Goal: Information Seeking & Learning: Learn about a topic

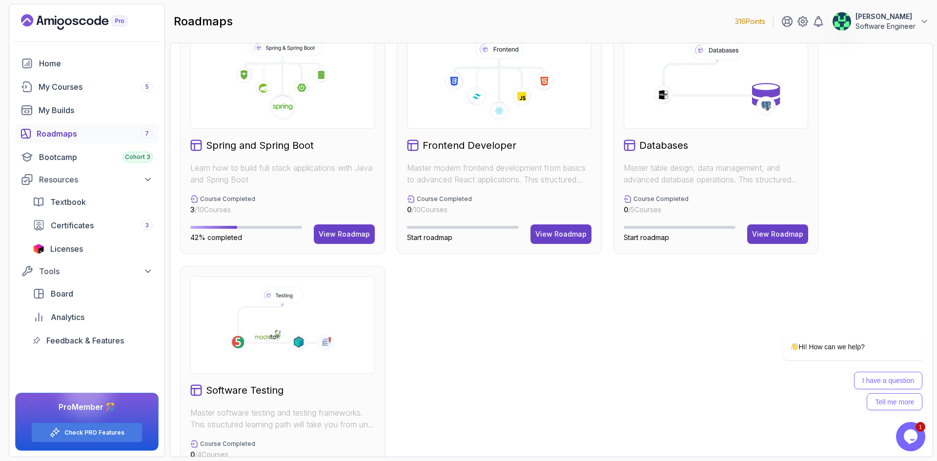
scroll to position [183, 0]
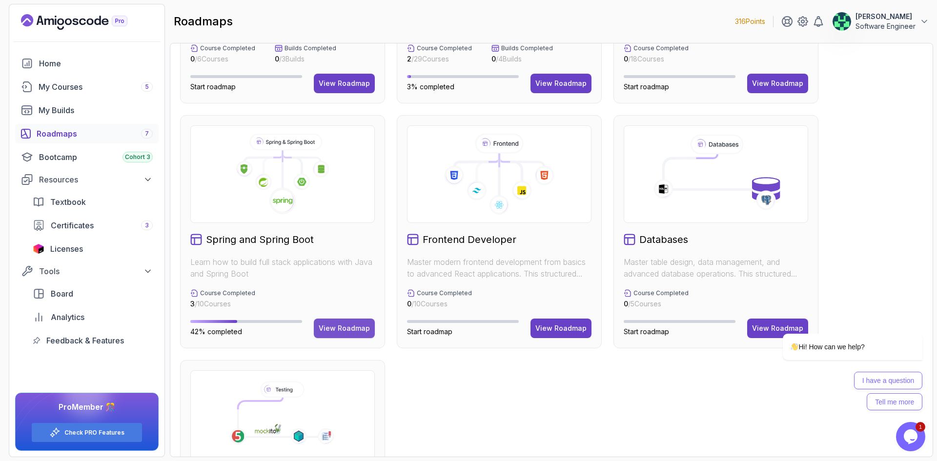
click at [347, 329] on div "View Roadmap" at bounding box center [344, 329] width 51 height 10
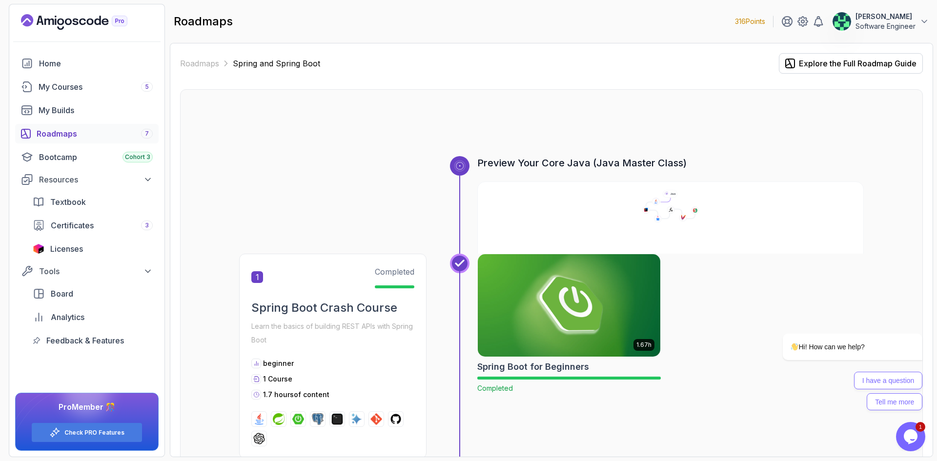
click at [543, 161] on h3 "Preview Your Core Java (Java Master Class)" at bounding box center [670, 163] width 387 height 14
click at [818, 63] on div "Explore the Full Roadmap Guide" at bounding box center [858, 64] width 118 height 12
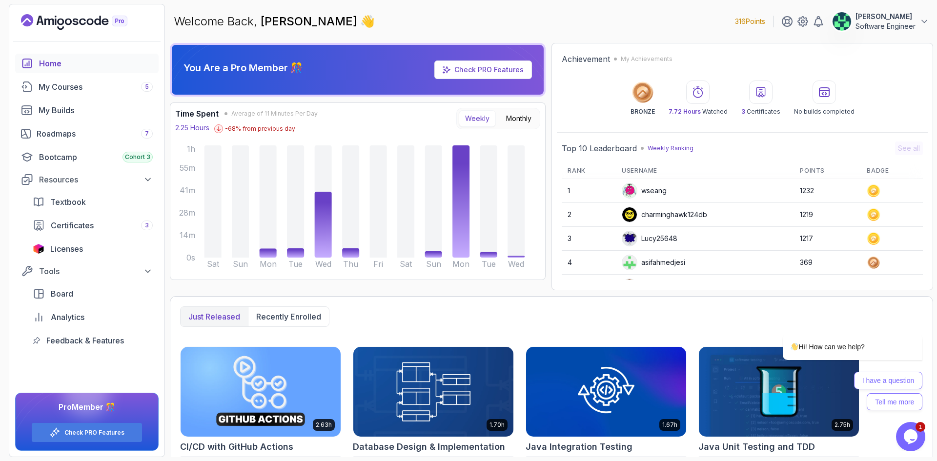
click at [647, 264] on div "asifahmedjesi" at bounding box center [653, 263] width 63 height 16
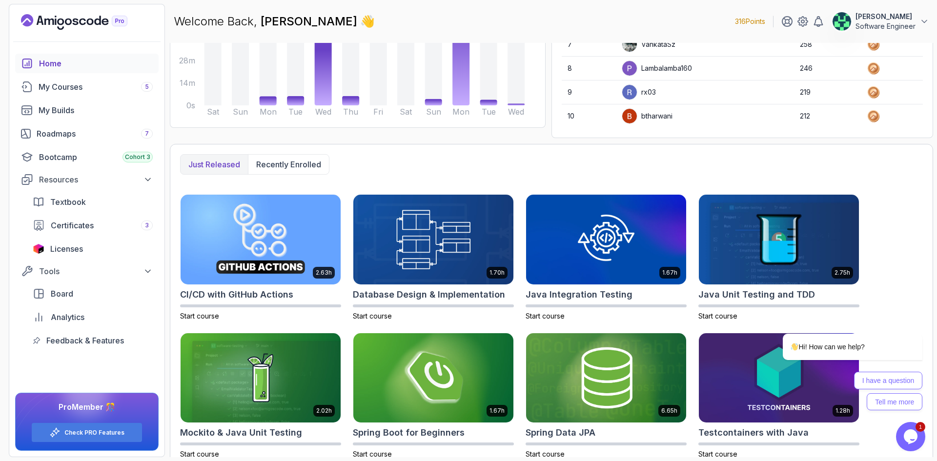
scroll to position [165, 0]
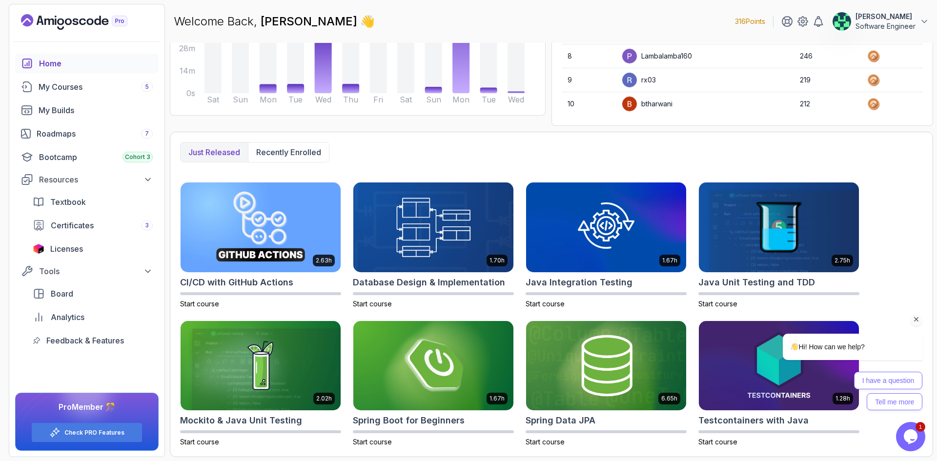
click at [914, 317] on icon "Chat attention grabber" at bounding box center [916, 319] width 9 height 9
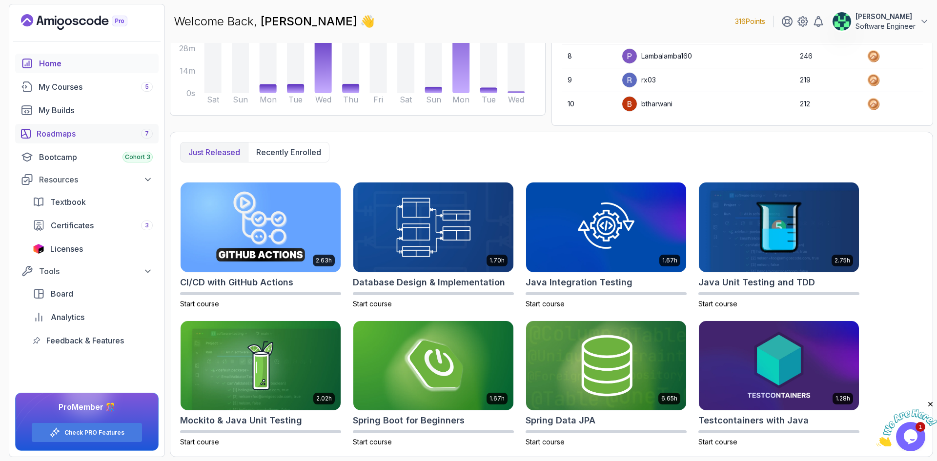
click at [76, 138] on div "Roadmaps 7" at bounding box center [95, 134] width 116 height 12
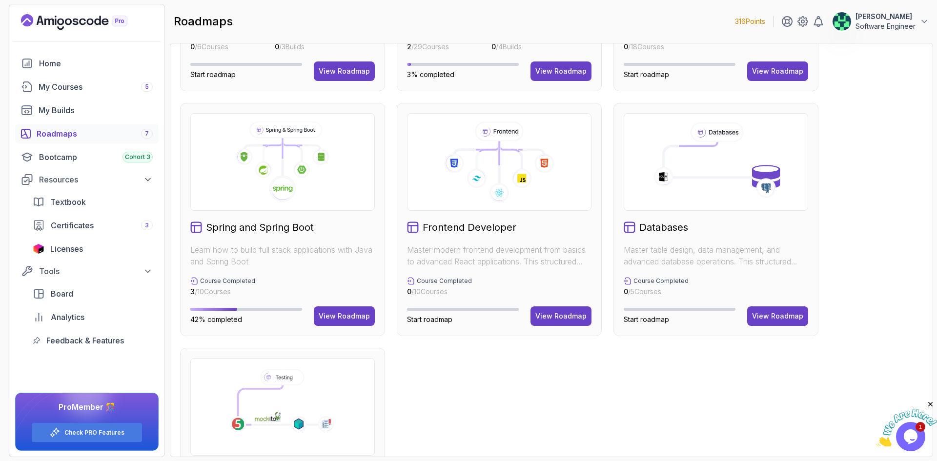
scroll to position [330, 0]
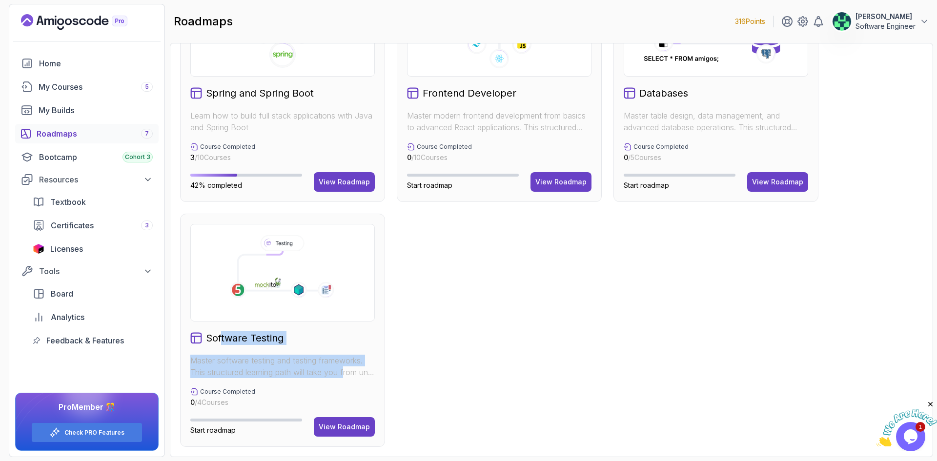
drag, startPoint x: 220, startPoint y: 340, endPoint x: 348, endPoint y: 376, distance: 132.9
click at [348, 376] on div "Software Testing Master software testing and testing frameworks. This structure…" at bounding box center [282, 330] width 205 height 233
click at [348, 376] on p "Master software testing and testing frameworks. This structured learning path w…" at bounding box center [282, 366] width 185 height 23
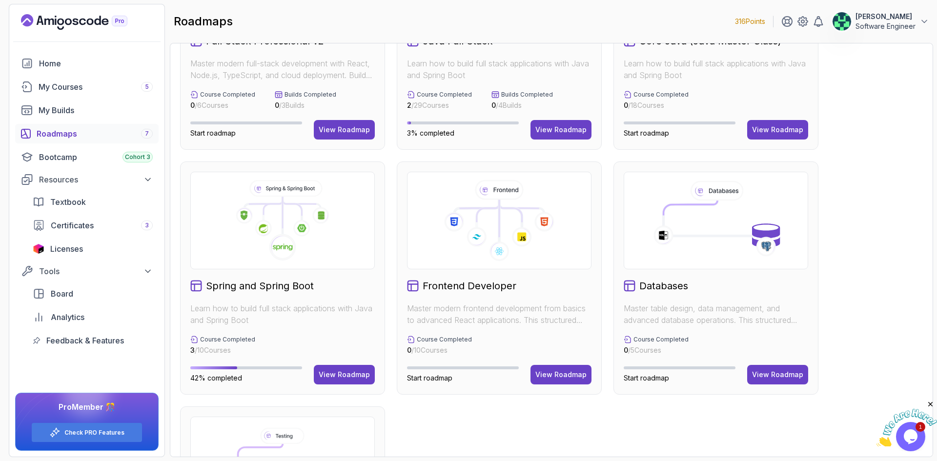
scroll to position [134, 0]
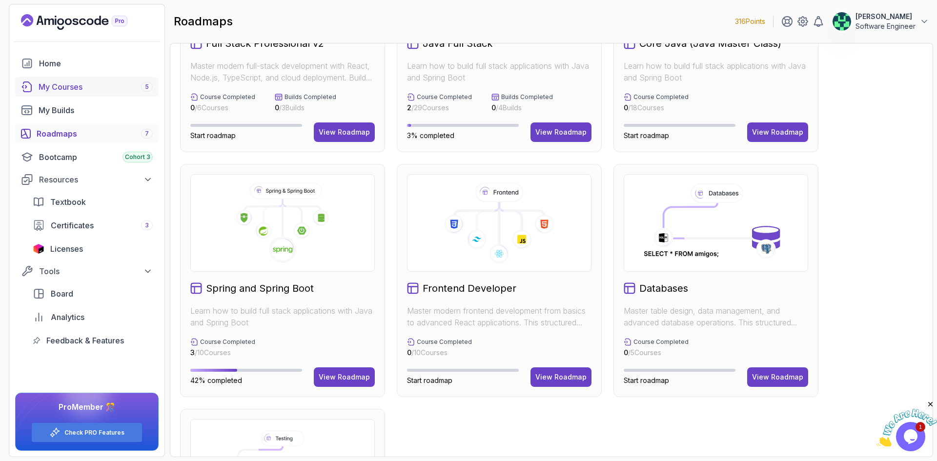
click at [72, 91] on div "My Courses 5" at bounding box center [96, 87] width 114 height 12
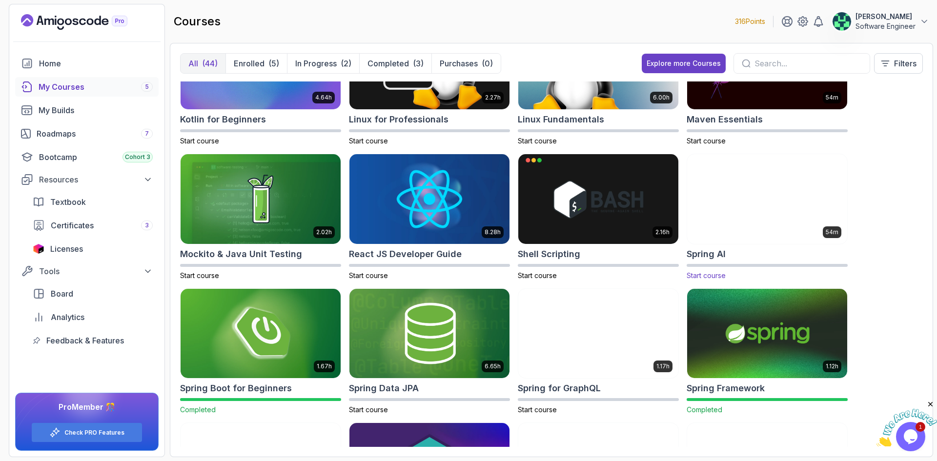
scroll to position [1119, 0]
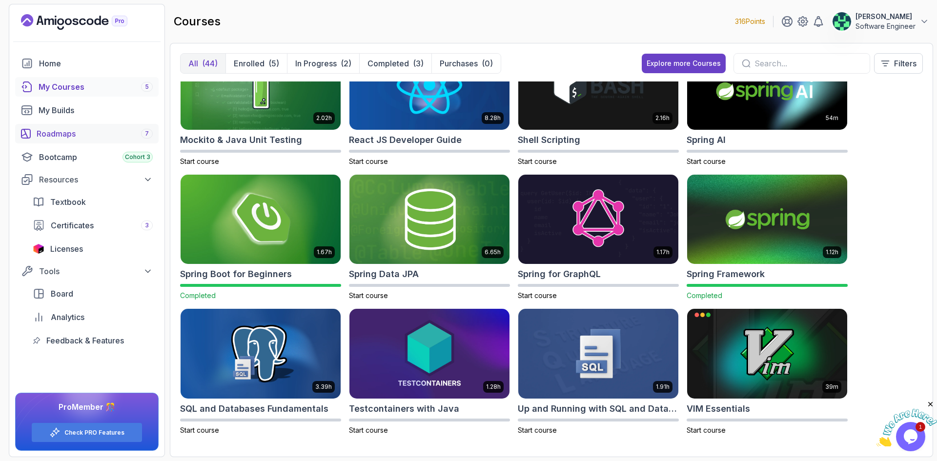
click at [78, 132] on div "Roadmaps 7" at bounding box center [95, 134] width 116 height 12
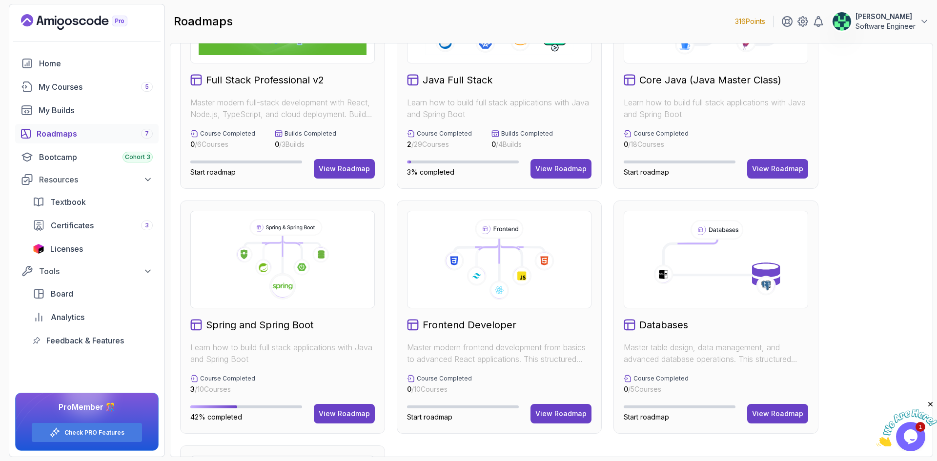
scroll to position [195, 0]
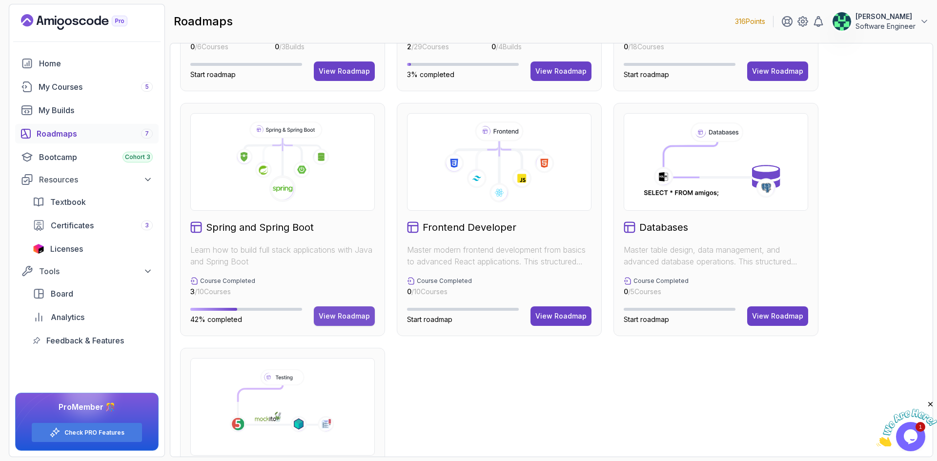
click at [340, 318] on div "View Roadmap" at bounding box center [344, 316] width 51 height 10
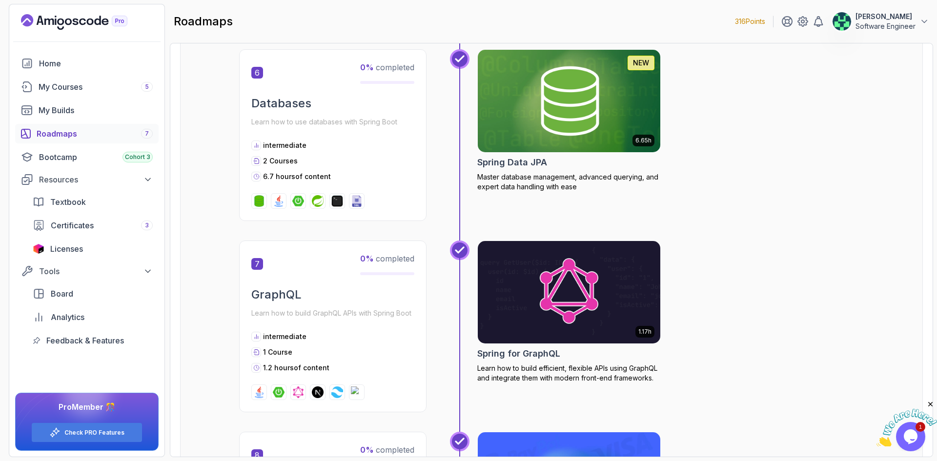
scroll to position [1208, 0]
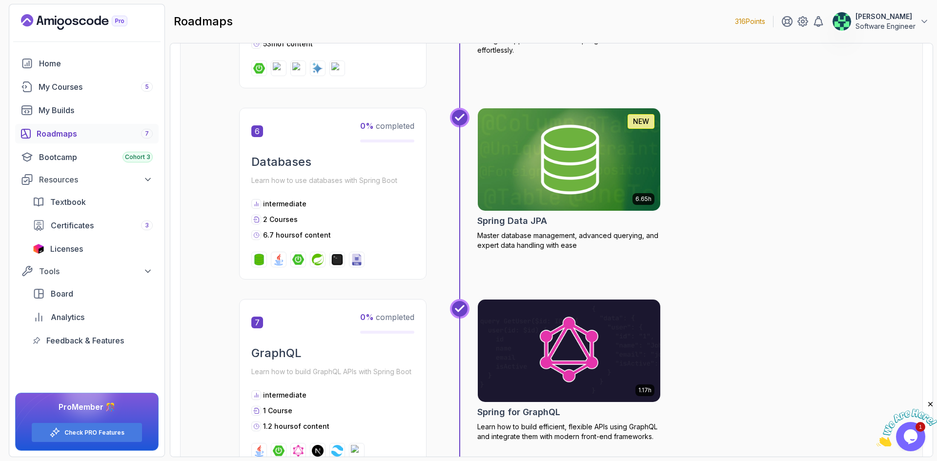
drag, startPoint x: 264, startPoint y: 234, endPoint x: 329, endPoint y: 240, distance: 65.2
click at [329, 240] on p "6.7 hours of content" at bounding box center [297, 235] width 68 height 10
click at [705, 246] on div "6.65h NEW Spring Data JPA Master database management, advanced querying, and ex…" at bounding box center [670, 194] width 387 height 172
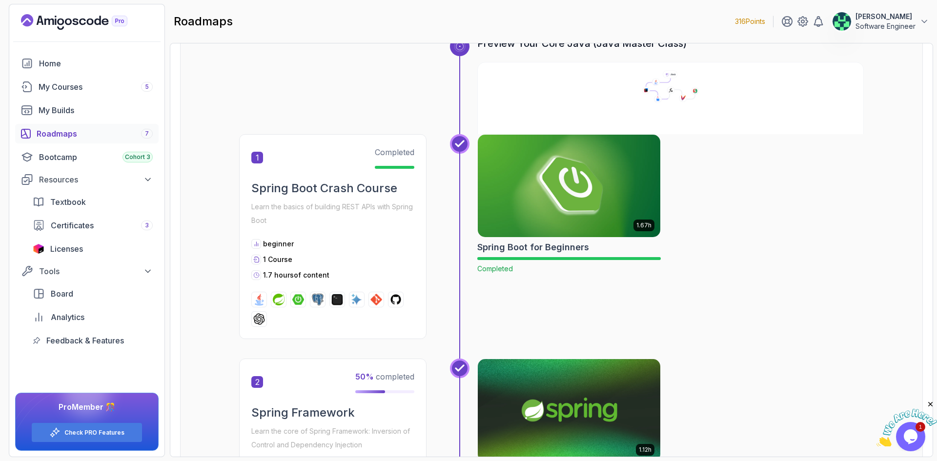
scroll to position [49, 0]
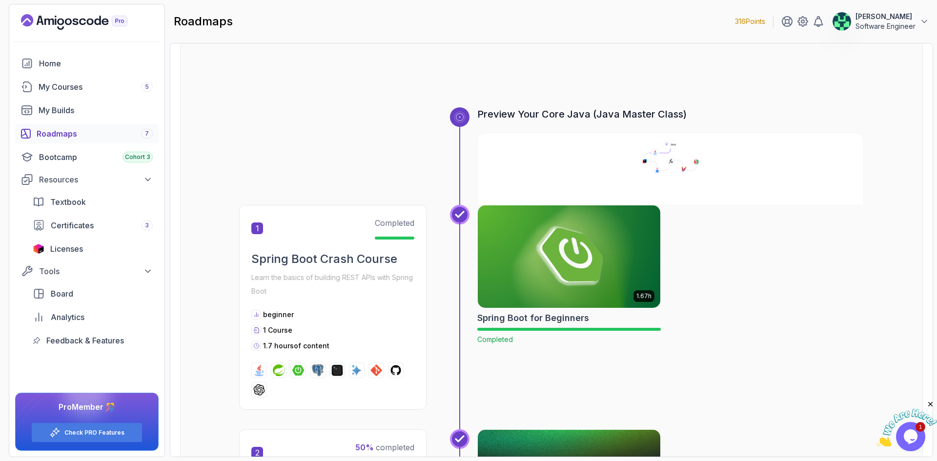
click at [662, 153] on icon at bounding box center [660, 151] width 21 height 4
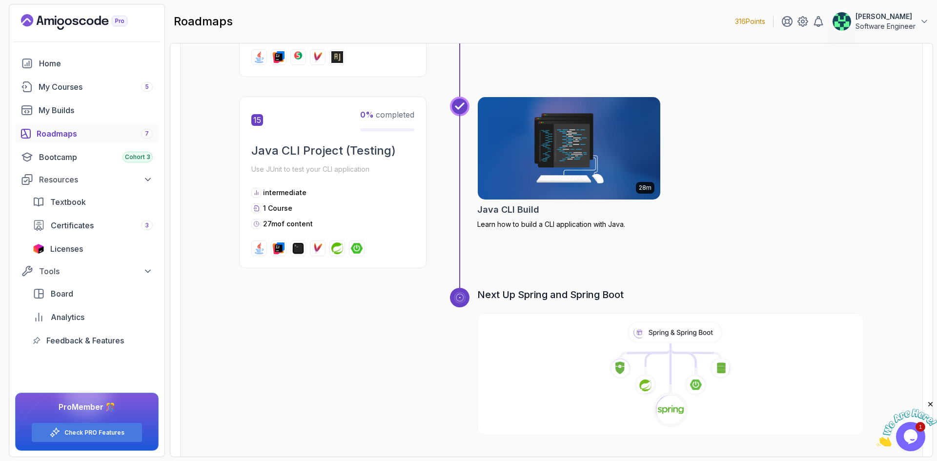
scroll to position [3087, 0]
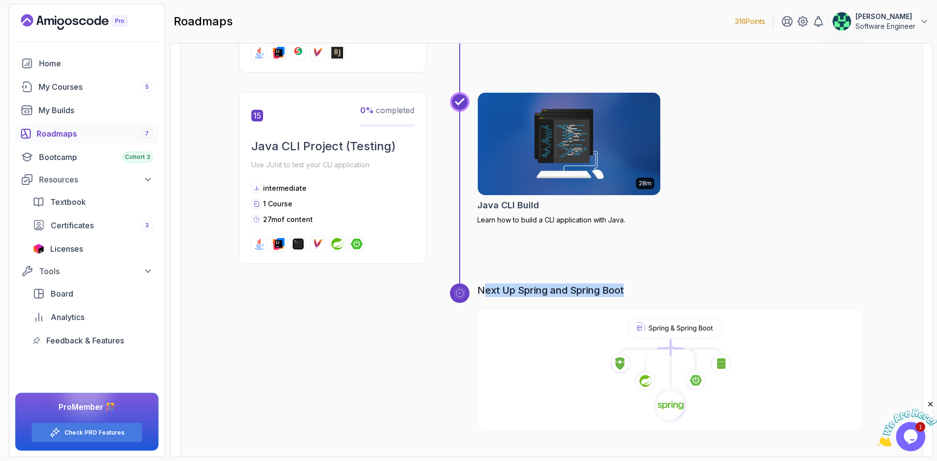
drag, startPoint x: 483, startPoint y: 261, endPoint x: 624, endPoint y: 262, distance: 141.1
click at [624, 284] on h3 "Next Up Spring and Spring Boot" at bounding box center [670, 291] width 387 height 14
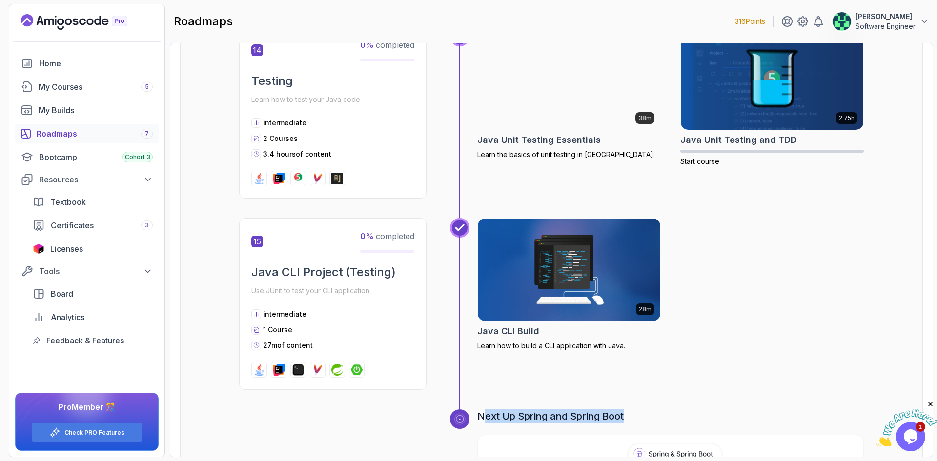
scroll to position [2978, 0]
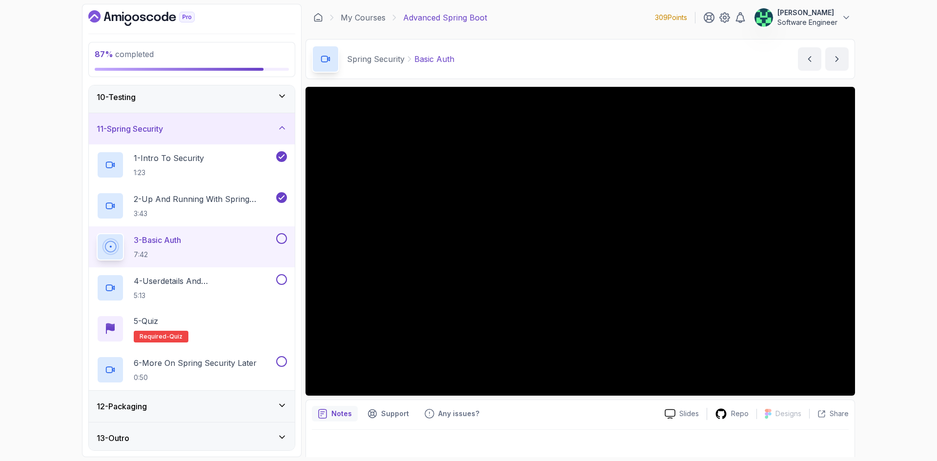
scroll to position [292, 0]
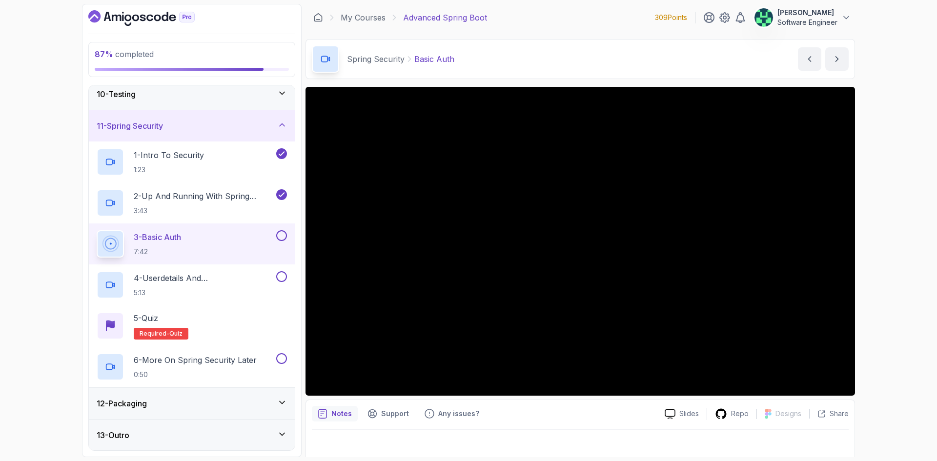
click at [173, 403] on div "12 - Packaging" at bounding box center [192, 404] width 190 height 12
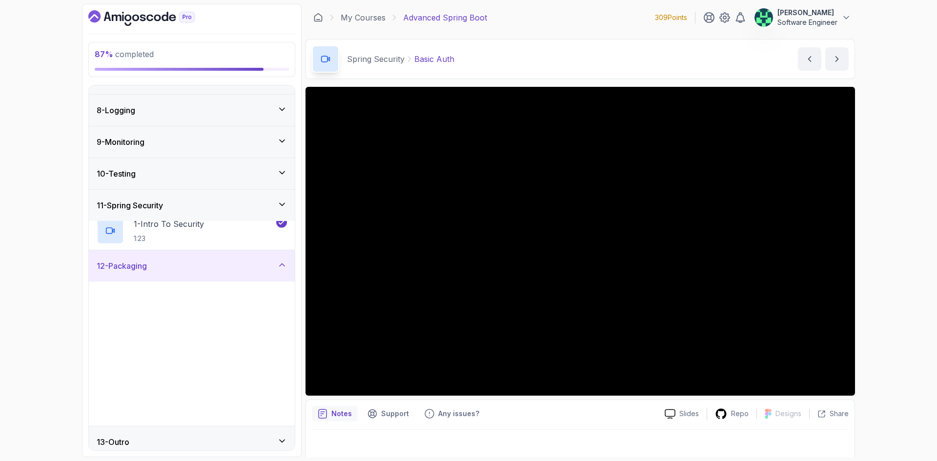
scroll to position [210, 0]
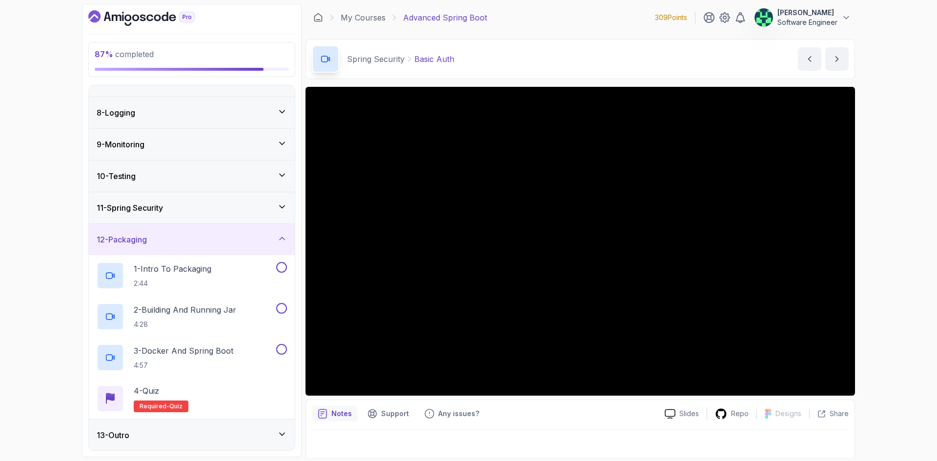
click at [216, 433] on div "13 - Outro" at bounding box center [192, 436] width 190 height 12
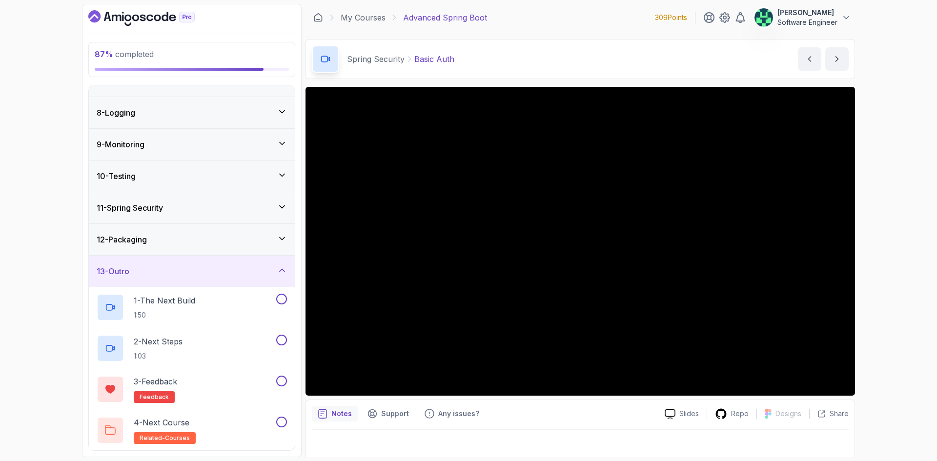
click at [210, 171] on div "10 - Testing" at bounding box center [192, 176] width 190 height 12
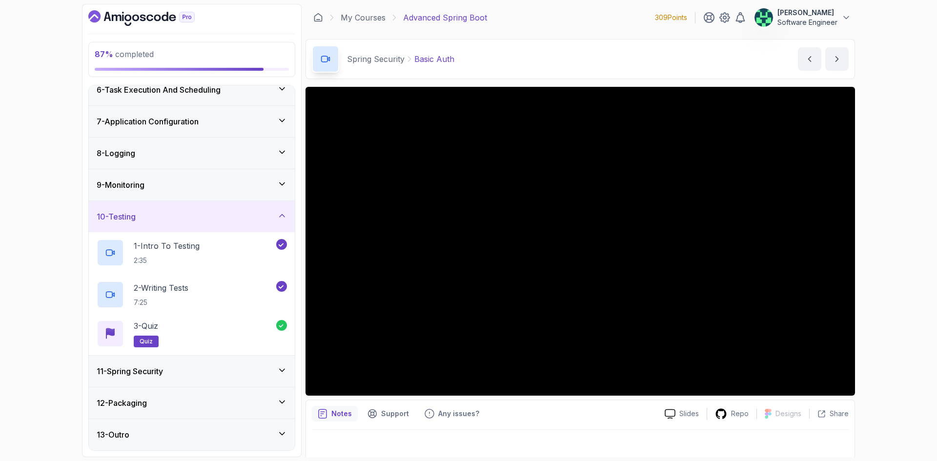
scroll to position [169, 0]
click at [197, 187] on div "9 - Monitoring" at bounding box center [192, 186] width 190 height 12
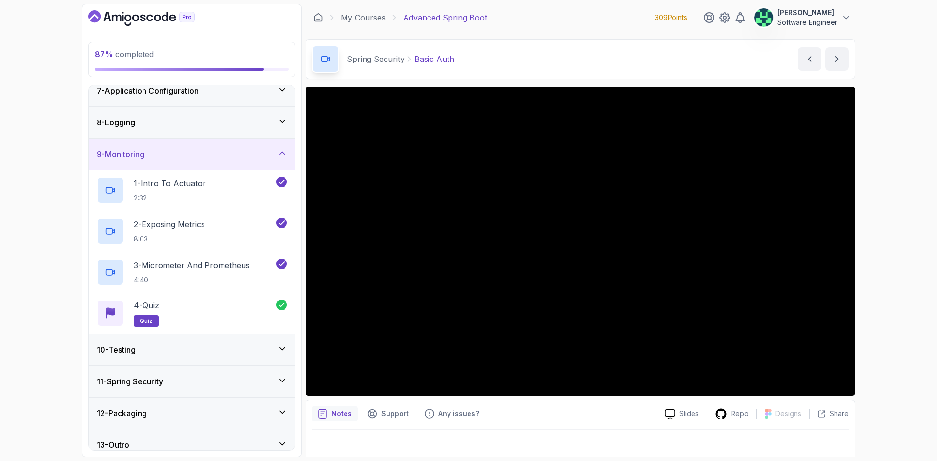
scroll to position [210, 0]
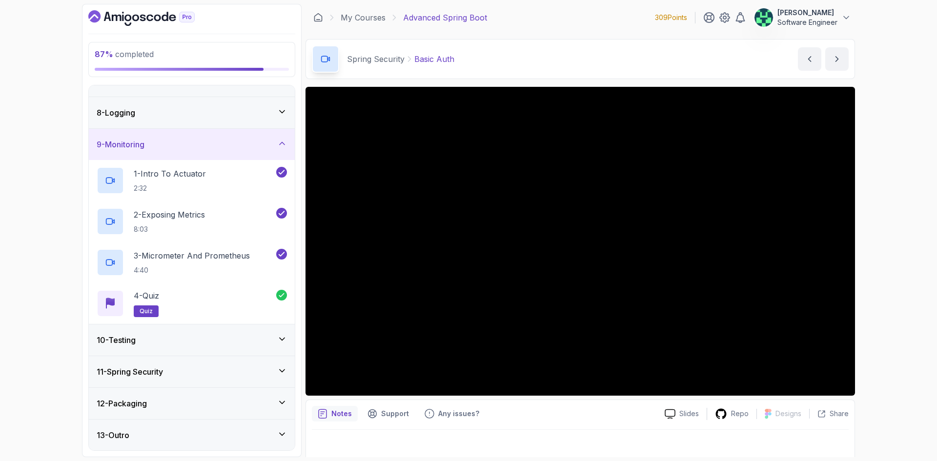
click at [217, 145] on div "9 - Monitoring" at bounding box center [192, 145] width 190 height 12
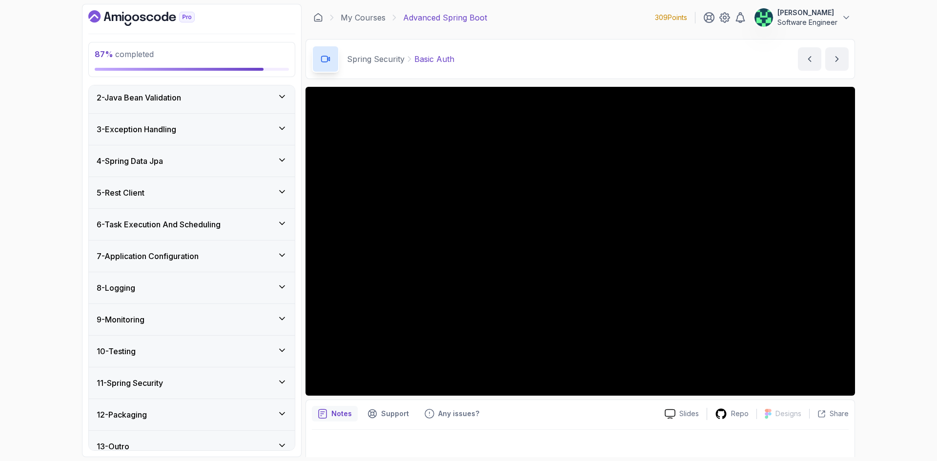
scroll to position [47, 0]
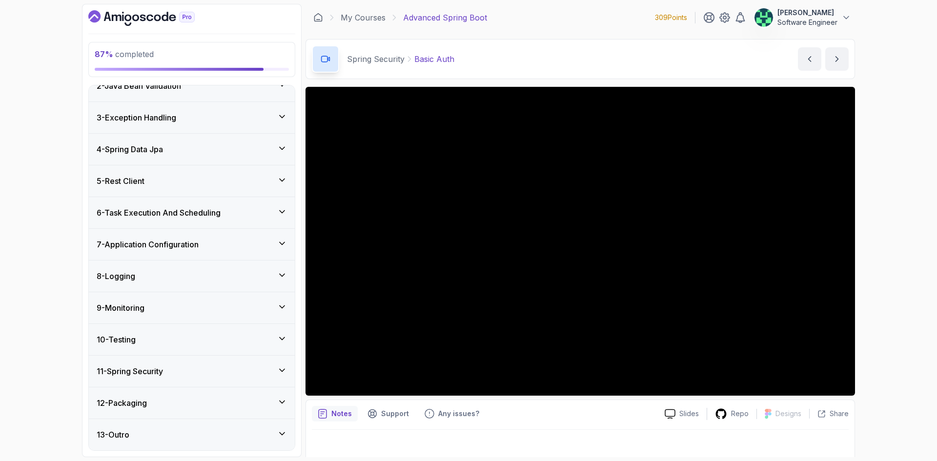
click at [190, 372] on div "11 - Spring Security" at bounding box center [192, 372] width 190 height 12
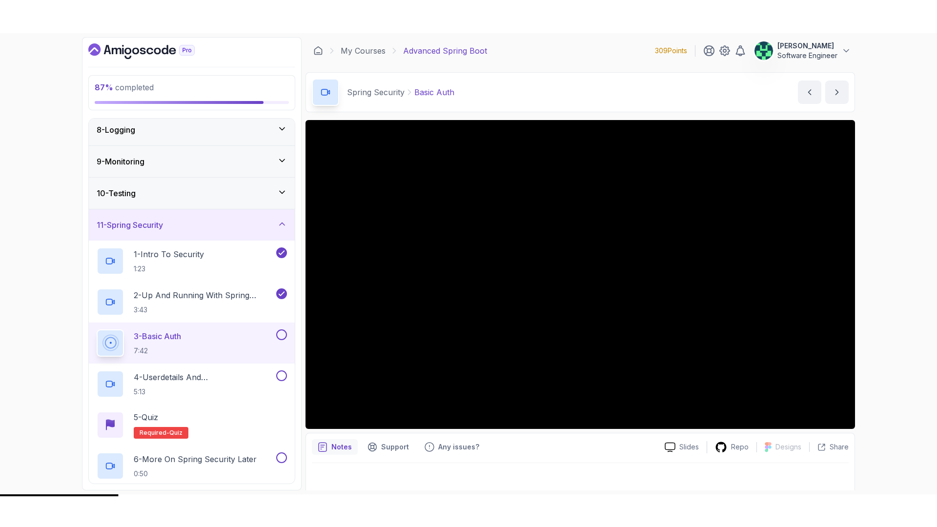
scroll to position [292, 0]
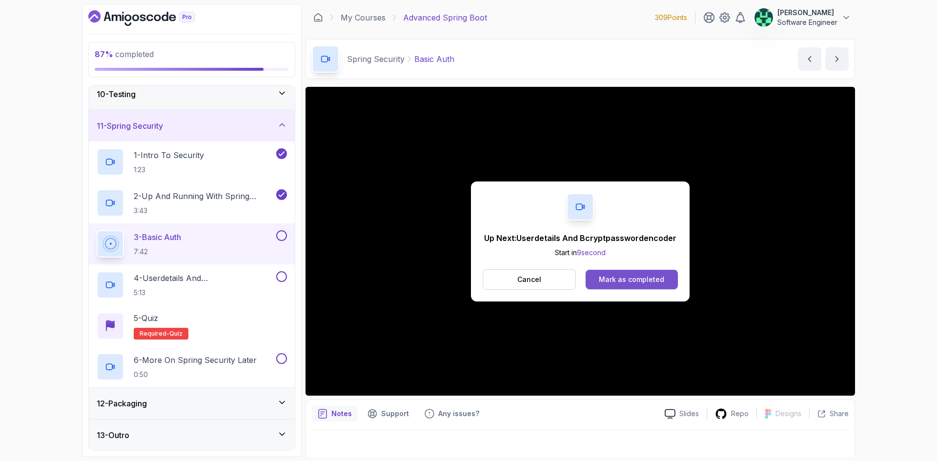
click at [619, 277] on div "Mark as completed" at bounding box center [631, 280] width 65 height 10
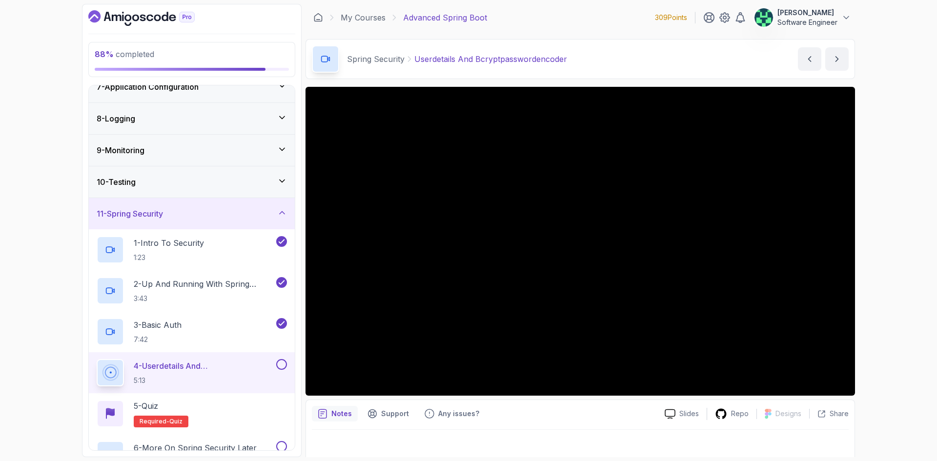
scroll to position [195, 0]
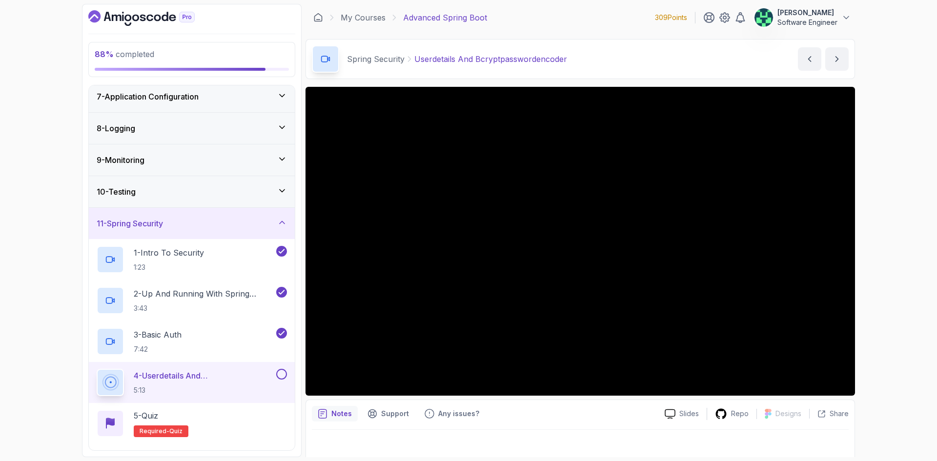
click at [171, 162] on div "9 - Monitoring" at bounding box center [192, 160] width 190 height 12
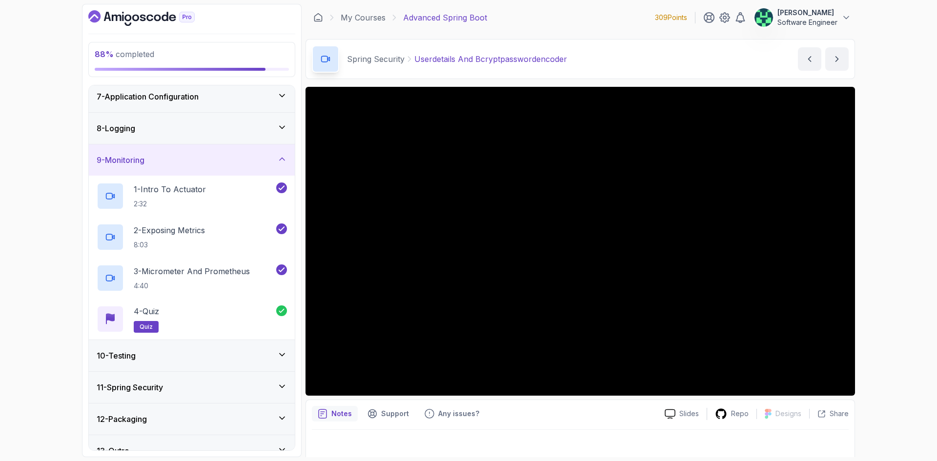
click at [173, 126] on div "8 - Logging" at bounding box center [192, 129] width 190 height 12
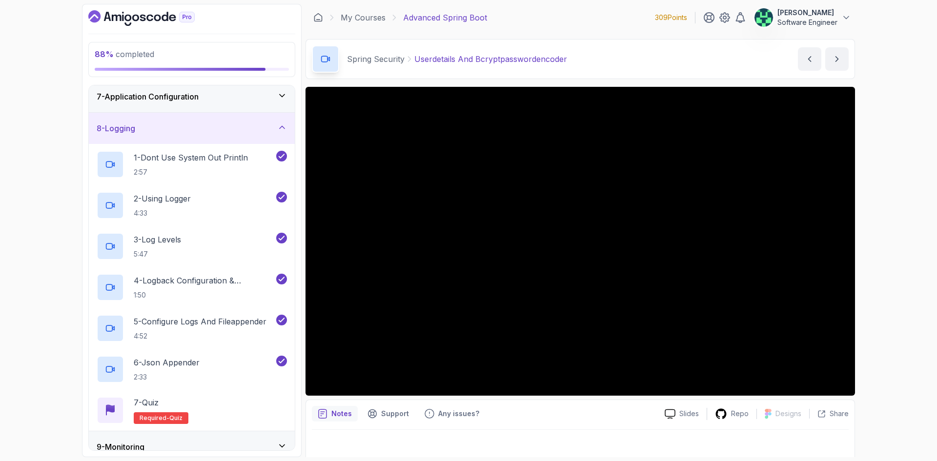
click at [174, 126] on div "8 - Logging" at bounding box center [192, 129] width 190 height 12
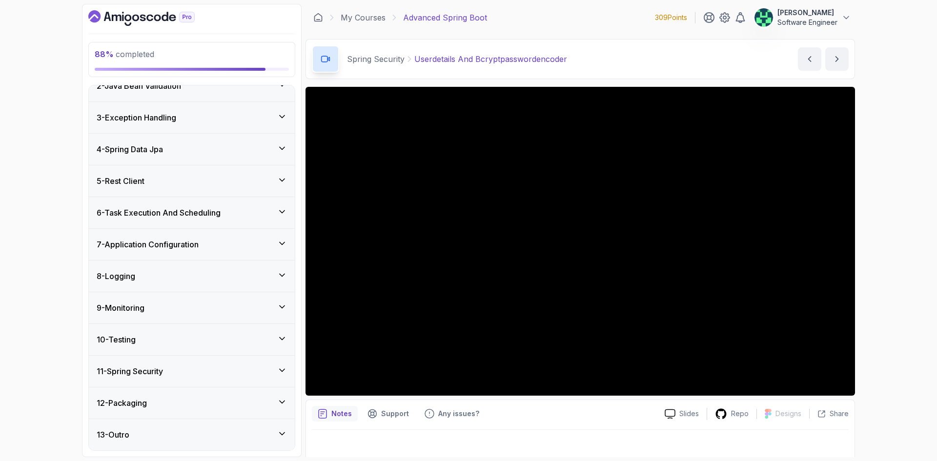
scroll to position [0, 0]
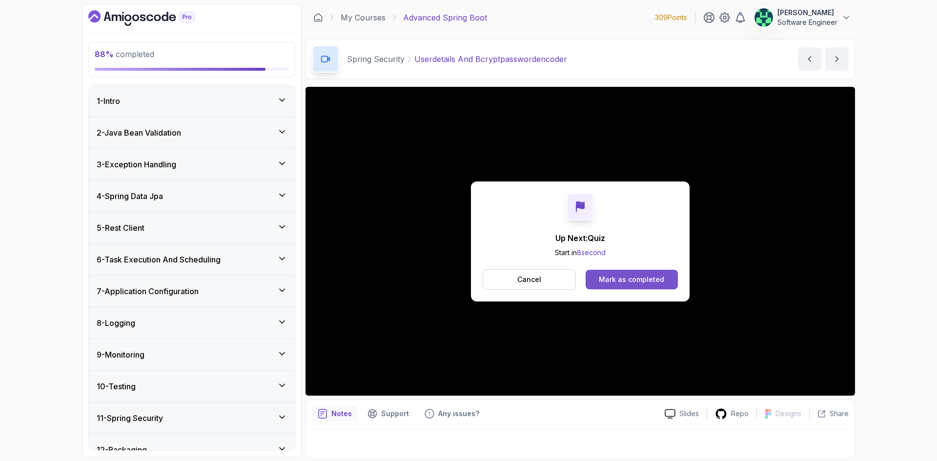
click at [617, 283] on div "Mark as completed" at bounding box center [631, 280] width 65 height 10
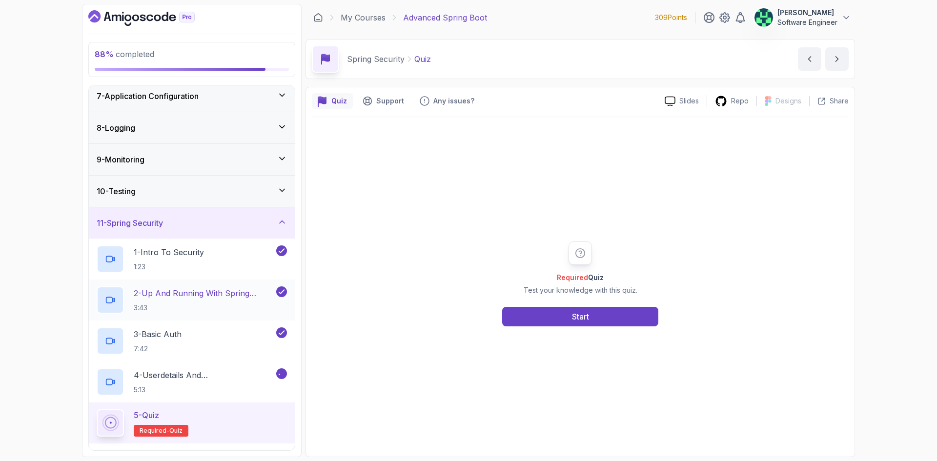
scroll to position [292, 0]
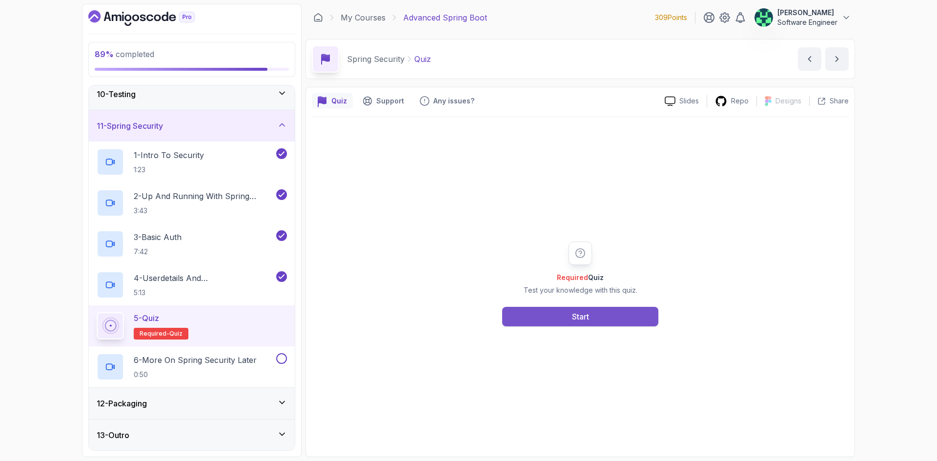
click at [509, 321] on button "Start" at bounding box center [580, 317] width 156 height 20
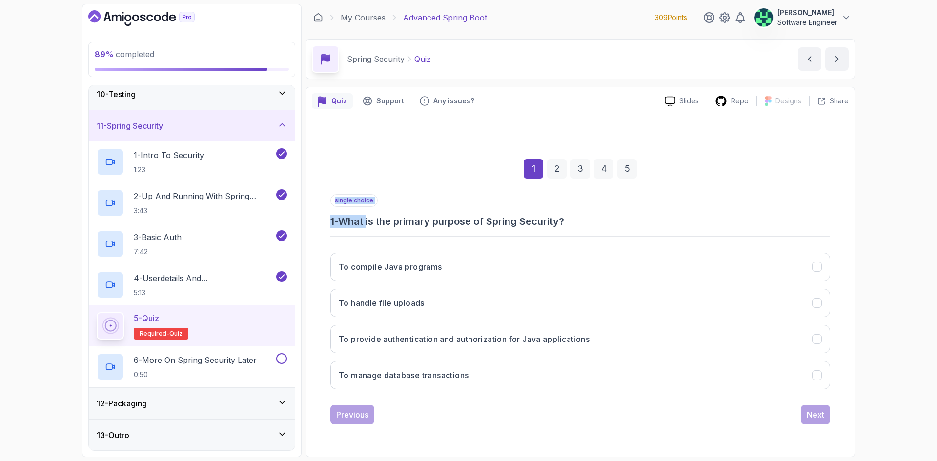
drag, startPoint x: 371, startPoint y: 226, endPoint x: 499, endPoint y: 268, distance: 135.1
click at [539, 232] on div "single choice 1 - What is the primary purpose of Spring Security? To compile Ja…" at bounding box center [581, 295] width 500 height 203
click at [387, 345] on h3 "To provide authentication and authorization for Java applications" at bounding box center [464, 339] width 251 height 12
click at [824, 417] on div "Next" at bounding box center [816, 415] width 18 height 12
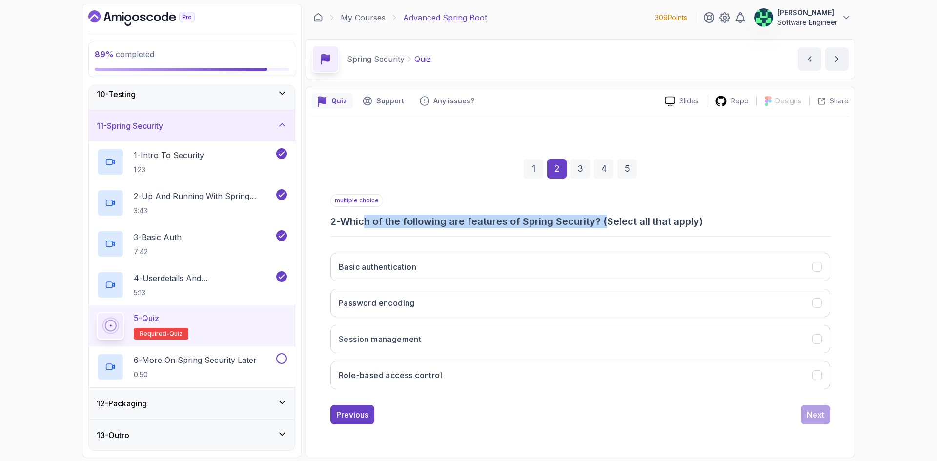
drag, startPoint x: 372, startPoint y: 221, endPoint x: 644, endPoint y: 223, distance: 272.9
click at [614, 225] on h3 "2 - Which of the following are features of Spring Security? (Select all that ap…" at bounding box center [581, 222] width 500 height 14
click at [472, 274] on button "Basic authentication" at bounding box center [581, 267] width 500 height 28
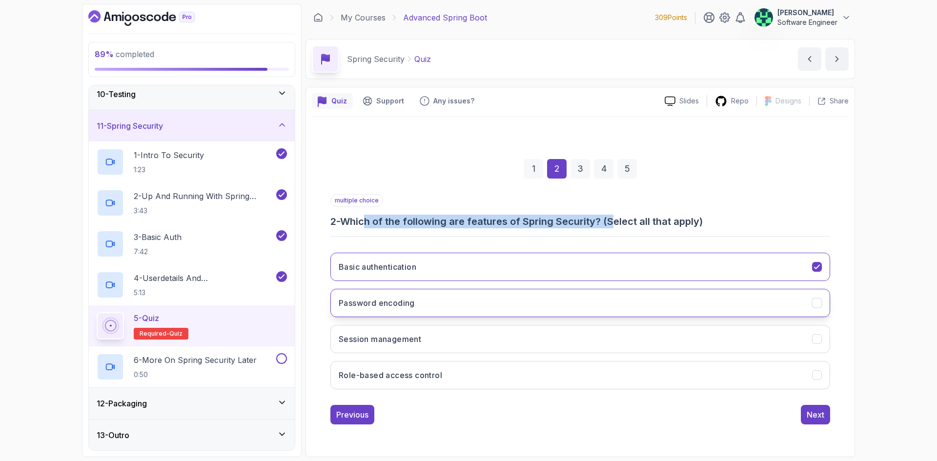
click at [464, 302] on button "Password encoding" at bounding box center [581, 303] width 500 height 28
click at [461, 334] on button "Session management" at bounding box center [581, 339] width 500 height 28
click at [463, 380] on button "Role-based access control" at bounding box center [581, 375] width 500 height 28
click at [817, 414] on div "Next" at bounding box center [816, 415] width 18 height 12
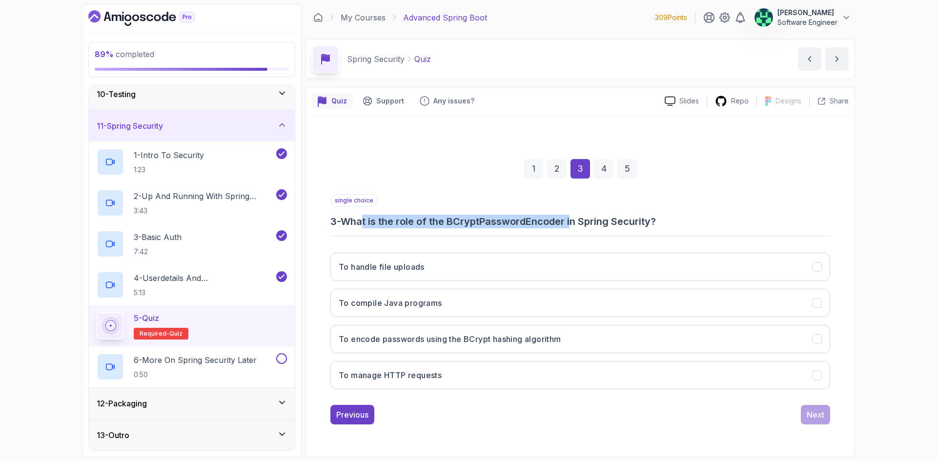
drag, startPoint x: 369, startPoint y: 219, endPoint x: 576, endPoint y: 225, distance: 207.1
click at [576, 225] on h3 "3 - What is the role of the BCryptPasswordEncoder in Spring Security?" at bounding box center [581, 222] width 500 height 14
click at [602, 226] on h3 "3 - What is the role of the BCryptPasswordEncoder in Spring Security?" at bounding box center [581, 222] width 500 height 14
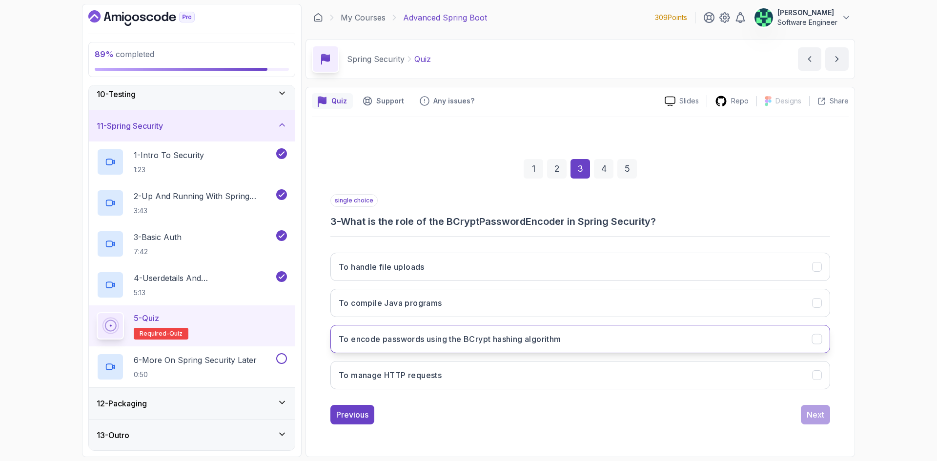
click at [408, 342] on h3 "To encode passwords using the BCrypt hashing algorithm" at bounding box center [450, 339] width 223 height 12
click at [821, 412] on div "Next" at bounding box center [816, 415] width 18 height 12
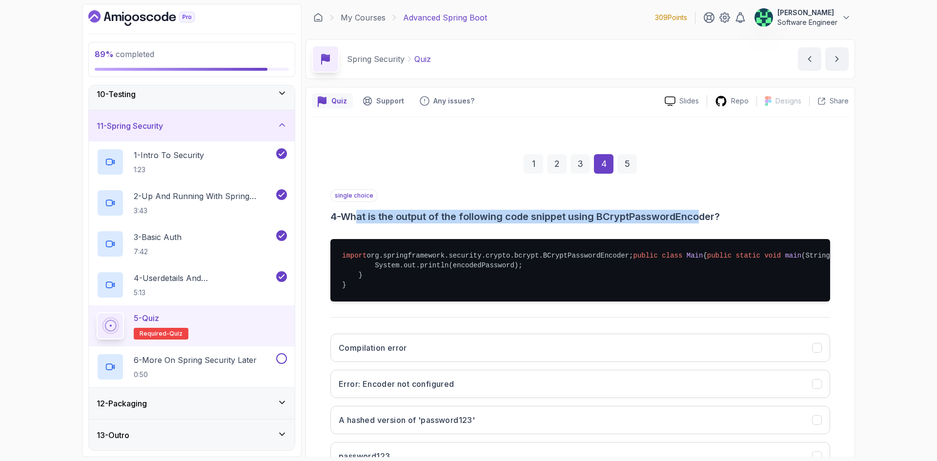
drag, startPoint x: 364, startPoint y: 217, endPoint x: 707, endPoint y: 217, distance: 343.2
click at [707, 217] on h3 "4 - What is the output of the following code snippet using BCryptPasswordEncode…" at bounding box center [581, 217] width 500 height 14
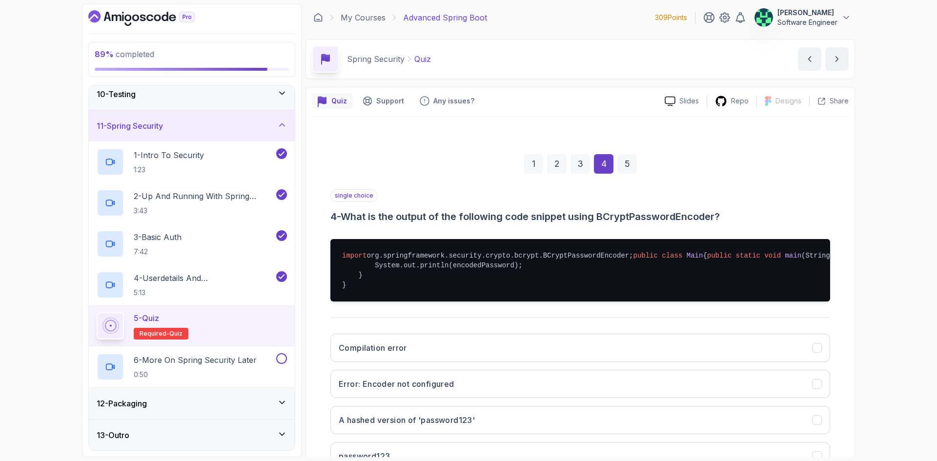
click at [547, 302] on pre "import org.springframework.security.crypto.bcrypt.BCryptPasswordEncoder; public…" at bounding box center [581, 270] width 500 height 62
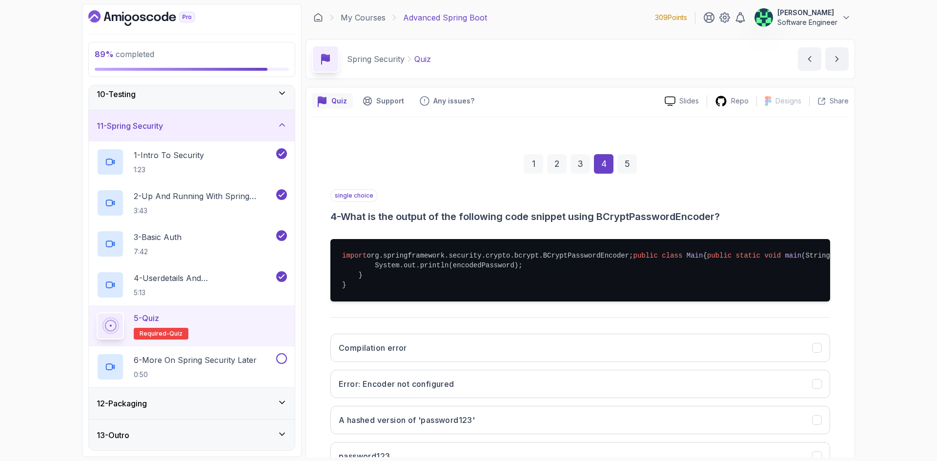
click at [547, 302] on pre "import org.springframework.security.crypto.bcrypt.BCryptPasswordEncoder; public…" at bounding box center [581, 270] width 500 height 62
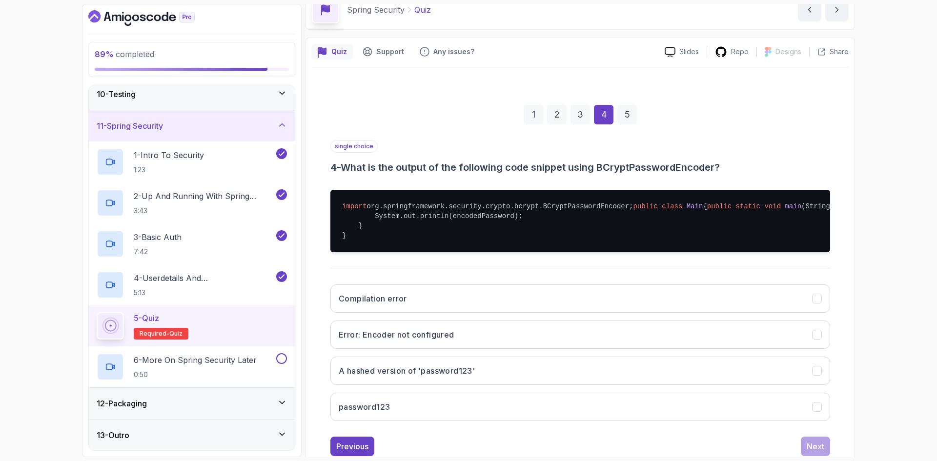
scroll to position [98, 0]
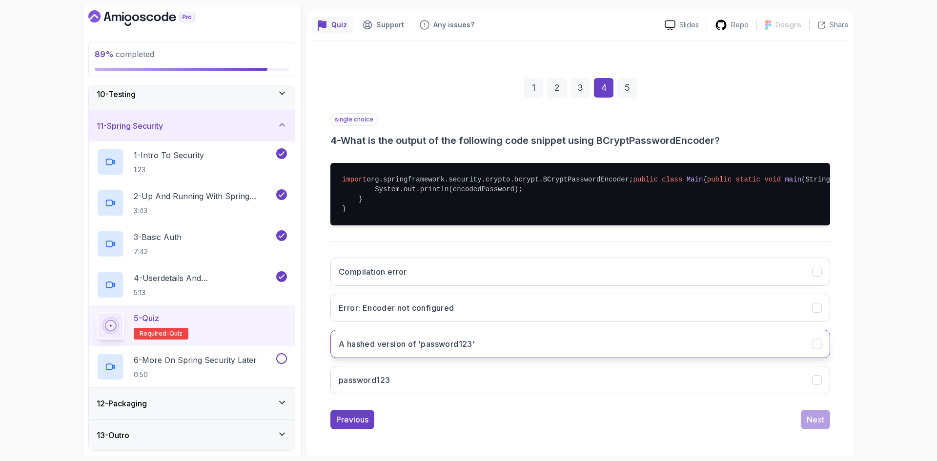
click at [383, 358] on button "A hashed version of 'password123'" at bounding box center [581, 344] width 500 height 28
click at [813, 419] on div "Next" at bounding box center [816, 420] width 18 height 12
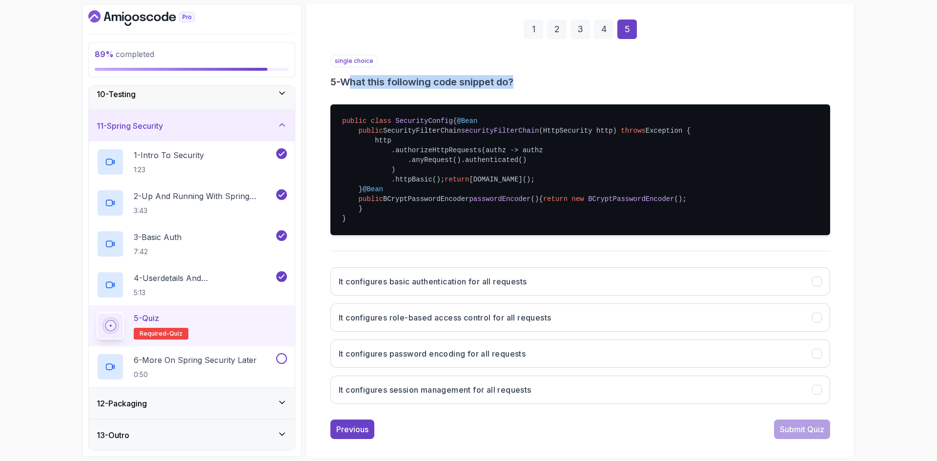
drag, startPoint x: 357, startPoint y: 79, endPoint x: 519, endPoint y: 83, distance: 162.6
click at [519, 83] on h3 "5 - What this following code snippet do?" at bounding box center [581, 82] width 500 height 14
click at [407, 201] on pre "public class SecurityConfig { @Bean public SecurityFilterChain securityFilterCh…" at bounding box center [581, 169] width 500 height 131
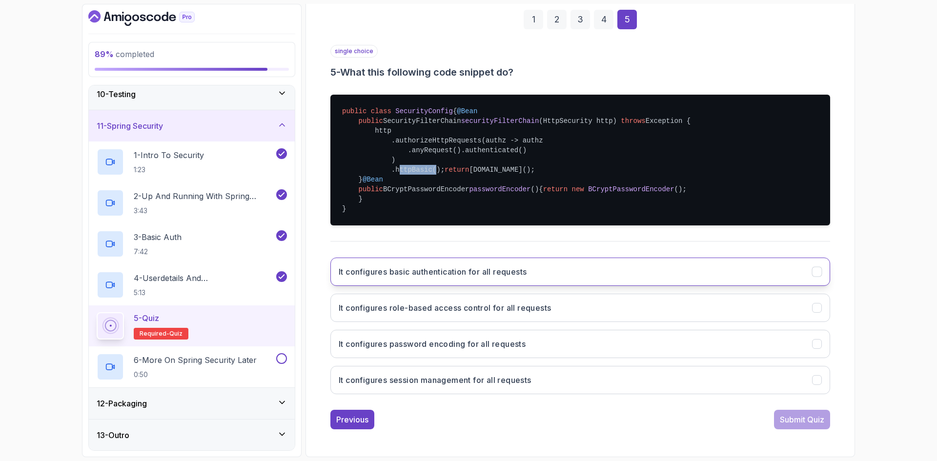
click at [443, 266] on button "It configures basic authentication for all requests" at bounding box center [581, 272] width 500 height 28
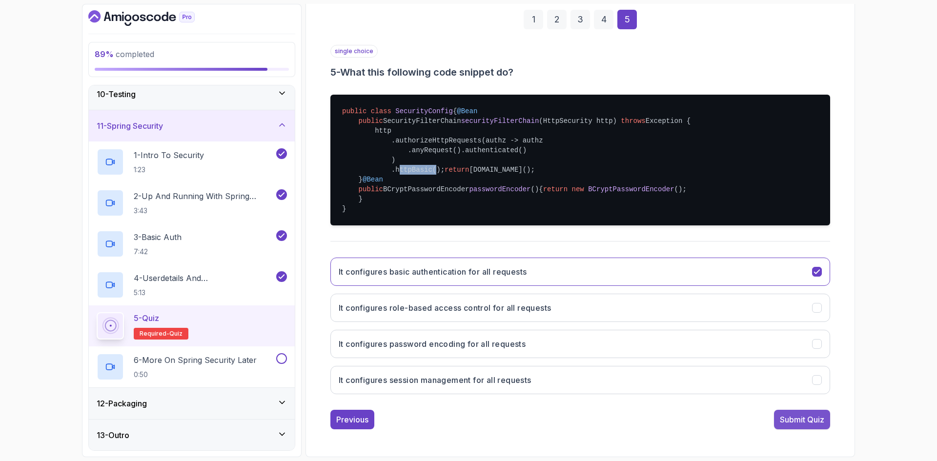
click at [787, 420] on div "Submit Quiz" at bounding box center [802, 420] width 44 height 12
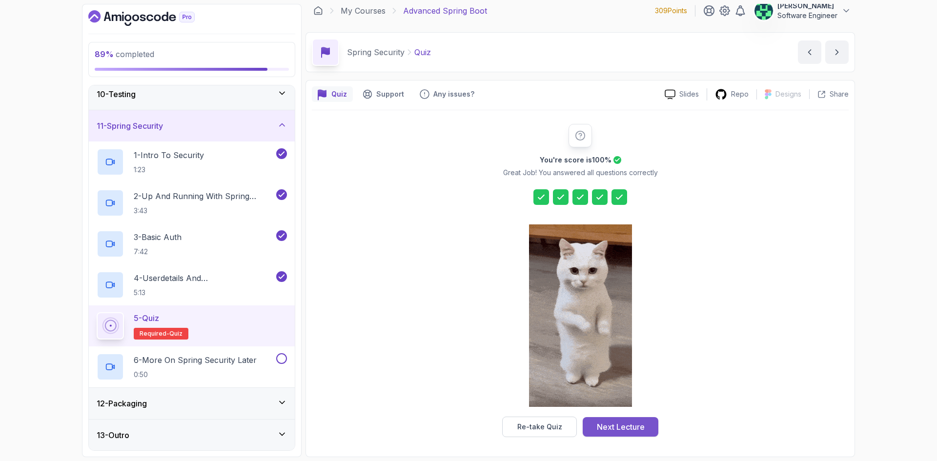
click at [634, 430] on div "Next Lecture" at bounding box center [621, 427] width 48 height 12
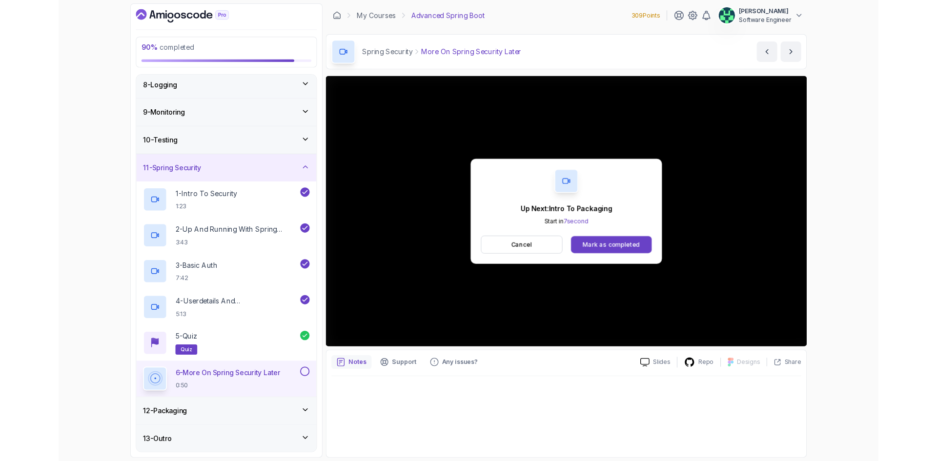
scroll to position [292, 0]
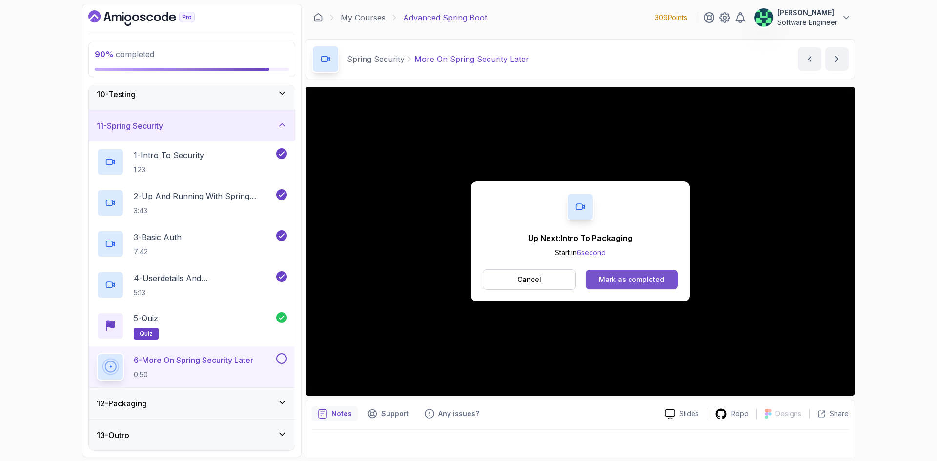
click at [639, 280] on div "Mark as completed" at bounding box center [631, 280] width 65 height 10
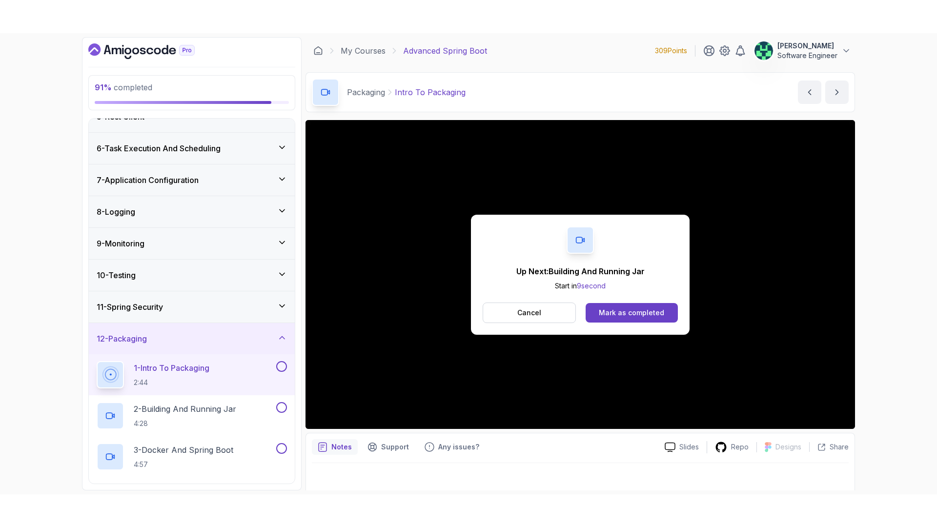
scroll to position [210, 0]
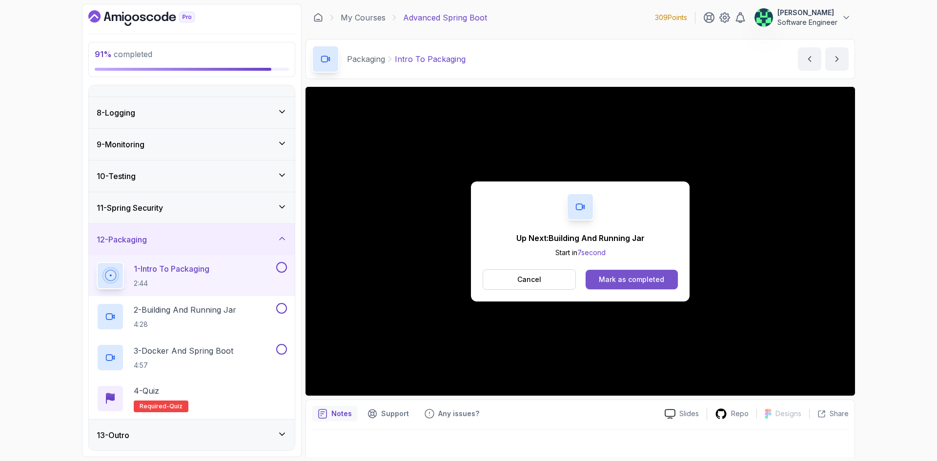
click at [611, 274] on button "Mark as completed" at bounding box center [632, 280] width 92 height 20
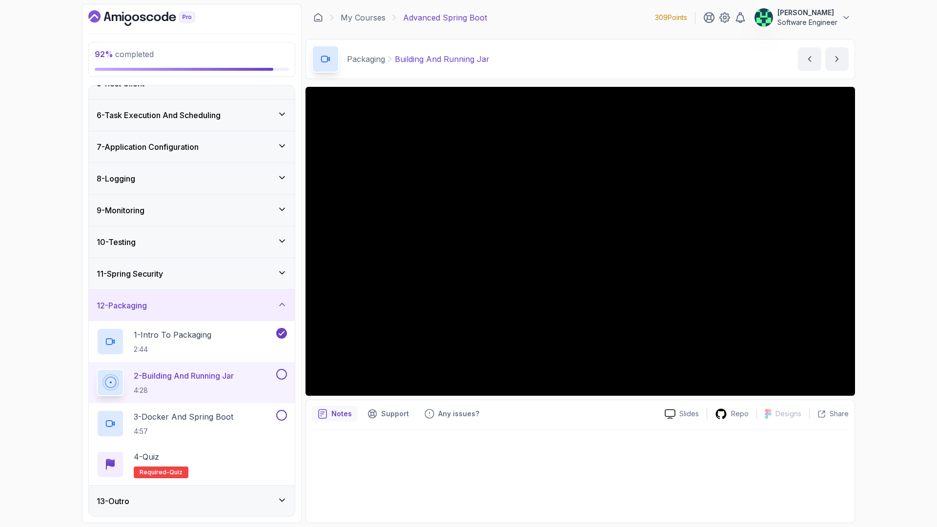
scroll to position [210, 0]
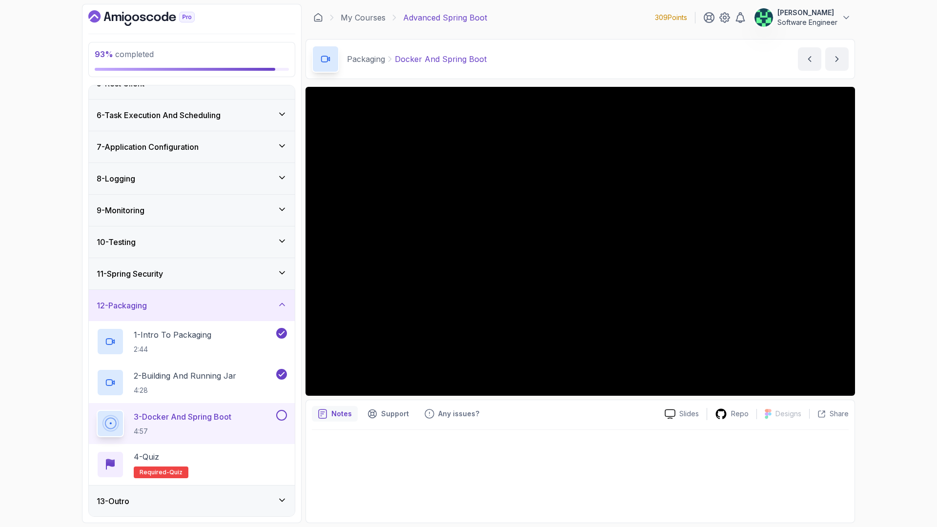
scroll to position [210, 0]
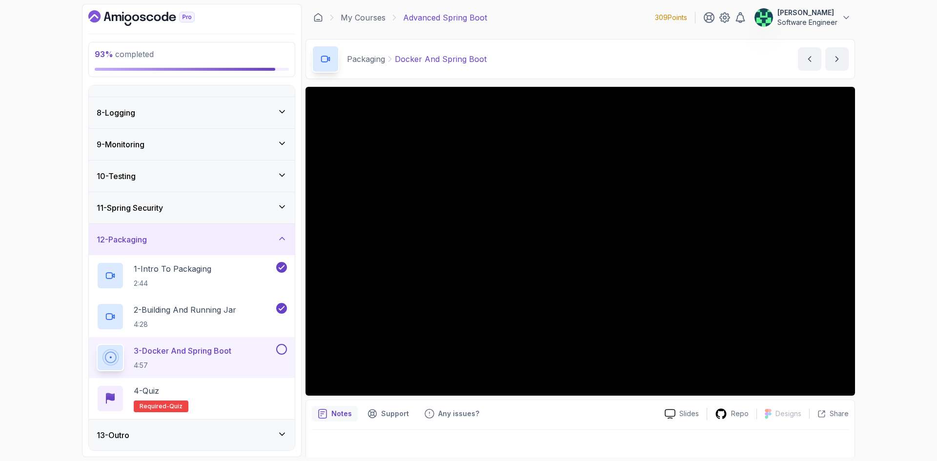
click at [866, 141] on div "93 % completed 1 - Intro 2 - Java Bean Validation 3 - Exception Handling 4 - Sp…" at bounding box center [468, 230] width 937 height 461
click at [570, 59] on div "Packaging Docker And Spring Boot Docker And Spring Boot by nelson" at bounding box center [581, 59] width 550 height 40
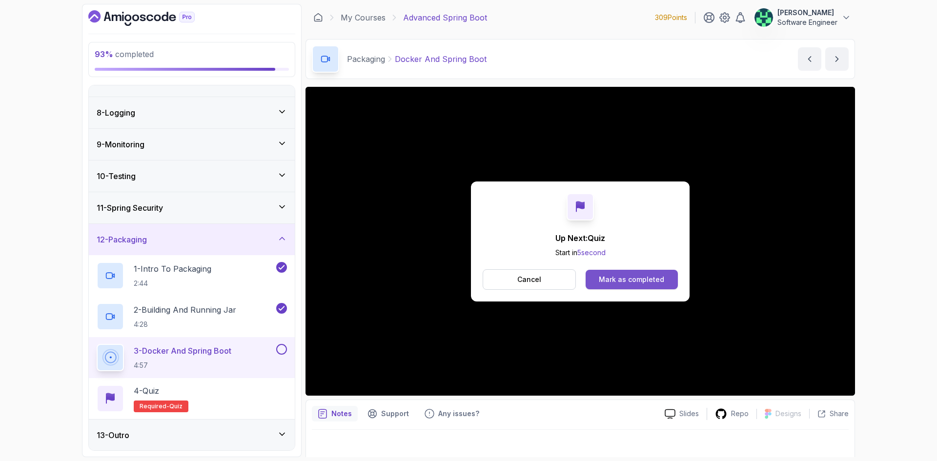
click at [606, 278] on div "Mark as completed" at bounding box center [631, 280] width 65 height 10
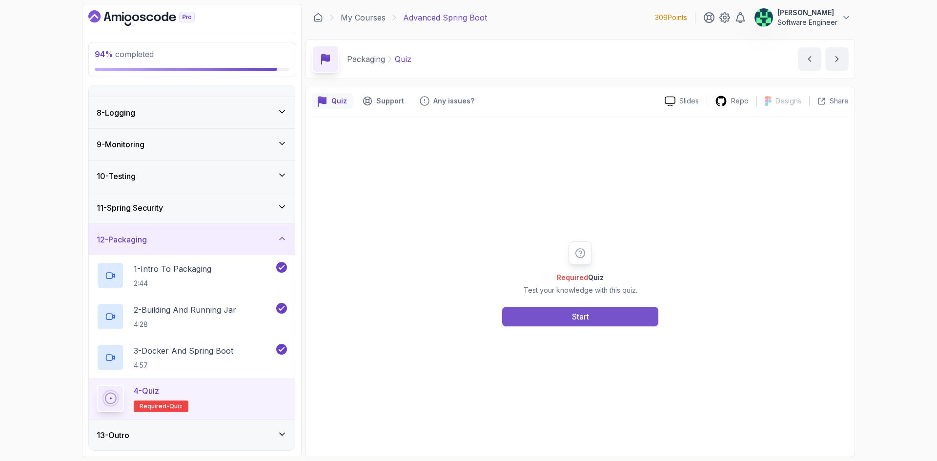
click at [546, 319] on button "Start" at bounding box center [580, 317] width 156 height 20
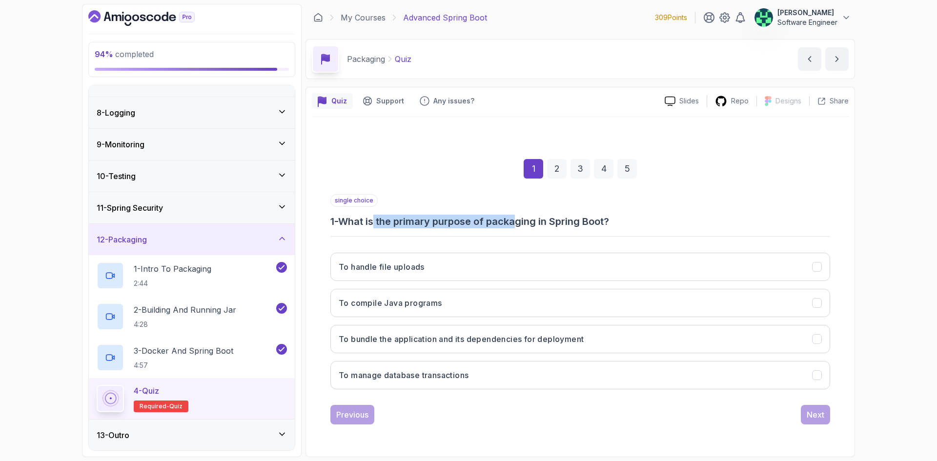
drag, startPoint x: 377, startPoint y: 222, endPoint x: 520, endPoint y: 225, distance: 143.6
click at [520, 225] on h3 "1 - What is the primary purpose of packaging in Spring Boot?" at bounding box center [581, 222] width 500 height 14
click at [393, 344] on h3 "To bundle the application and its dependencies for deployment" at bounding box center [461, 339] width 245 height 12
click at [809, 420] on div "Next" at bounding box center [816, 415] width 18 height 12
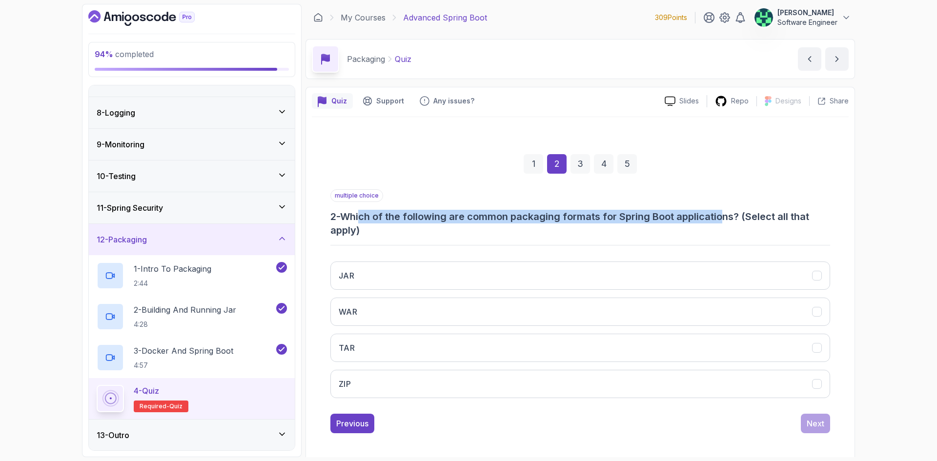
drag, startPoint x: 364, startPoint y: 216, endPoint x: 728, endPoint y: 216, distance: 364.2
click at [728, 216] on h3 "2 - Which of the following are common packaging formats for Spring Boot applica…" at bounding box center [581, 223] width 500 height 27
click at [547, 273] on button "JAR" at bounding box center [581, 276] width 500 height 28
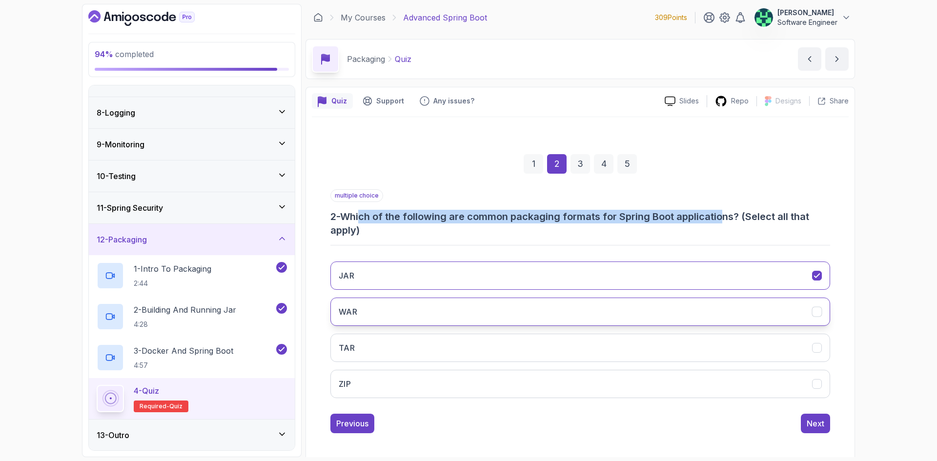
click at [520, 306] on button "WAR" at bounding box center [581, 312] width 500 height 28
click at [811, 419] on div "Next" at bounding box center [816, 424] width 18 height 12
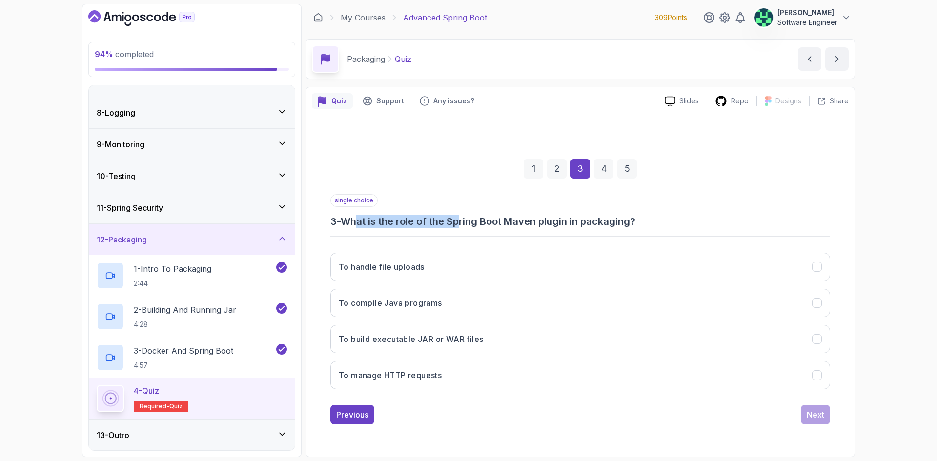
drag, startPoint x: 360, startPoint y: 220, endPoint x: 464, endPoint y: 222, distance: 104.0
click at [464, 222] on h3 "3 - What is the role of the Spring Boot Maven plugin in packaging?" at bounding box center [581, 222] width 500 height 14
click at [486, 222] on h3 "3 - What is the role of the Spring Boot Maven plugin in packaging?" at bounding box center [581, 222] width 500 height 14
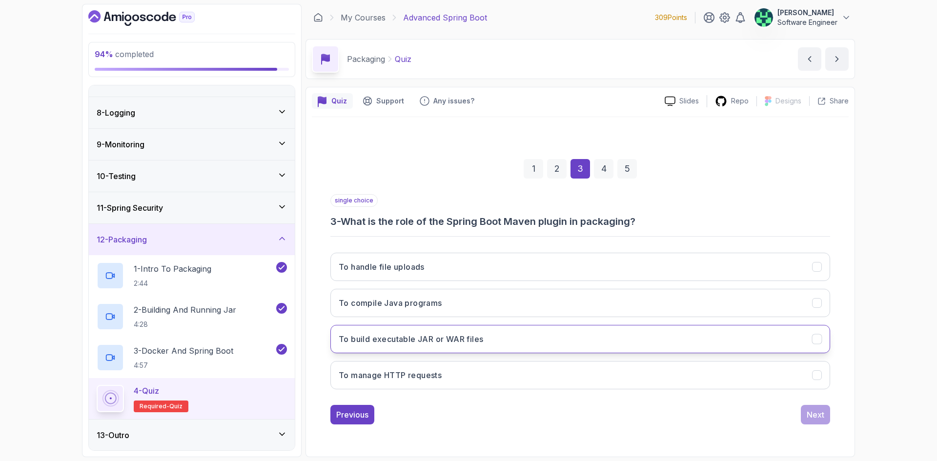
click at [468, 342] on h3 "To build executable JAR or WAR files" at bounding box center [411, 339] width 145 height 12
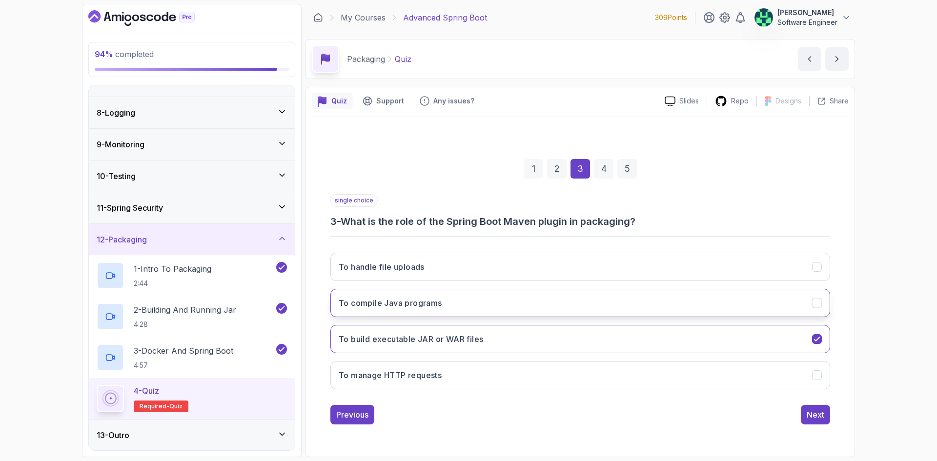
click at [456, 310] on button "To compile Java programs" at bounding box center [581, 303] width 500 height 28
click at [455, 334] on h3 "To build executable JAR or WAR files" at bounding box center [411, 339] width 145 height 12
click at [804, 417] on button "Next" at bounding box center [815, 415] width 29 height 20
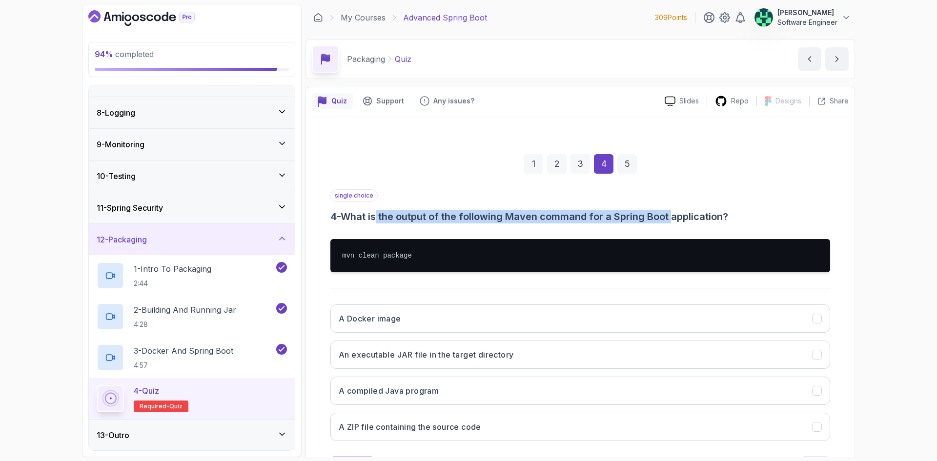
drag, startPoint x: 381, startPoint y: 220, endPoint x: 688, endPoint y: 217, distance: 306.6
click at [677, 217] on h3 "4 - What is the output of the following Maven command for a Spring Boot applica…" at bounding box center [581, 217] width 500 height 14
click at [696, 217] on h3 "4 - What is the output of the following Maven command for a Spring Boot applica…" at bounding box center [581, 217] width 500 height 14
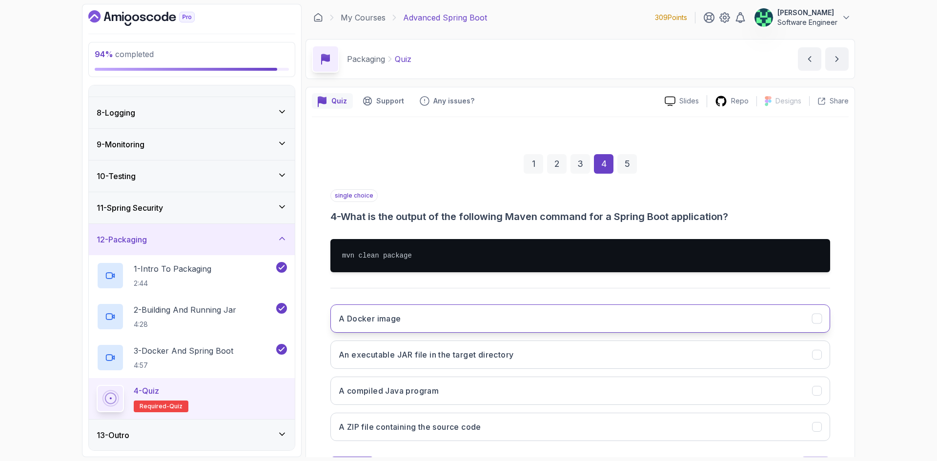
scroll to position [47, 0]
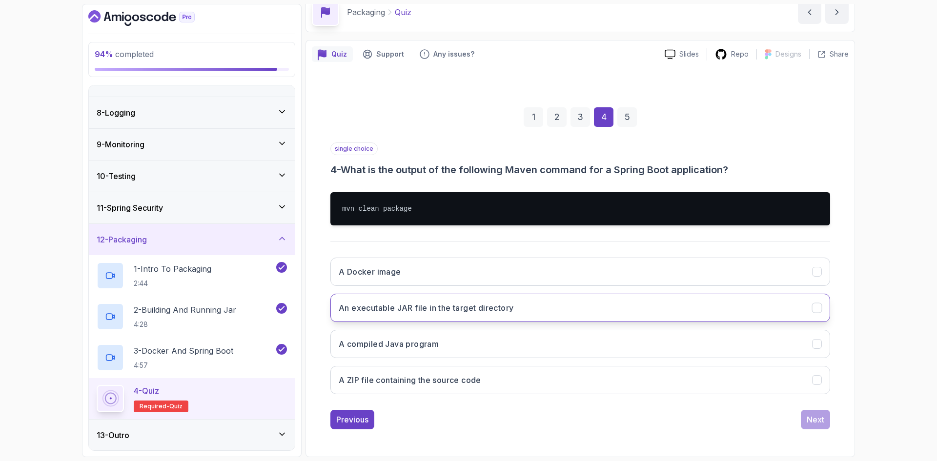
click at [463, 312] on h3 "An executable JAR file in the target directory" at bounding box center [426, 308] width 175 height 12
click at [817, 424] on div "Next" at bounding box center [816, 420] width 18 height 12
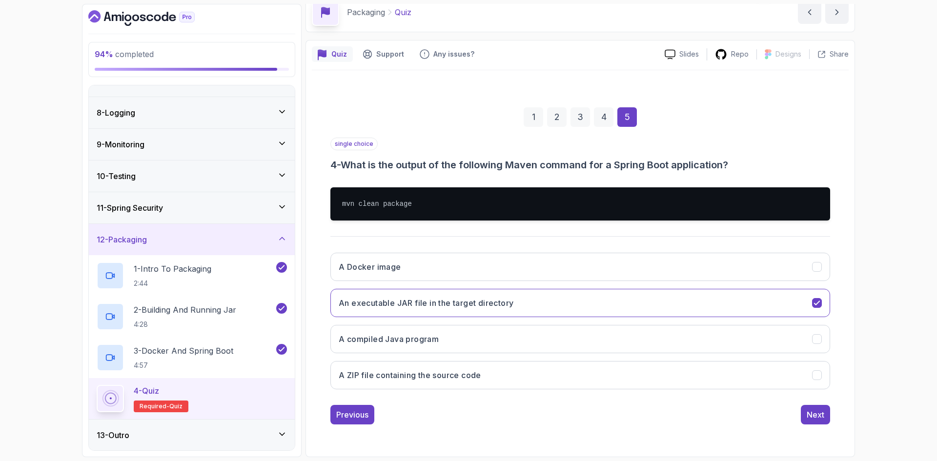
scroll to position [0, 0]
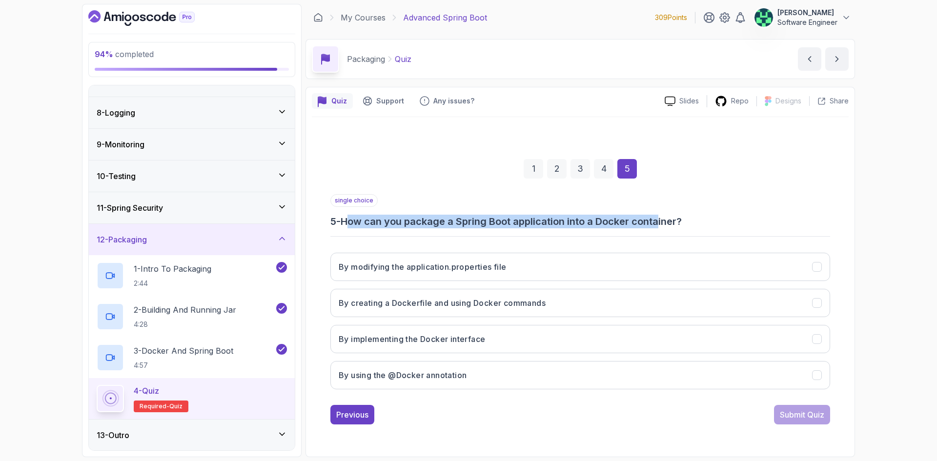
drag, startPoint x: 356, startPoint y: 216, endPoint x: 665, endPoint y: 219, distance: 309.1
click at [665, 219] on h3 "5 - How can you package a Spring Boot application into a Docker container?" at bounding box center [581, 222] width 500 height 14
click at [387, 227] on h3 "5 - How can you package a Spring Boot application into a Docker container?" at bounding box center [581, 222] width 500 height 14
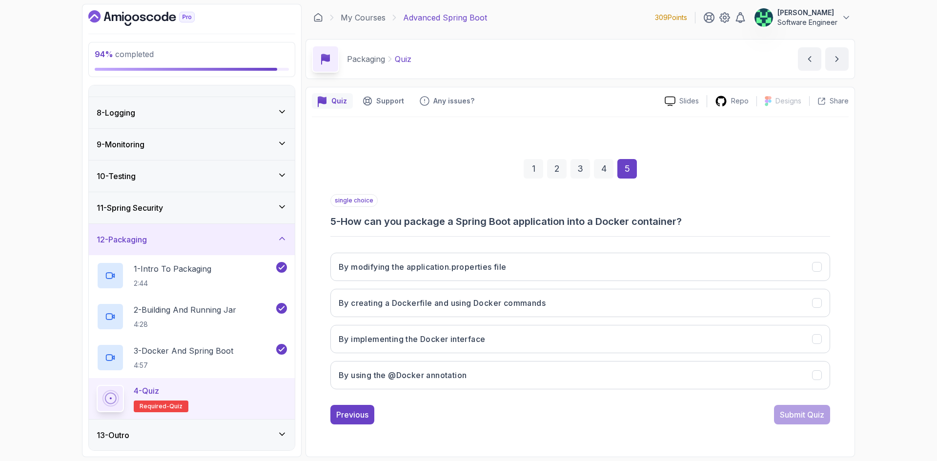
click at [627, 221] on h3 "5 - How can you package a Spring Boot application into a Docker container?" at bounding box center [581, 222] width 500 height 14
click at [662, 222] on h3 "5 - How can you package a Spring Boot application into a Docker container?" at bounding box center [581, 222] width 500 height 14
click at [455, 307] on h3 "By creating a Dockerfile and using Docker commands" at bounding box center [442, 303] width 207 height 12
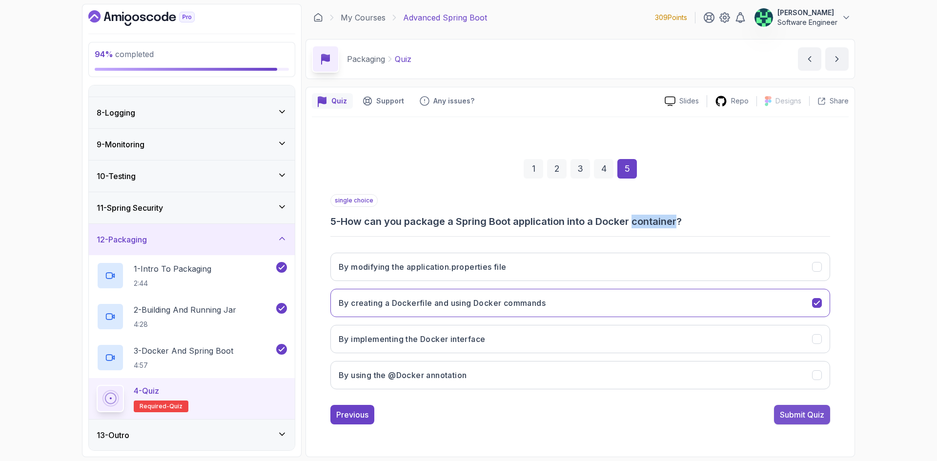
click at [814, 419] on div "Submit Quiz" at bounding box center [802, 415] width 44 height 12
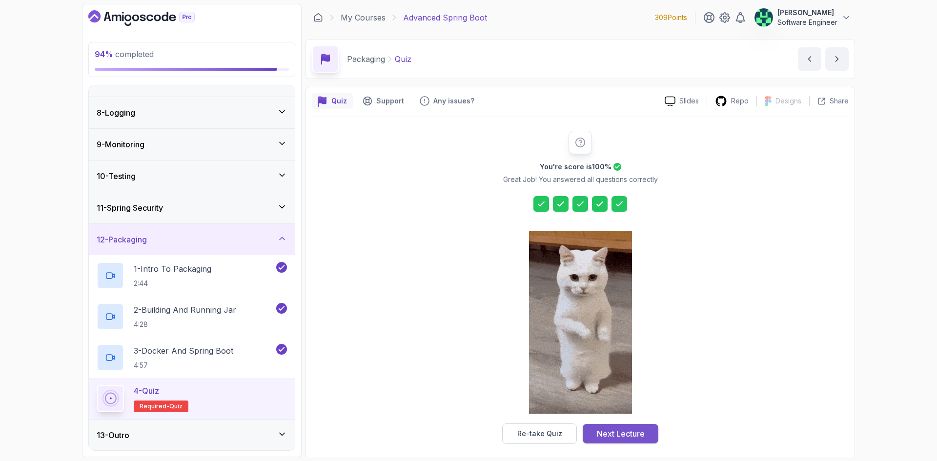
click at [608, 427] on button "Next Lecture" at bounding box center [621, 434] width 76 height 20
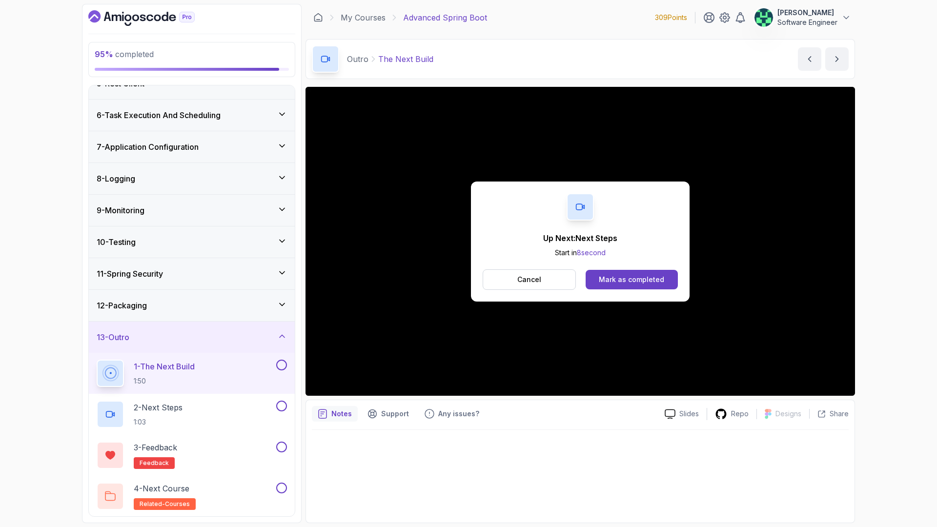
scroll to position [210, 0]
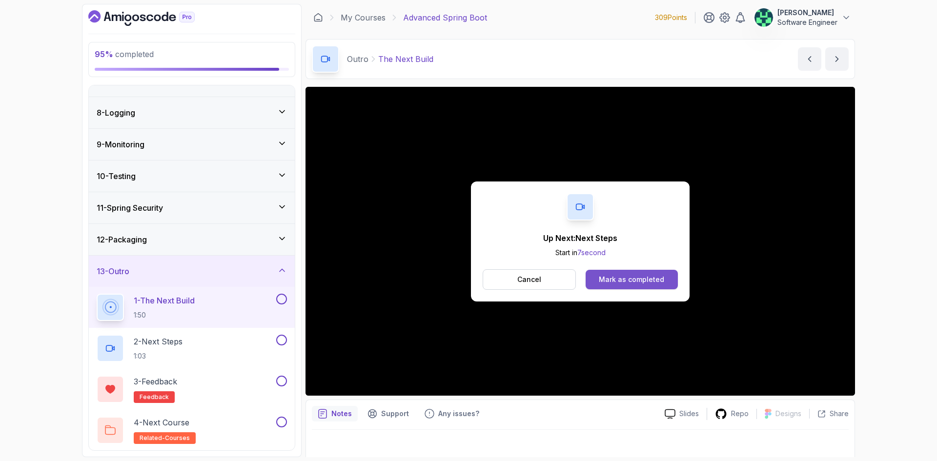
click at [643, 278] on div "Mark as completed" at bounding box center [631, 280] width 65 height 10
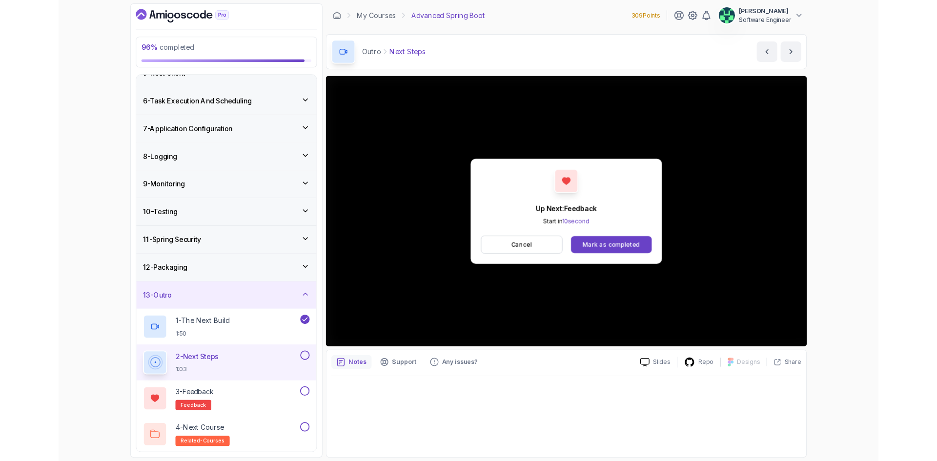
scroll to position [210, 0]
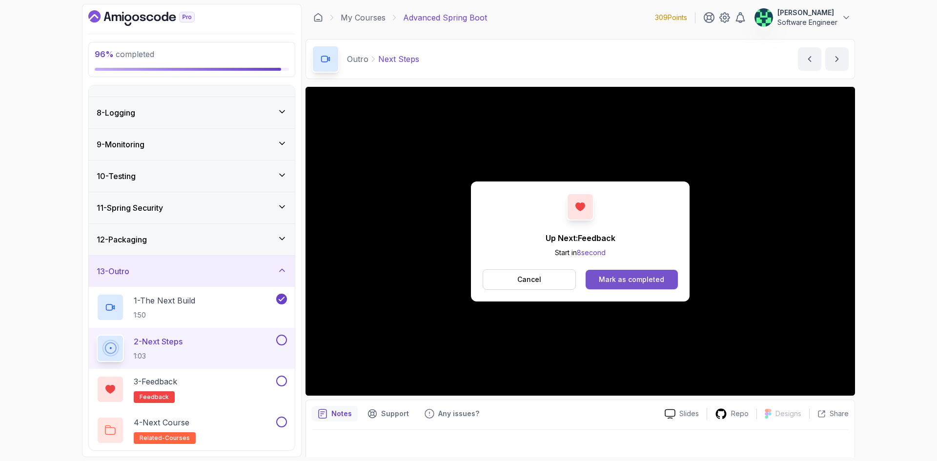
click at [651, 278] on div "Mark as completed" at bounding box center [631, 280] width 65 height 10
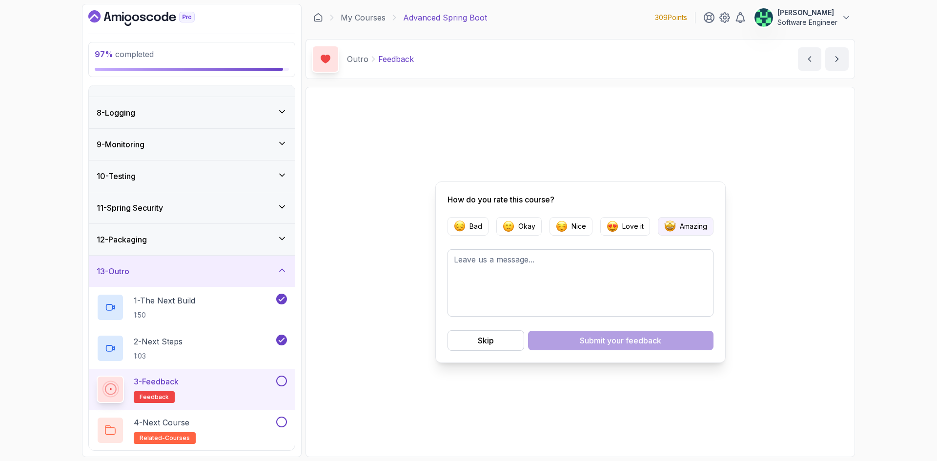
click at [680, 226] on p "Amazing" at bounding box center [693, 227] width 27 height 10
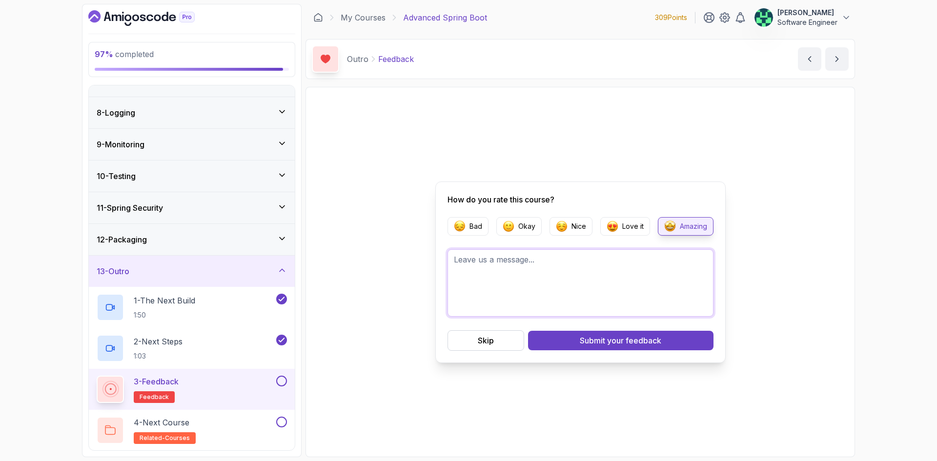
click at [538, 278] on textarea at bounding box center [581, 282] width 266 height 67
click at [514, 282] on textarea at bounding box center [581, 282] width 266 height 67
paste textarea "Thank you for the amazing course! For the past two years, I had been putting of…"
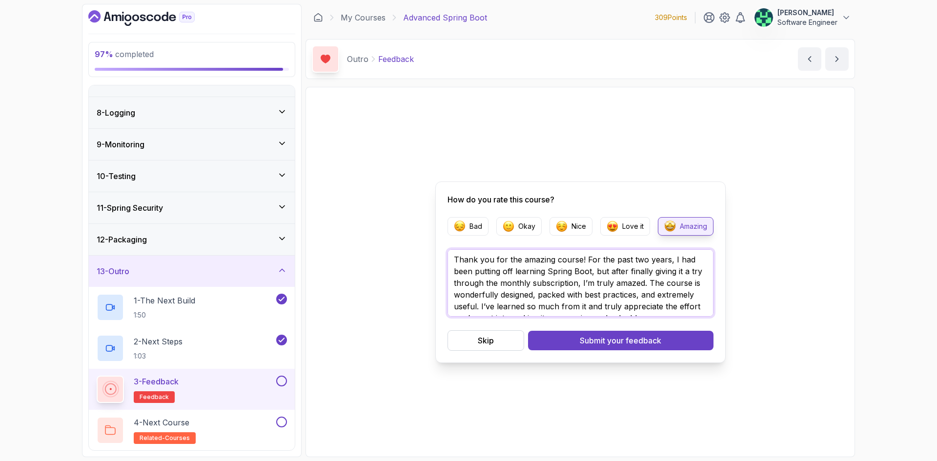
scroll to position [12, 0]
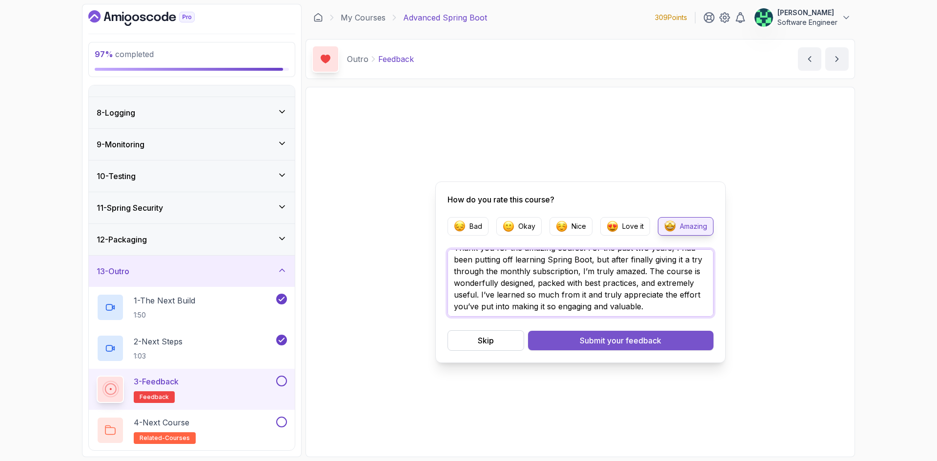
type textarea "Thank you for the amazing course! For the past two years, I had been putting of…"
click at [602, 341] on div "Submit your feedback" at bounding box center [621, 341] width 82 height 12
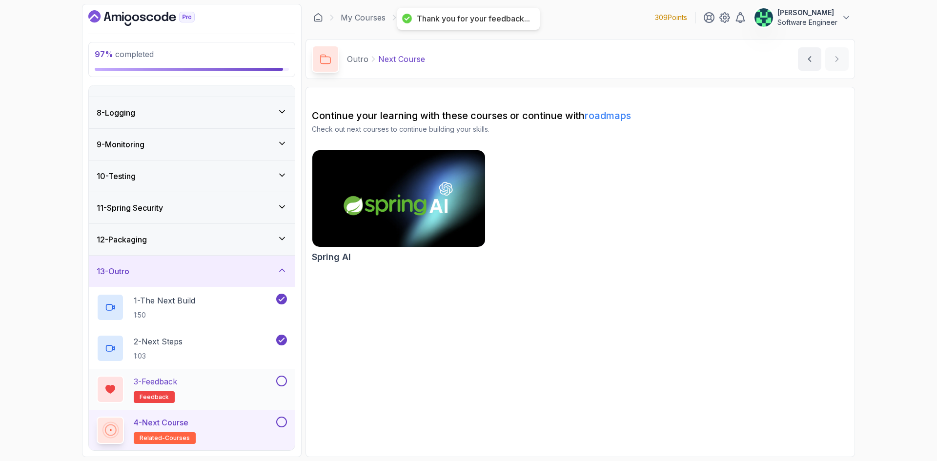
click at [282, 380] on button at bounding box center [281, 381] width 11 height 11
click at [282, 421] on button at bounding box center [281, 422] width 11 height 11
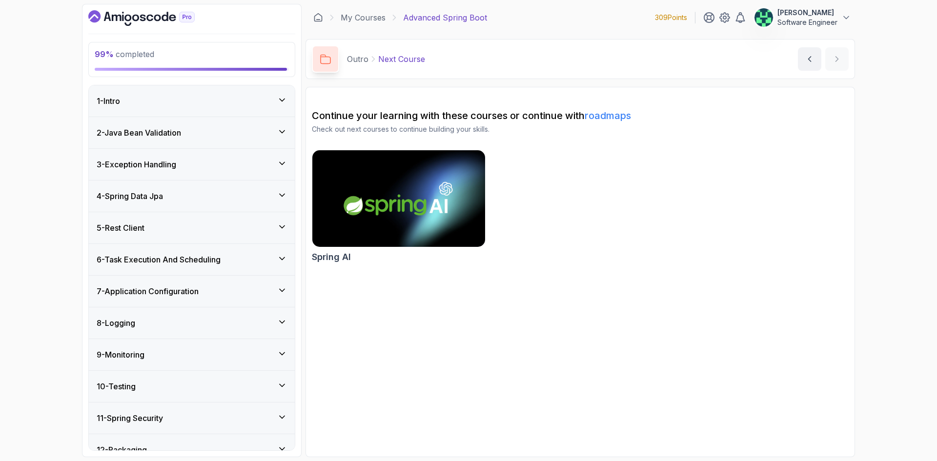
click at [234, 104] on div "1 - Intro" at bounding box center [192, 101] width 190 height 12
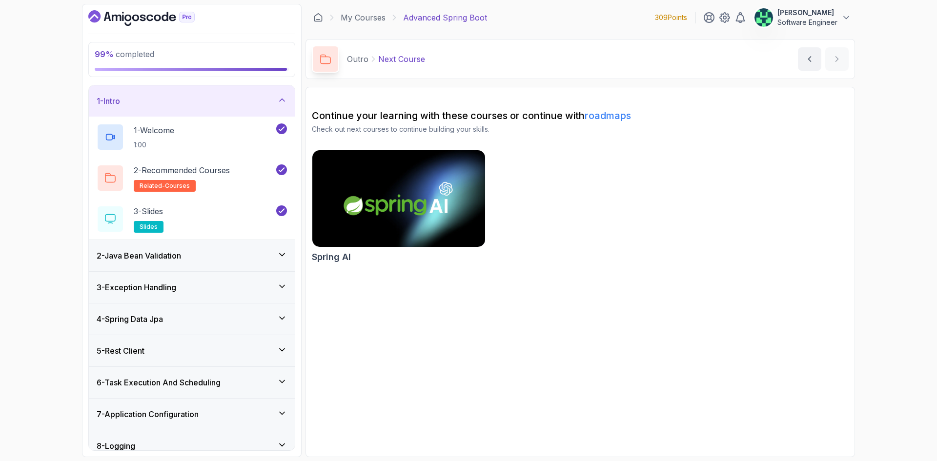
click at [217, 258] on div "2 - Java Bean Validation" at bounding box center [192, 256] width 190 height 12
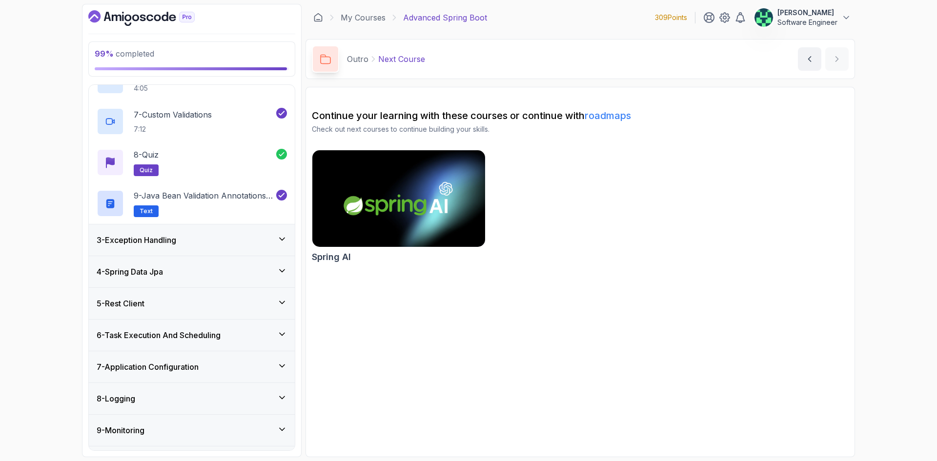
click at [211, 241] on div "3 - Exception Handling" at bounding box center [192, 240] width 190 height 12
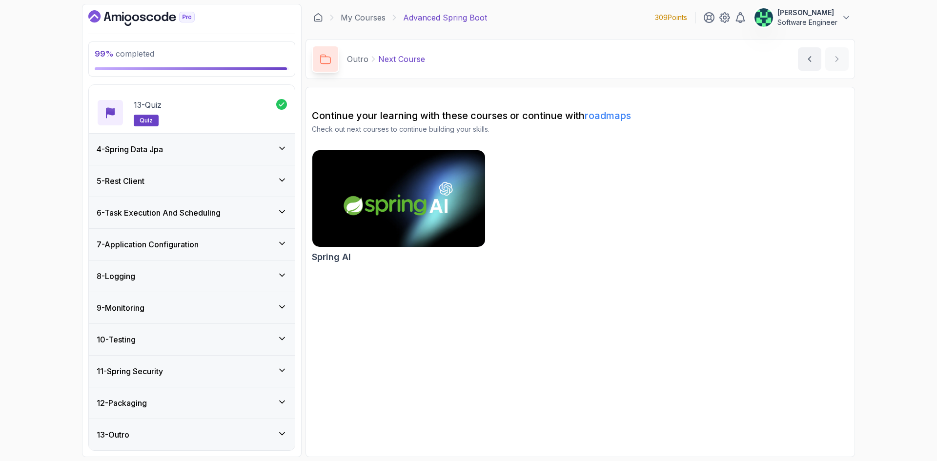
click at [207, 152] on div "4 - Spring Data Jpa" at bounding box center [192, 150] width 190 height 12
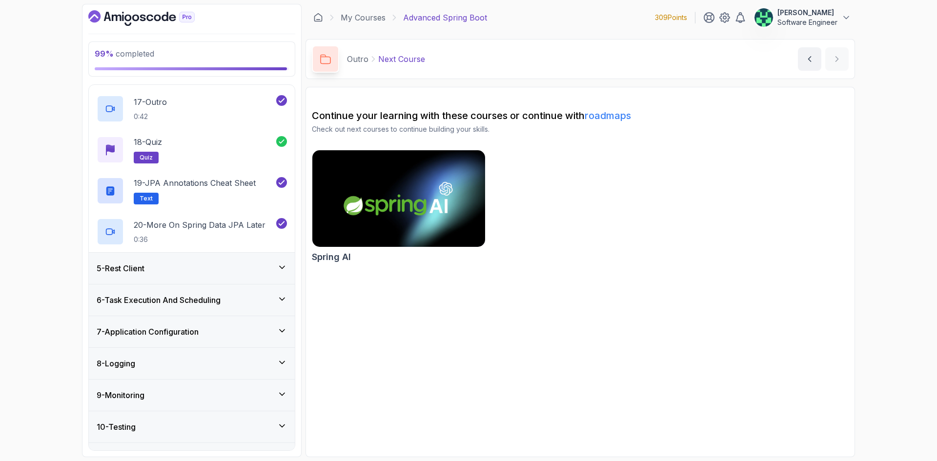
click at [225, 264] on div "5 - Rest Client" at bounding box center [192, 269] width 190 height 12
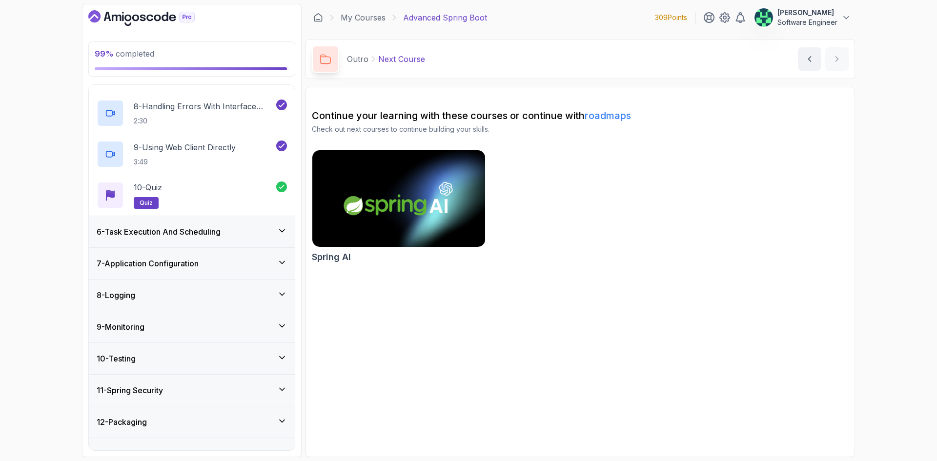
click at [224, 241] on div "6 - Task Execution And Scheduling" at bounding box center [192, 231] width 206 height 31
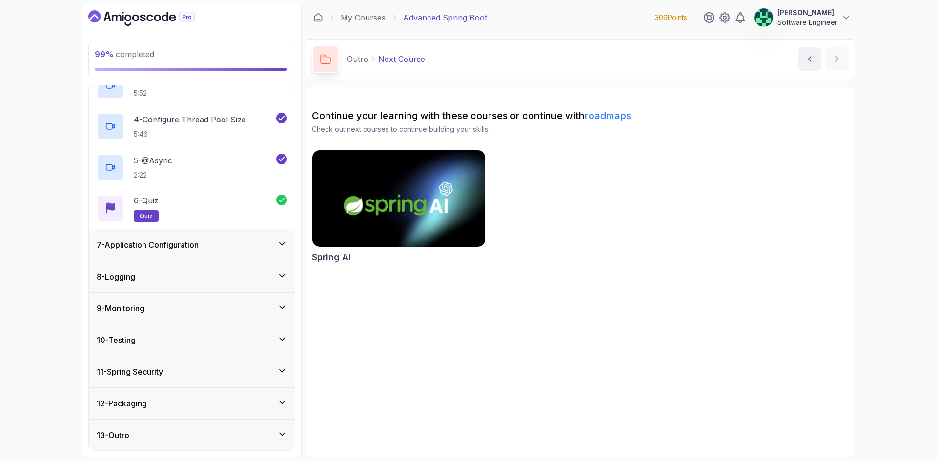
click at [227, 239] on div "7 - Application Configuration" at bounding box center [192, 245] width 190 height 12
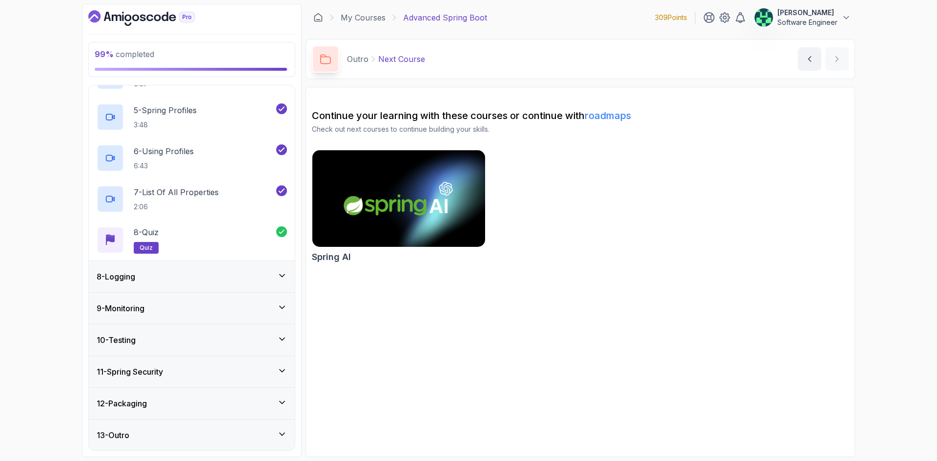
click at [229, 277] on div "8 - Logging" at bounding box center [192, 277] width 190 height 12
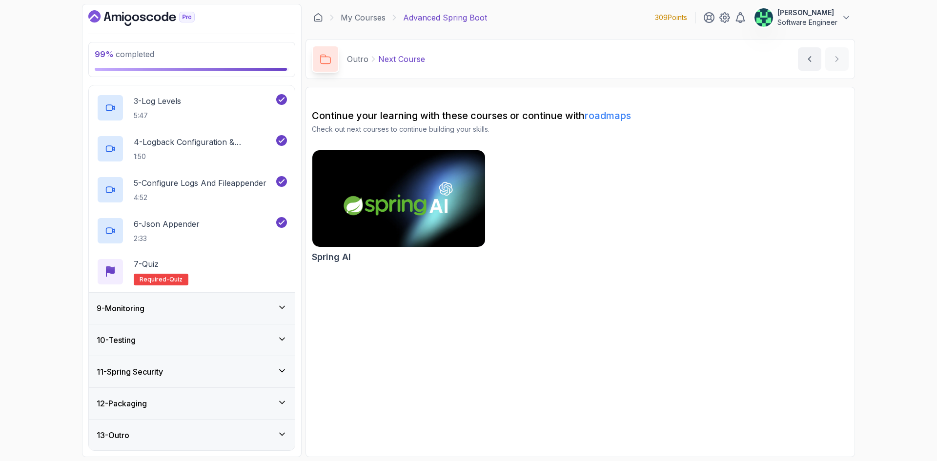
click at [231, 304] on div "9 - Monitoring" at bounding box center [192, 309] width 190 height 12
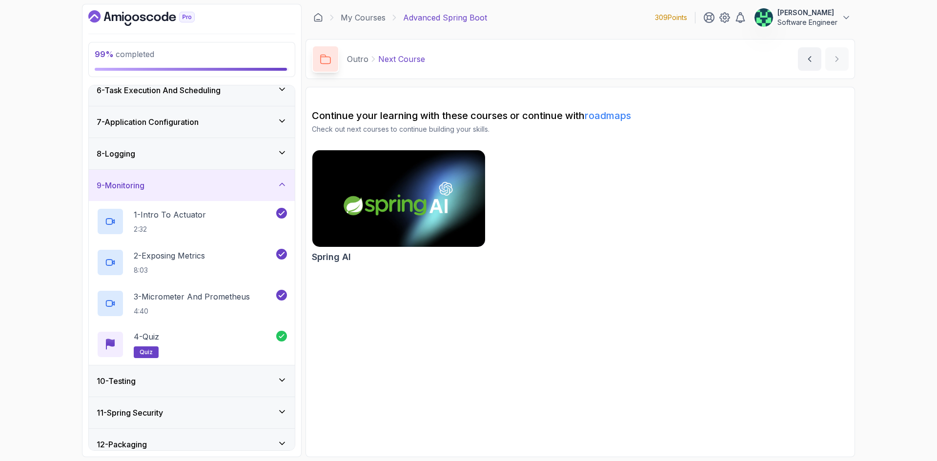
scroll to position [210, 0]
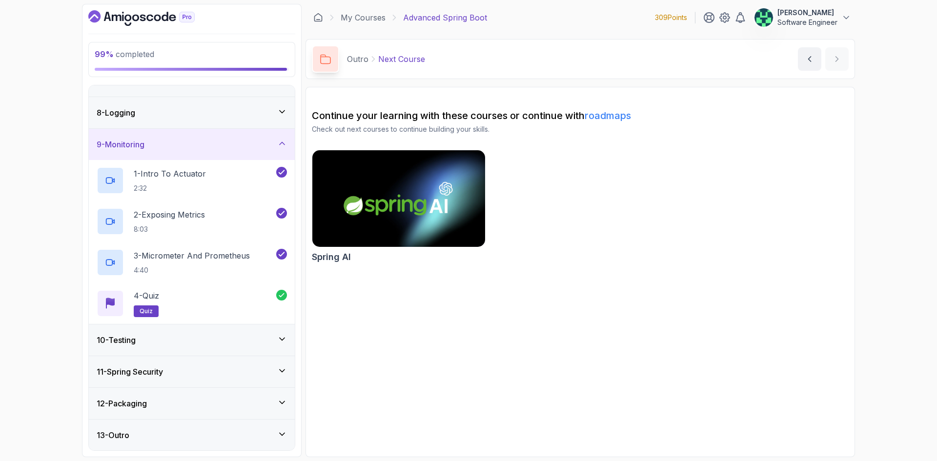
click at [236, 341] on div "10 - Testing" at bounding box center [192, 340] width 190 height 12
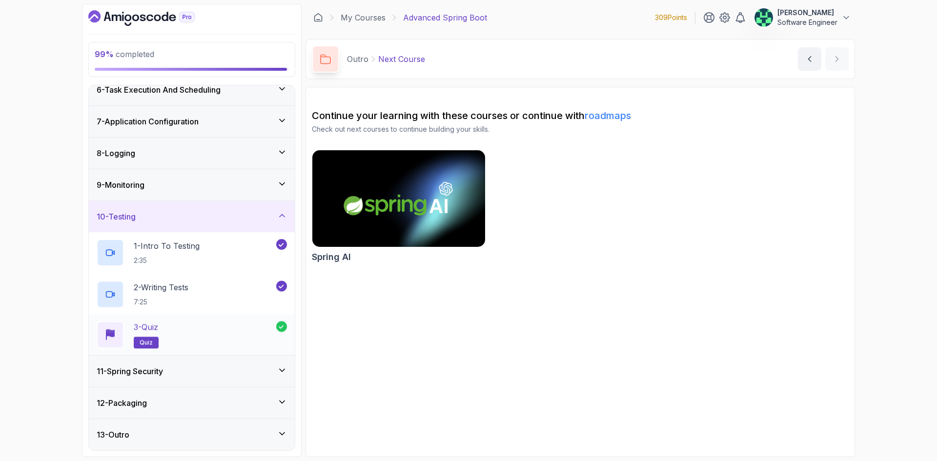
scroll to position [169, 0]
click at [234, 368] on div "11 - Spring Security" at bounding box center [192, 372] width 190 height 12
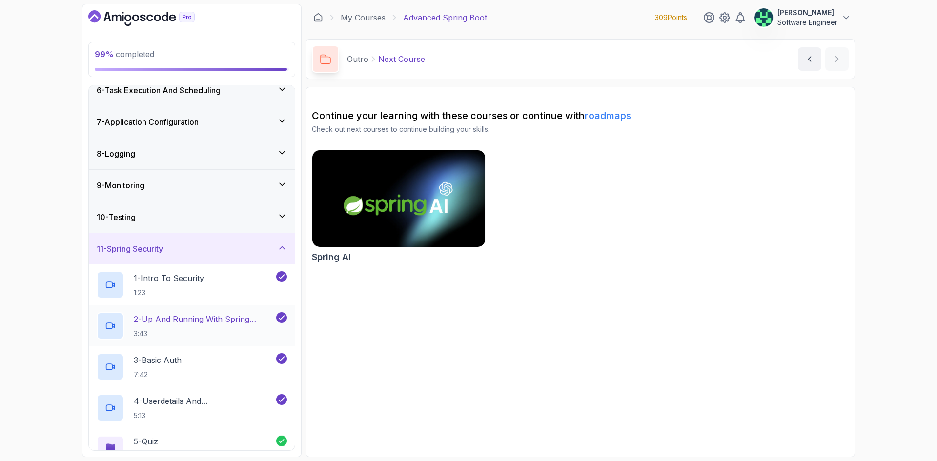
scroll to position [292, 0]
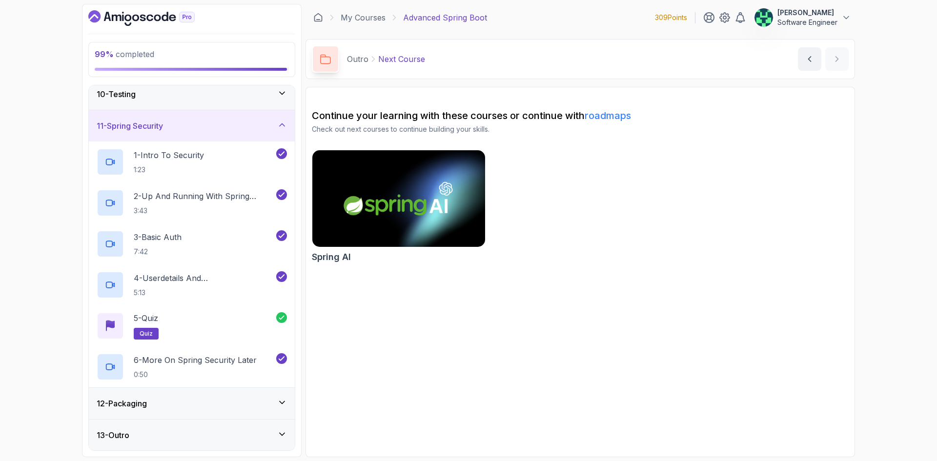
click at [237, 400] on div "12 - Packaging" at bounding box center [192, 404] width 190 height 12
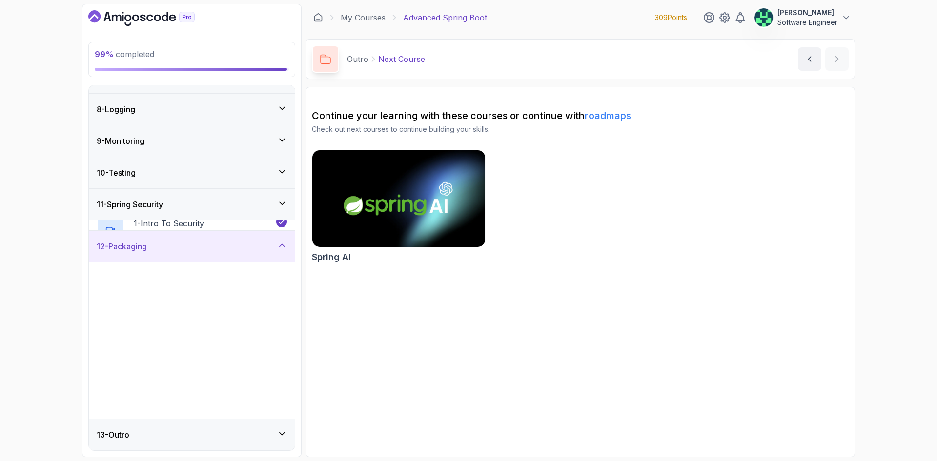
scroll to position [210, 0]
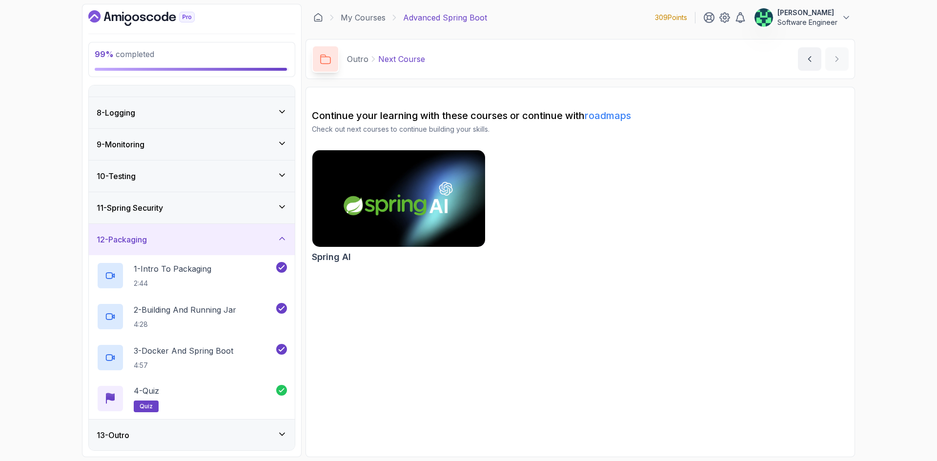
click at [239, 429] on div "13 - Outro" at bounding box center [192, 435] width 206 height 31
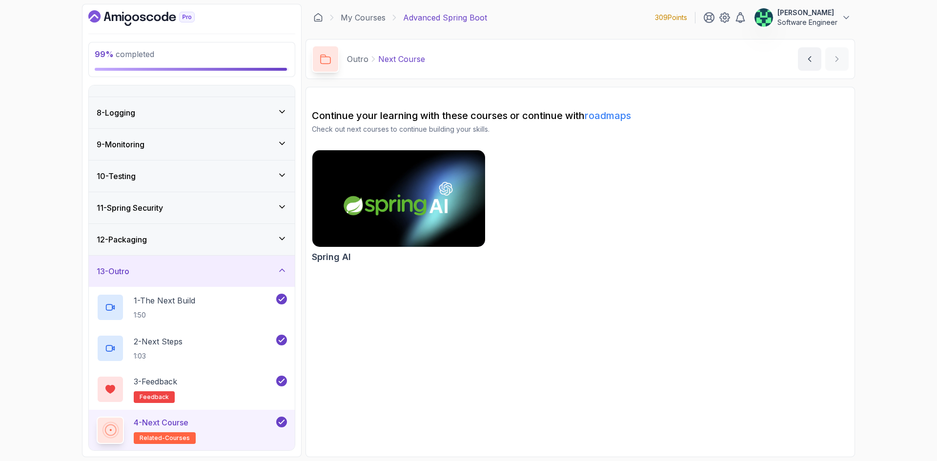
click at [219, 430] on div "4 - Next Course related-courses" at bounding box center [186, 430] width 178 height 27
click at [215, 389] on div "3 - Feedback feedback" at bounding box center [186, 389] width 178 height 27
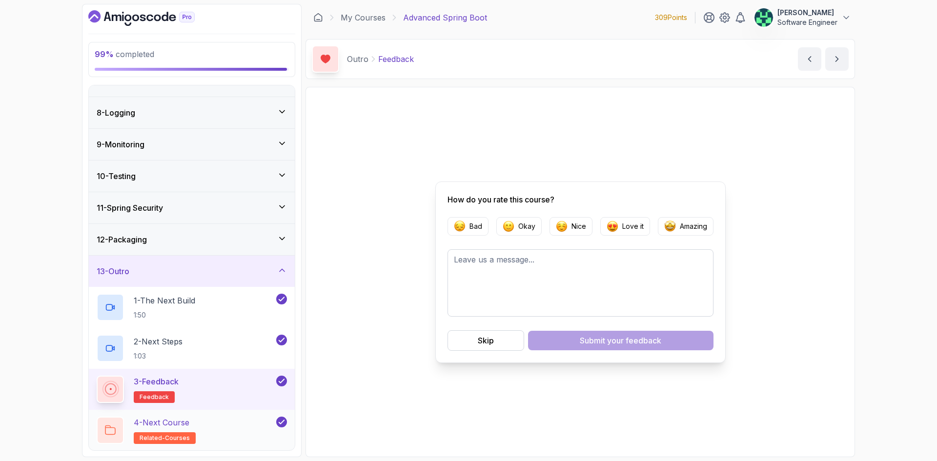
click at [219, 433] on div "4 - Next Course related-courses" at bounding box center [186, 430] width 178 height 27
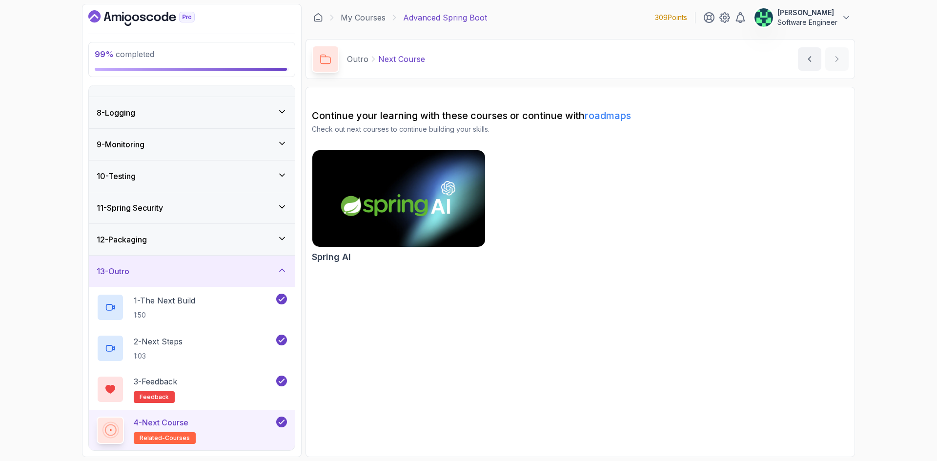
click at [385, 201] on img at bounding box center [399, 199] width 182 height 102
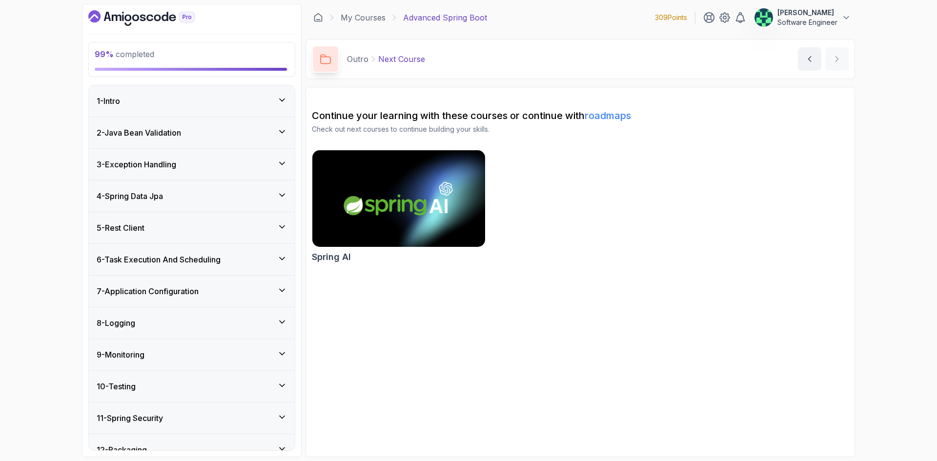
click at [192, 105] on div "1 - Intro" at bounding box center [192, 101] width 190 height 12
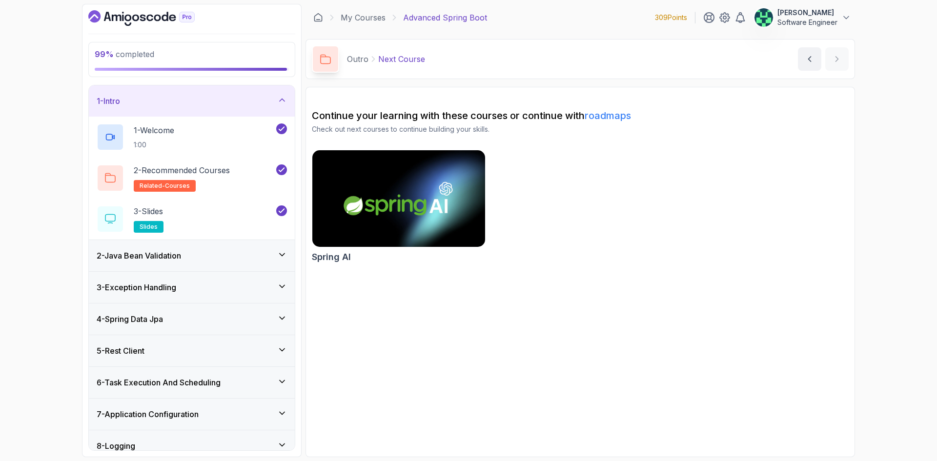
click at [201, 257] on div "2 - Java Bean Validation" at bounding box center [192, 256] width 190 height 12
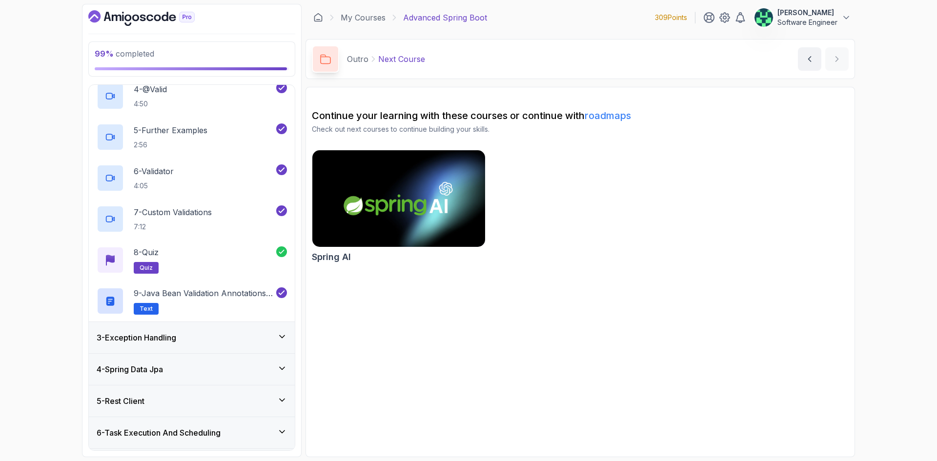
click at [201, 336] on div "3 - Exception Handling" at bounding box center [192, 338] width 190 height 12
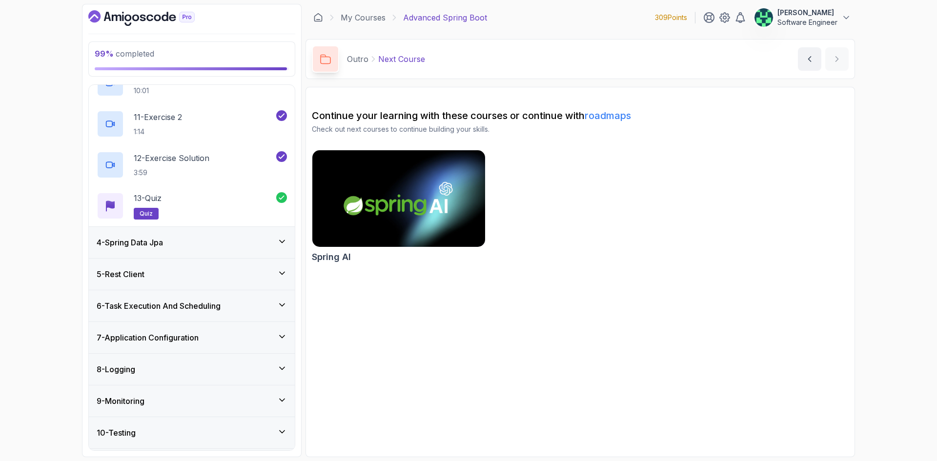
click at [186, 242] on div "4 - Spring Data Jpa" at bounding box center [192, 243] width 190 height 12
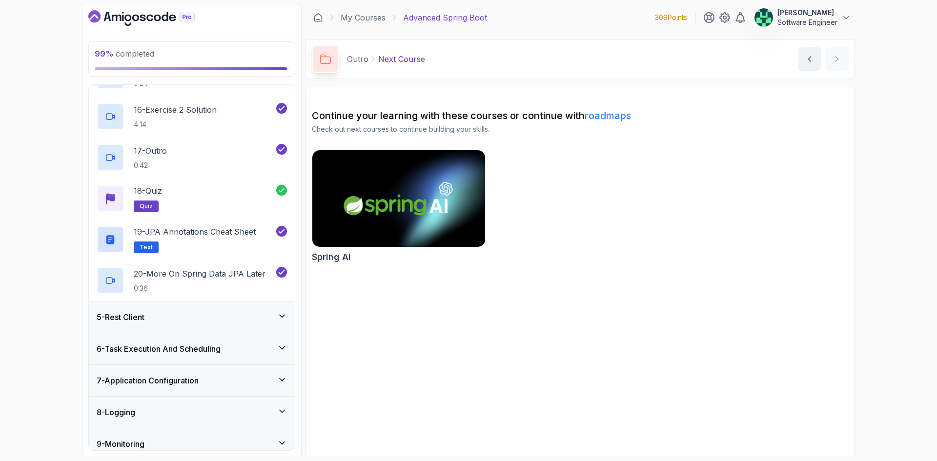
click at [186, 317] on div "5 - Rest Client" at bounding box center [192, 317] width 190 height 12
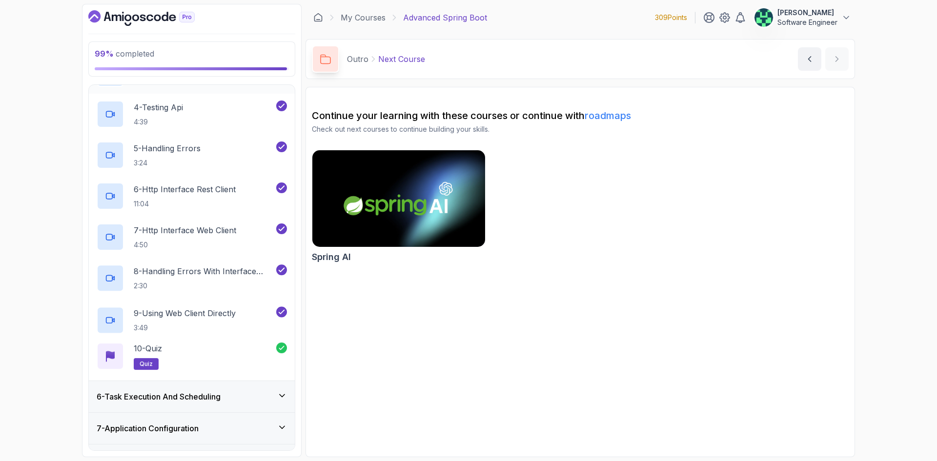
scroll to position [291, 0]
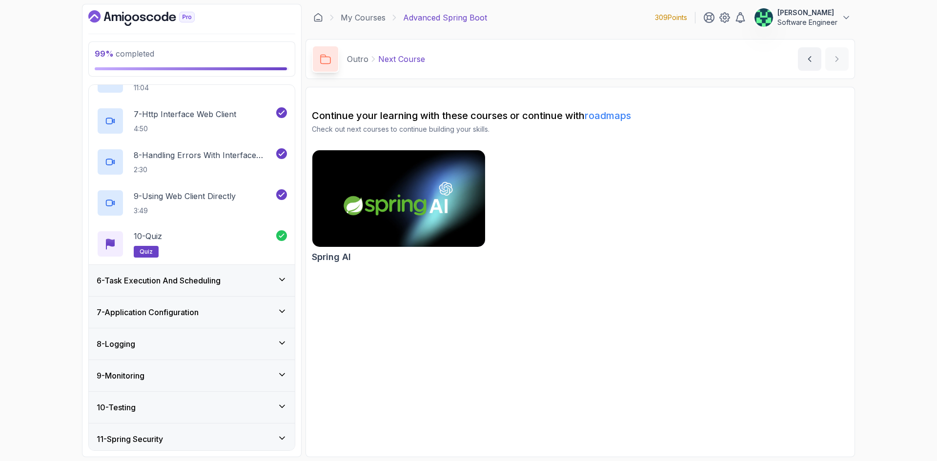
click at [204, 282] on h3 "6 - Task Execution And Scheduling" at bounding box center [159, 281] width 124 height 12
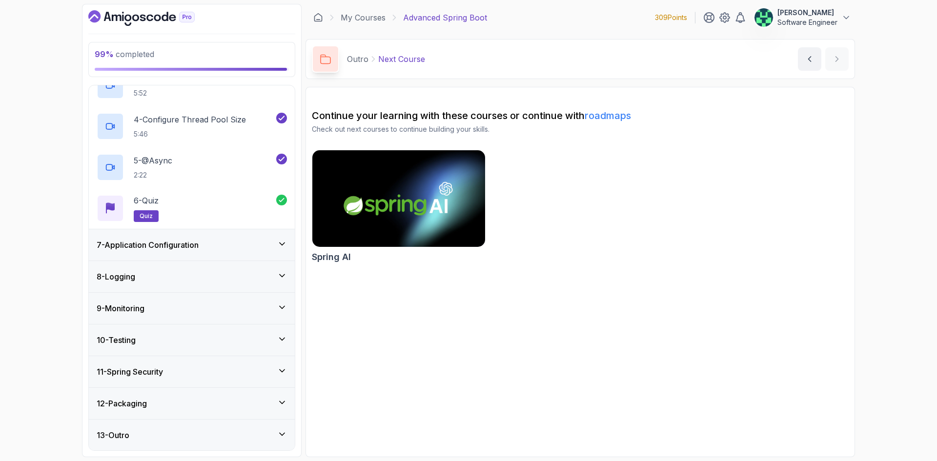
click at [207, 240] on div "7 - Application Configuration" at bounding box center [192, 245] width 190 height 12
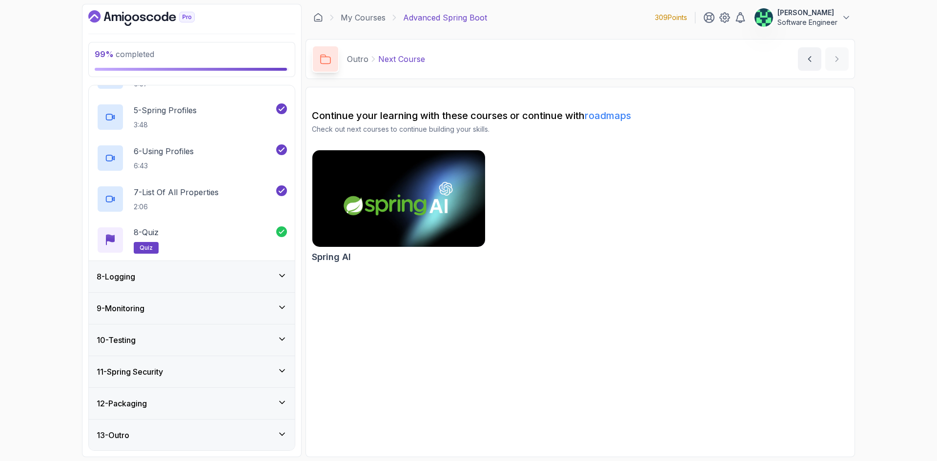
click at [208, 272] on div "8 - Logging" at bounding box center [192, 277] width 190 height 12
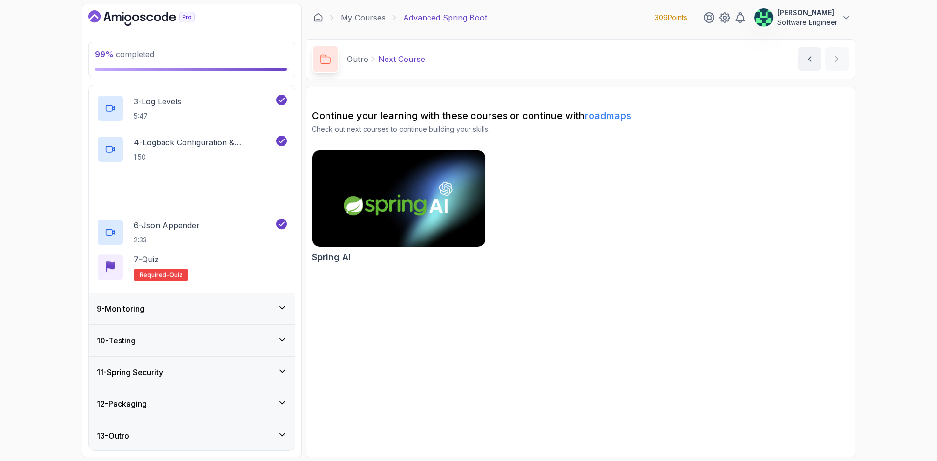
scroll to position [333, 0]
click at [215, 270] on div "7 - Quiz Required- quiz" at bounding box center [192, 271] width 190 height 27
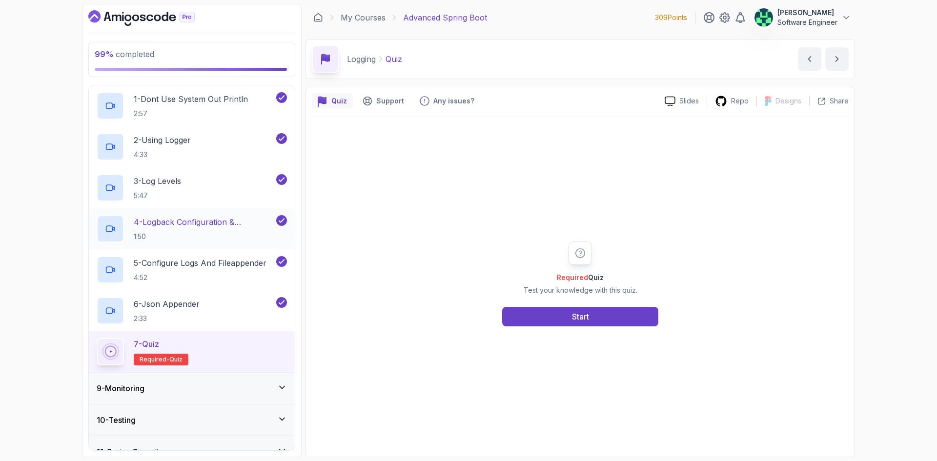
scroll to position [236, 0]
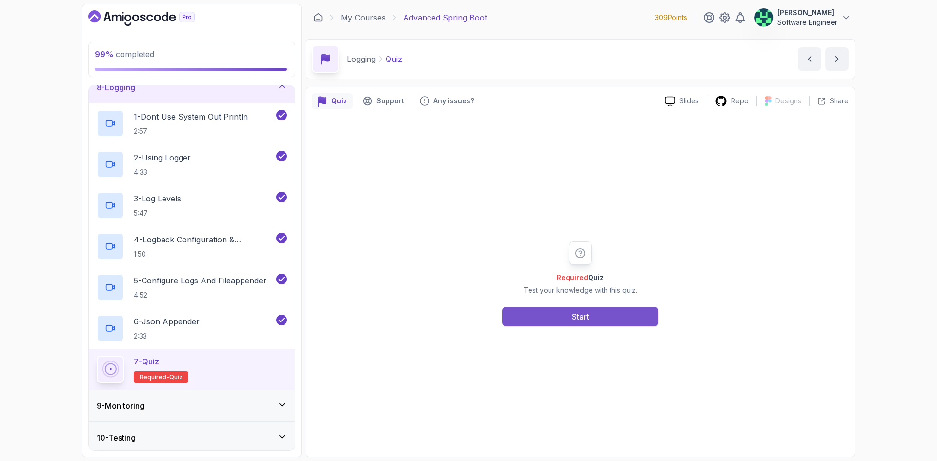
click at [563, 318] on button "Start" at bounding box center [580, 317] width 156 height 20
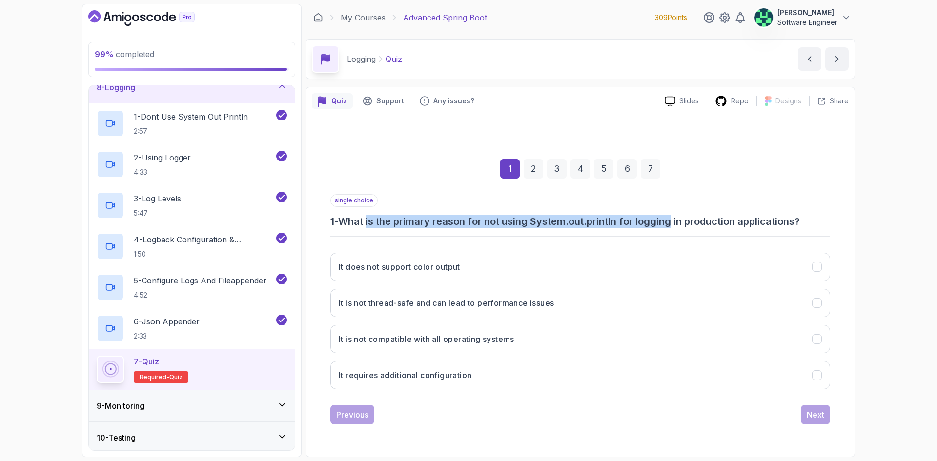
drag, startPoint x: 373, startPoint y: 224, endPoint x: 709, endPoint y: 225, distance: 336.9
click at [678, 223] on h3 "1 - What is the primary reason for not using System.out.println for logging in …" at bounding box center [581, 222] width 500 height 14
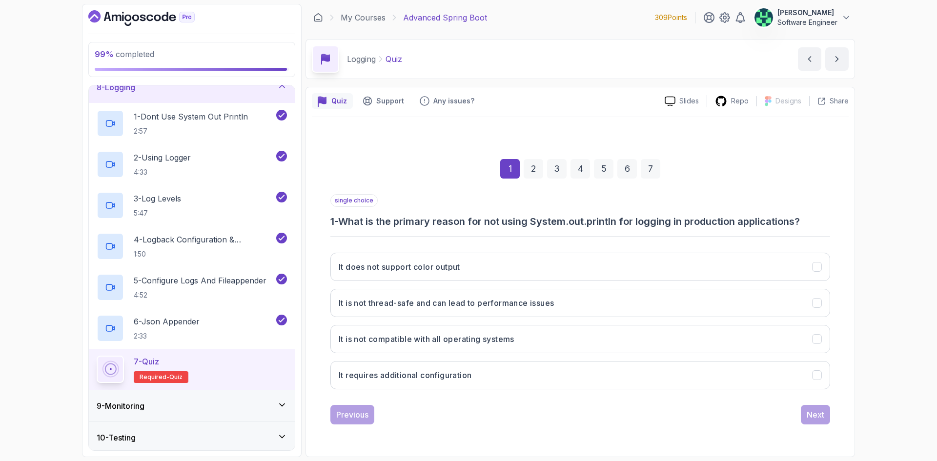
click at [717, 223] on h3 "1 - What is the primary reason for not using System.out.println for logging in …" at bounding box center [581, 222] width 500 height 14
click at [452, 310] on button "It is not thread-safe and can lead to performance issues" at bounding box center [581, 303] width 500 height 28
click at [827, 416] on button "Next" at bounding box center [815, 415] width 29 height 20
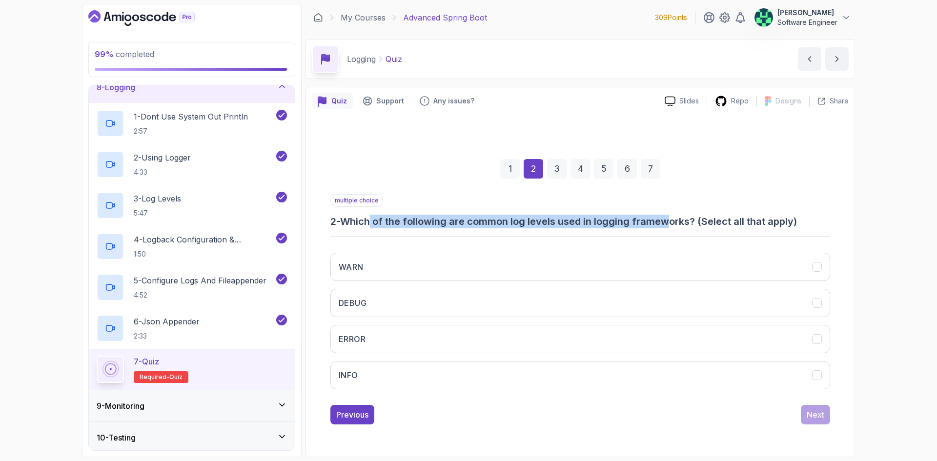
drag, startPoint x: 374, startPoint y: 219, endPoint x: 690, endPoint y: 220, distance: 315.4
click at [675, 221] on h3 "2 - Which of the following are common log levels used in logging frameworks? (S…" at bounding box center [581, 222] width 500 height 14
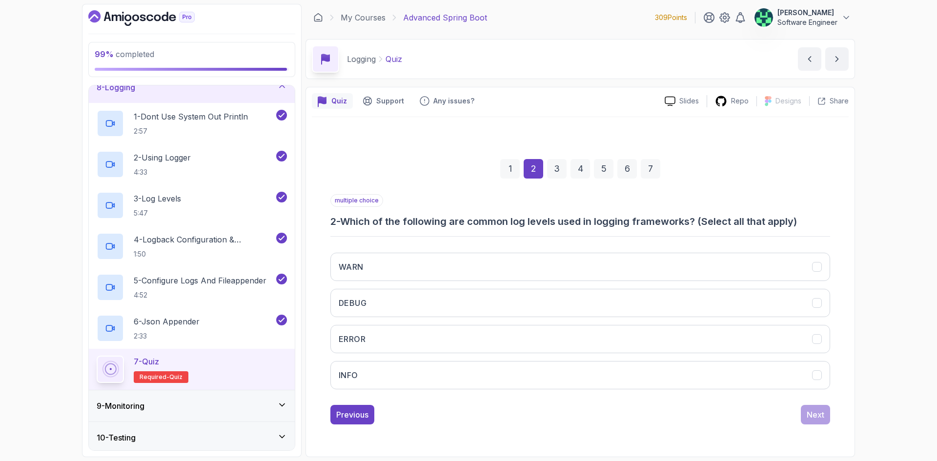
click at [690, 220] on h3 "2 - Which of the following are common log levels used in logging frameworks? (S…" at bounding box center [581, 222] width 500 height 14
click at [605, 268] on button "WARN" at bounding box center [581, 267] width 500 height 28
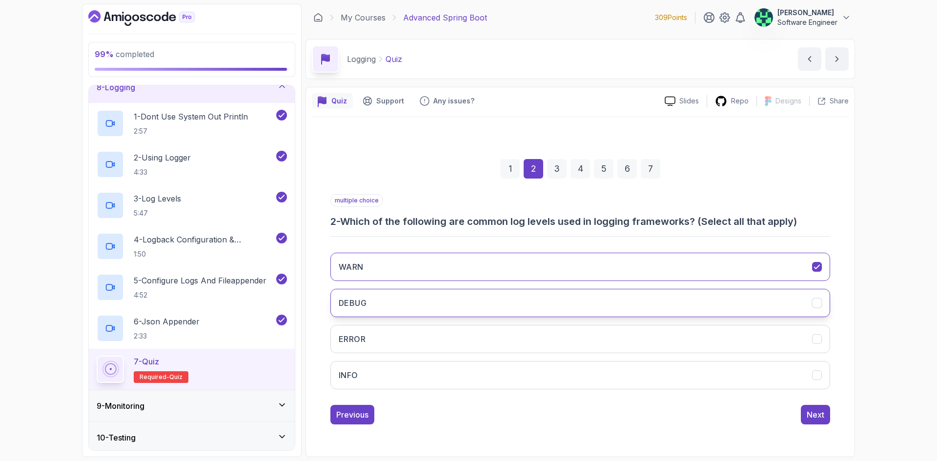
click at [589, 303] on button "DEBUG" at bounding box center [581, 303] width 500 height 28
click at [579, 332] on button "ERROR" at bounding box center [581, 339] width 500 height 28
click at [583, 386] on button "INFO" at bounding box center [581, 375] width 500 height 28
drag, startPoint x: 811, startPoint y: 416, endPoint x: 800, endPoint y: 417, distance: 11.8
click at [811, 416] on div "Next" at bounding box center [816, 415] width 18 height 12
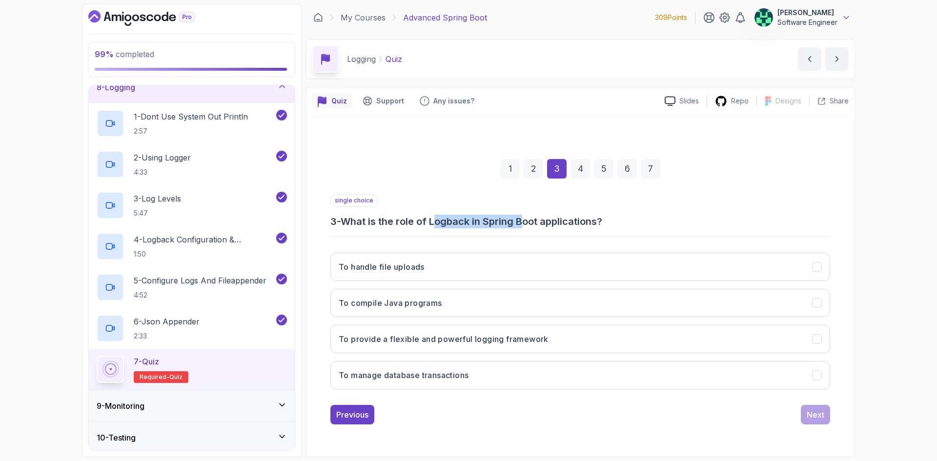
drag, startPoint x: 465, startPoint y: 222, endPoint x: 528, endPoint y: 223, distance: 63.5
click at [528, 223] on h3 "3 - What is the role of Logback in Spring Boot applications?" at bounding box center [581, 222] width 500 height 14
click at [468, 349] on button "To provide a flexible and powerful logging framework" at bounding box center [581, 339] width 500 height 28
click at [817, 413] on div "Next" at bounding box center [816, 415] width 18 height 12
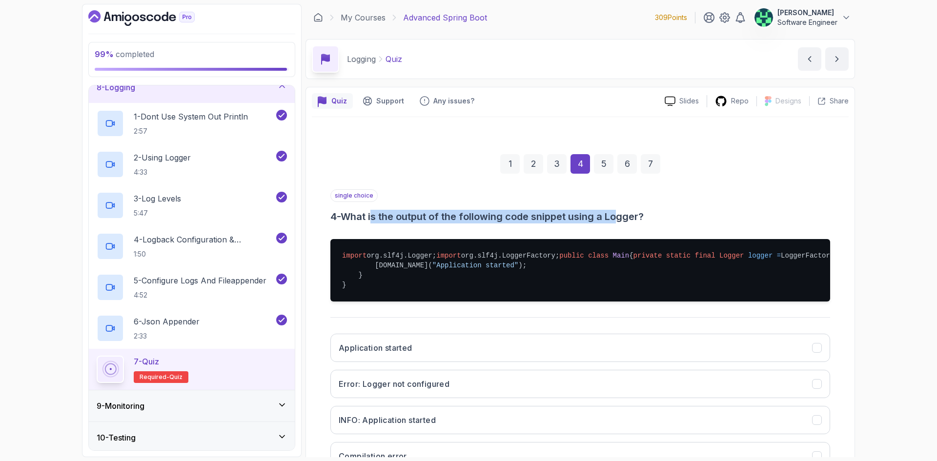
drag, startPoint x: 378, startPoint y: 215, endPoint x: 633, endPoint y: 217, distance: 254.9
click at [625, 216] on h3 "4 - What is the output of the following code snippet using a Logger?" at bounding box center [581, 217] width 500 height 14
click at [633, 217] on h3 "4 - What is the output of the following code snippet using a Logger?" at bounding box center [581, 217] width 500 height 14
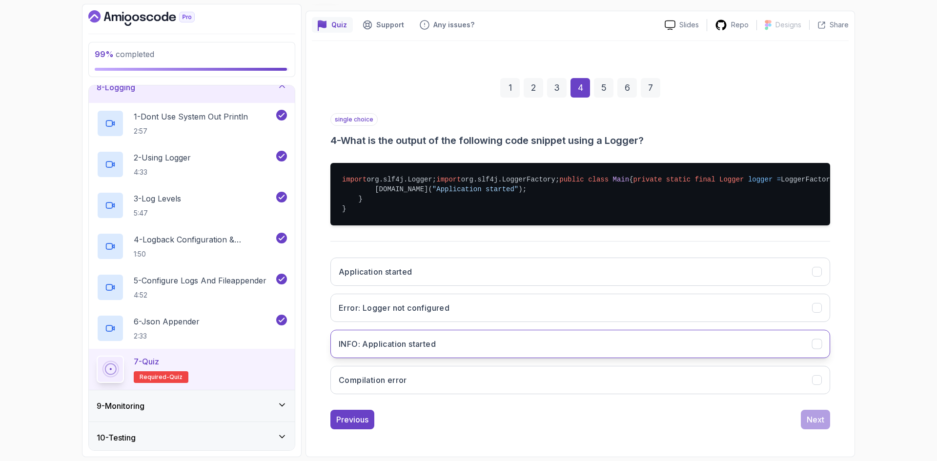
click at [454, 358] on button "INFO: Application started" at bounding box center [581, 344] width 500 height 28
click at [819, 419] on div "Next" at bounding box center [816, 420] width 18 height 12
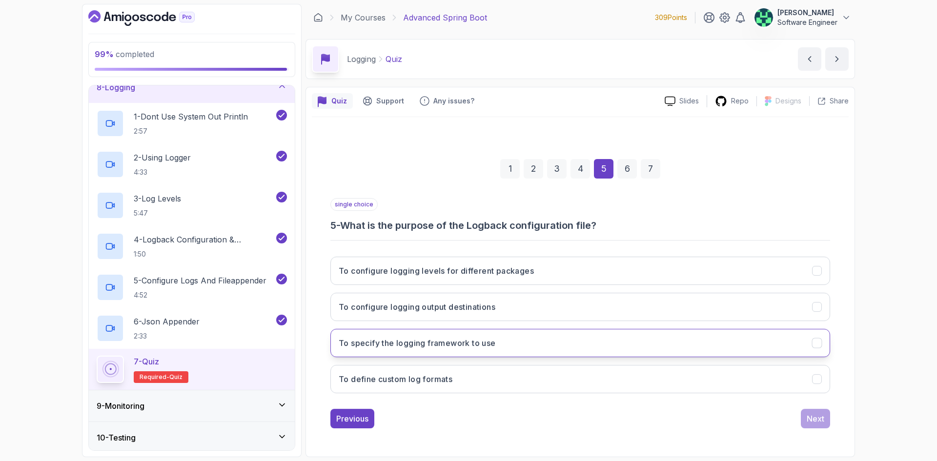
scroll to position [0, 0]
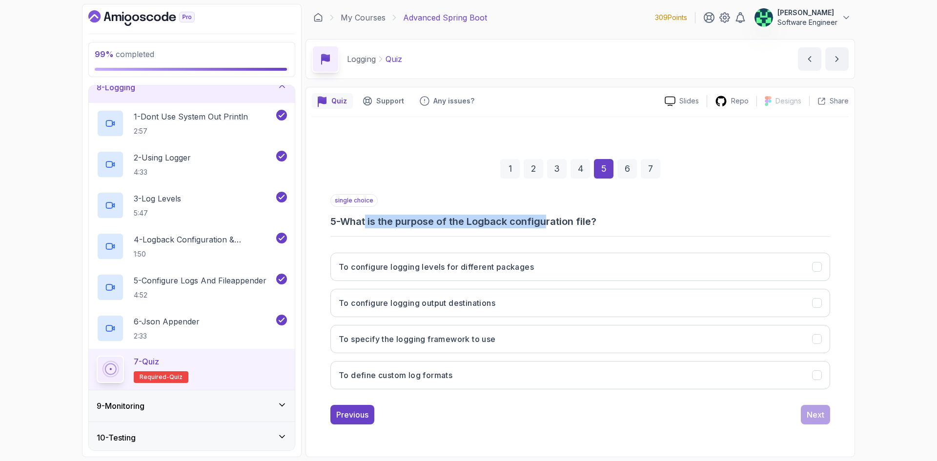
drag, startPoint x: 370, startPoint y: 220, endPoint x: 555, endPoint y: 224, distance: 184.6
click at [554, 224] on h3 "5 - What is the purpose of the Logback configuration file?" at bounding box center [581, 222] width 500 height 14
click at [566, 223] on h3 "5 - What is the purpose of the Logback configuration file?" at bounding box center [581, 222] width 500 height 14
click at [544, 222] on h3 "5 - What is the purpose of the Logback configuration file?" at bounding box center [581, 222] width 500 height 14
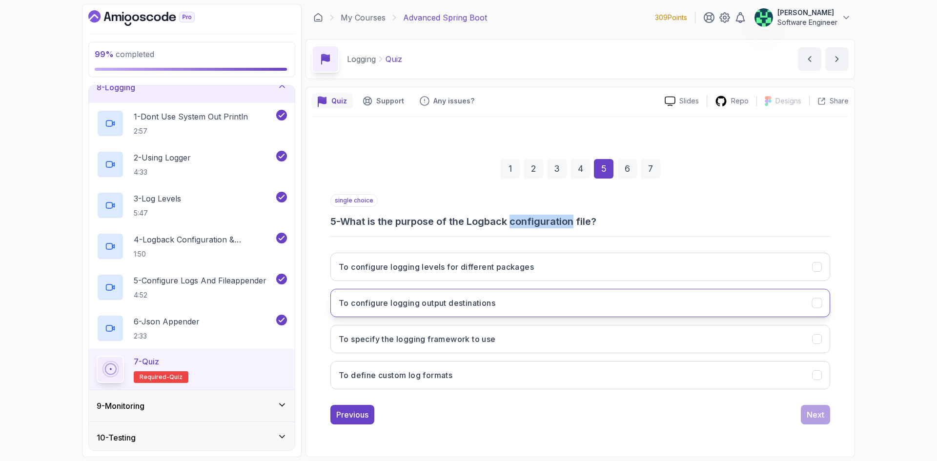
click at [466, 309] on h3 "To configure logging output destinations" at bounding box center [417, 303] width 157 height 12
click at [821, 414] on div "Next" at bounding box center [816, 415] width 18 height 12
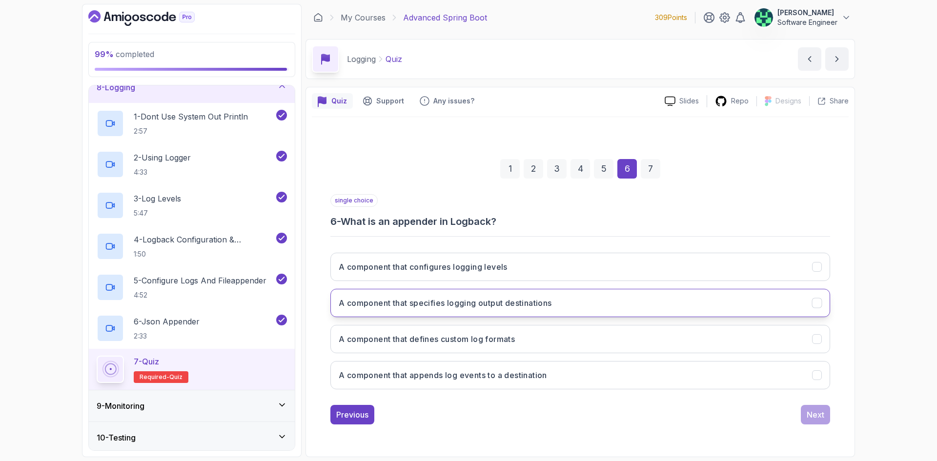
click at [456, 308] on h3 "A component that specifies logging output destinations" at bounding box center [445, 303] width 213 height 12
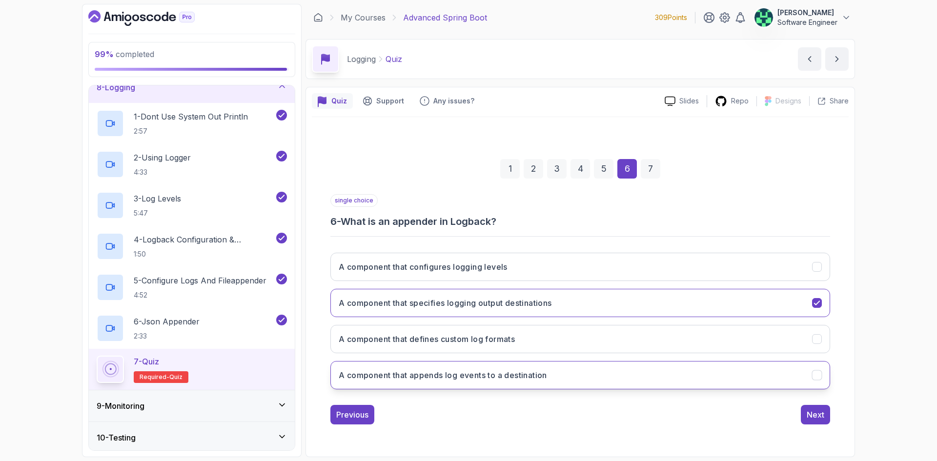
click at [502, 376] on h3 "A component that appends log events to a destination" at bounding box center [443, 376] width 208 height 12
click at [817, 417] on div "Next" at bounding box center [816, 415] width 18 height 12
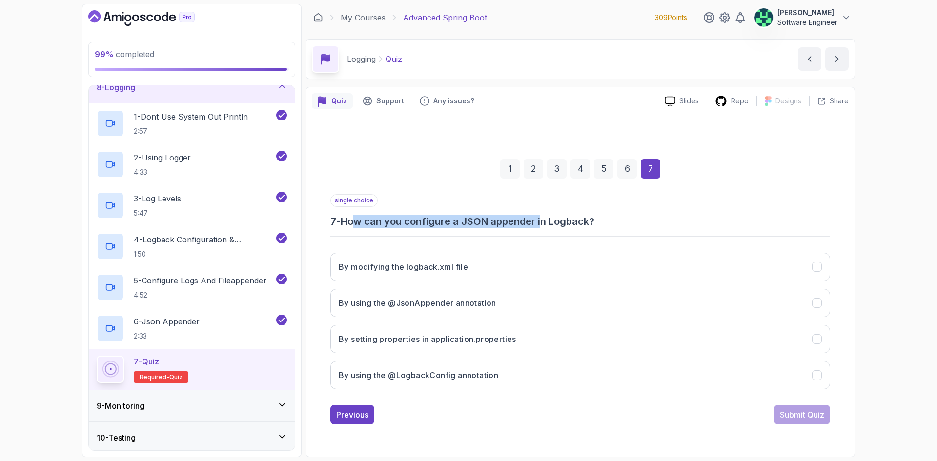
drag, startPoint x: 361, startPoint y: 219, endPoint x: 573, endPoint y: 224, distance: 212.4
click at [545, 226] on h3 "7 - How can you configure a JSON appender in Logback?" at bounding box center [581, 222] width 500 height 14
click at [574, 223] on h3 "7 - How can you configure a JSON appender in Logback?" at bounding box center [581, 222] width 500 height 14
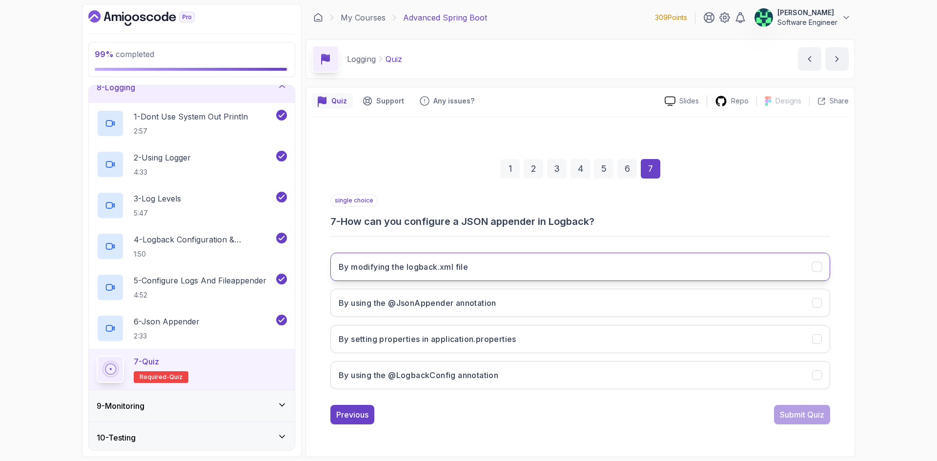
click at [468, 266] on h3 "By modifying the logback.xml file" at bounding box center [403, 267] width 129 height 12
click at [816, 415] on div "Submit Quiz" at bounding box center [802, 415] width 44 height 12
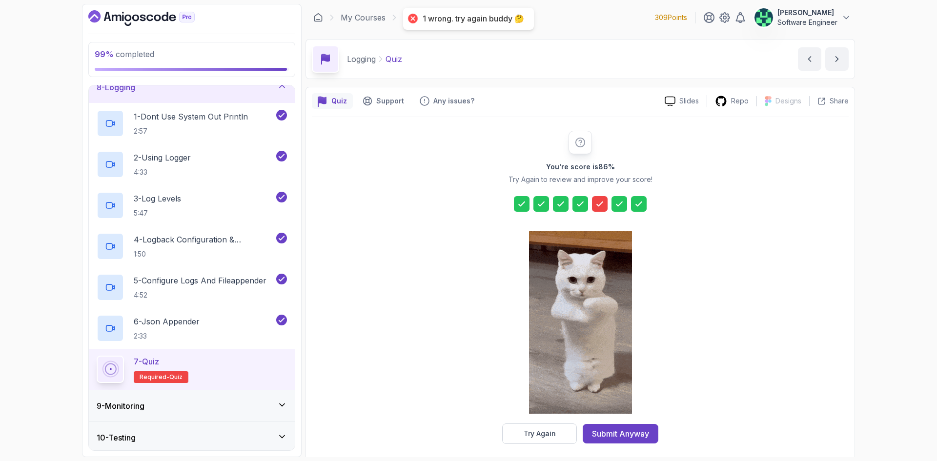
click at [601, 203] on icon at bounding box center [600, 204] width 10 height 10
click at [553, 435] on div "Try Again" at bounding box center [540, 434] width 32 height 10
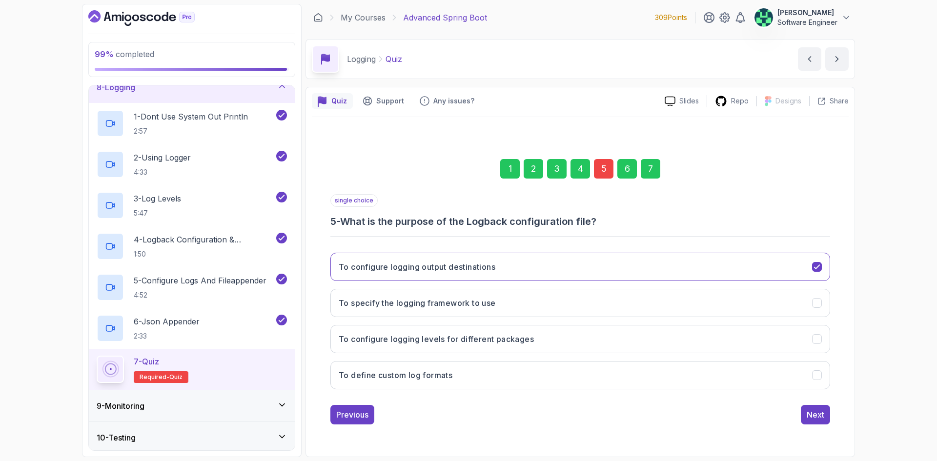
click at [603, 171] on div "5" at bounding box center [604, 169] width 20 height 20
click at [603, 170] on div "5" at bounding box center [604, 169] width 20 height 20
click at [447, 350] on button "To configure logging levels for different packages" at bounding box center [581, 339] width 500 height 28
click at [608, 381] on button "To define custom log formats" at bounding box center [581, 375] width 500 height 28
click at [810, 414] on div "Next" at bounding box center [816, 415] width 18 height 12
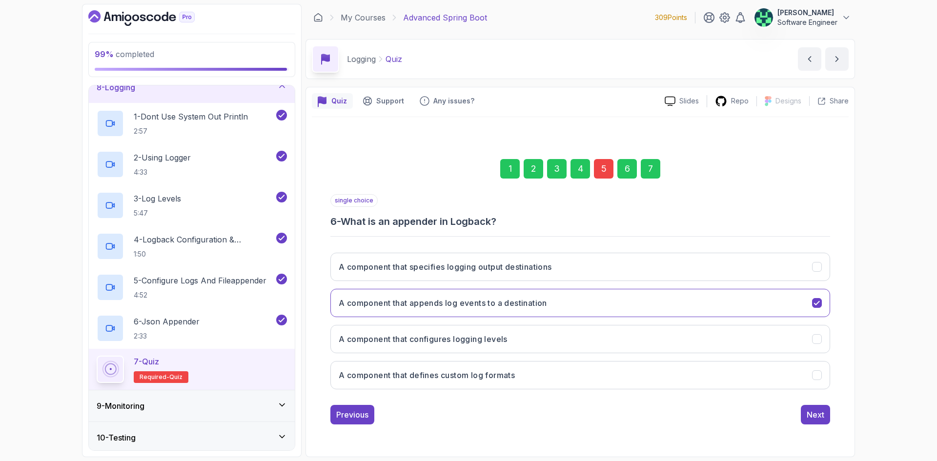
click at [644, 178] on div "7" at bounding box center [651, 169] width 20 height 20
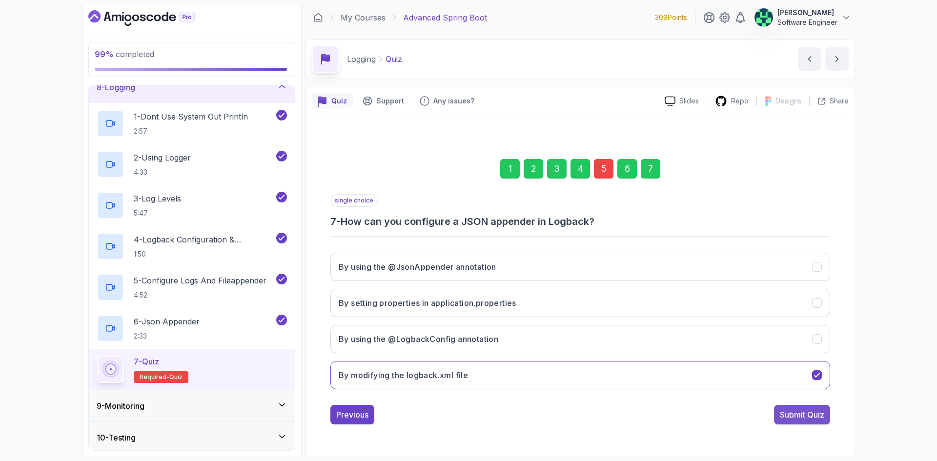
click at [809, 415] on div "Submit Quiz" at bounding box center [802, 415] width 44 height 12
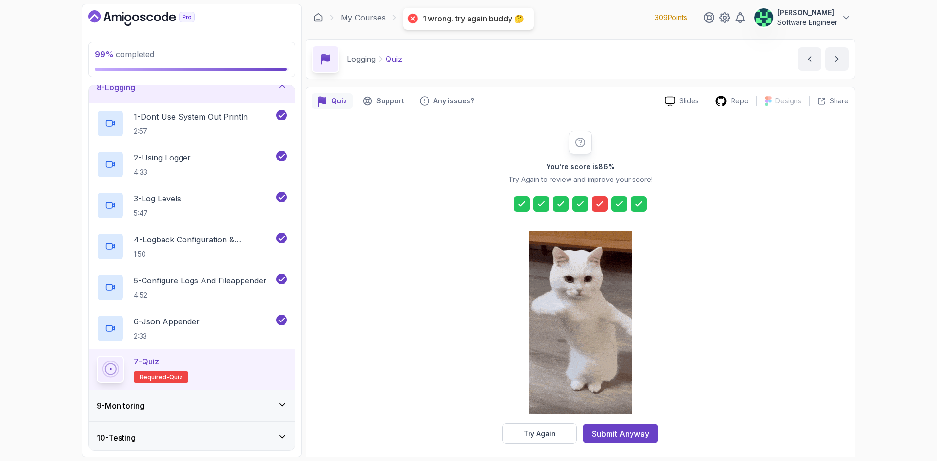
click at [600, 203] on icon at bounding box center [600, 204] width 10 height 10
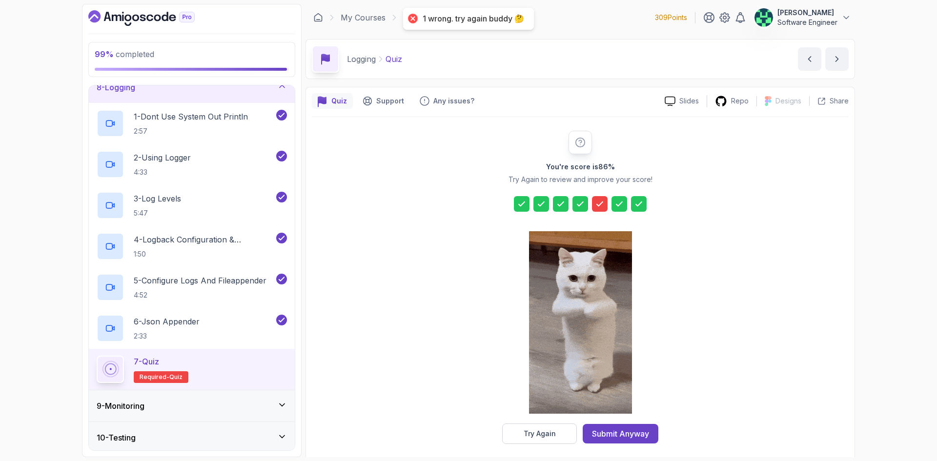
click at [555, 437] on div "Try Again" at bounding box center [540, 434] width 32 height 10
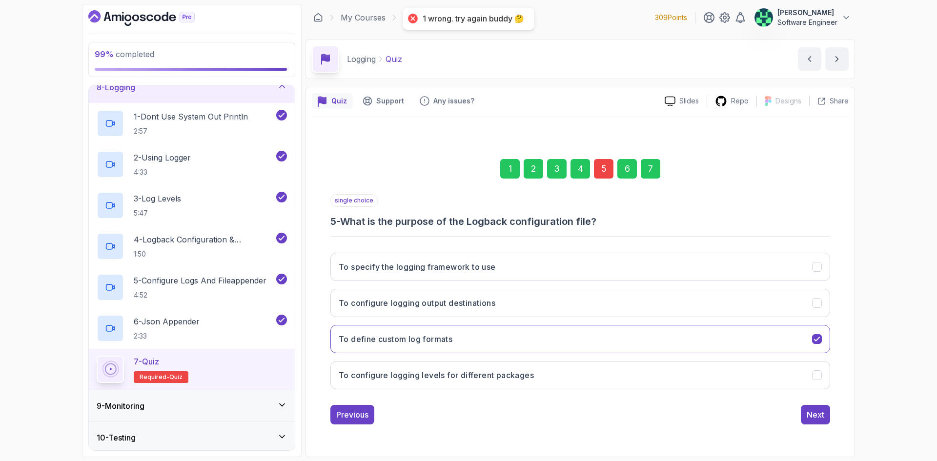
click at [601, 169] on div "5" at bounding box center [604, 169] width 20 height 20
click at [617, 171] on div "1 2 3 4 5 6 7" at bounding box center [581, 169] width 500 height 51
click at [577, 167] on div "4" at bounding box center [581, 169] width 20 height 20
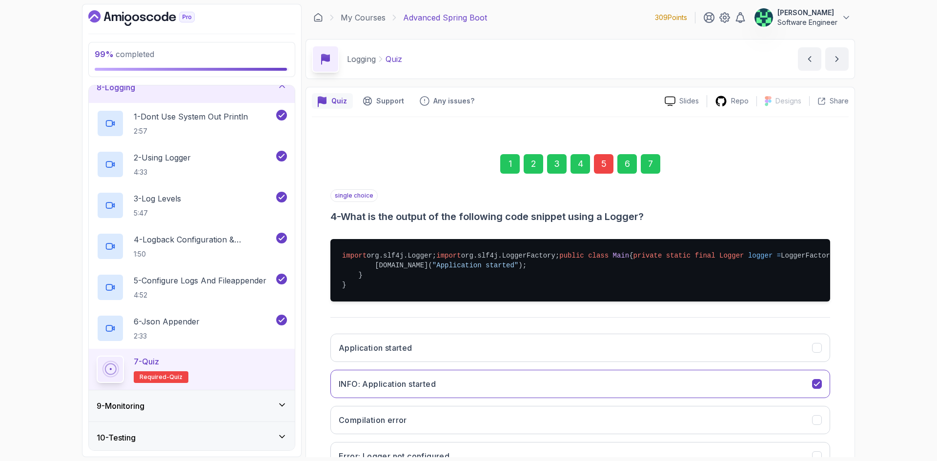
click at [608, 159] on div "5" at bounding box center [604, 164] width 20 height 20
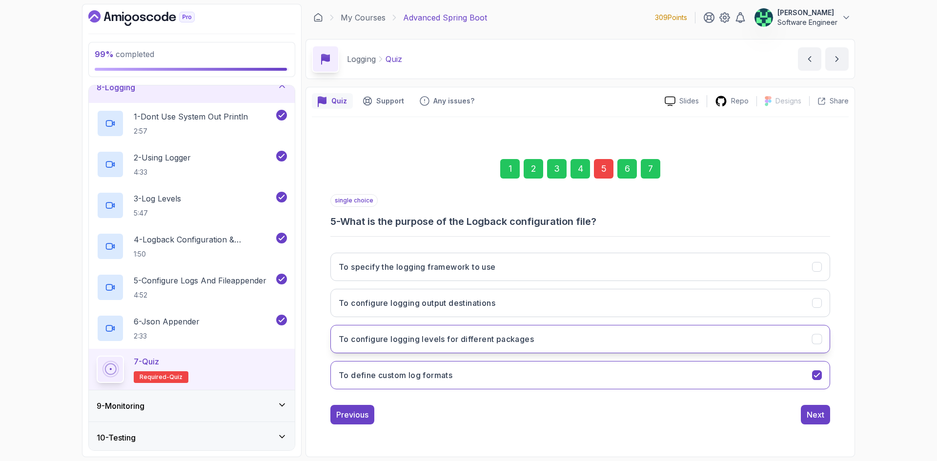
click at [552, 342] on button "To configure logging levels for different packages" at bounding box center [581, 339] width 500 height 28
click at [812, 416] on div "Next" at bounding box center [816, 415] width 18 height 12
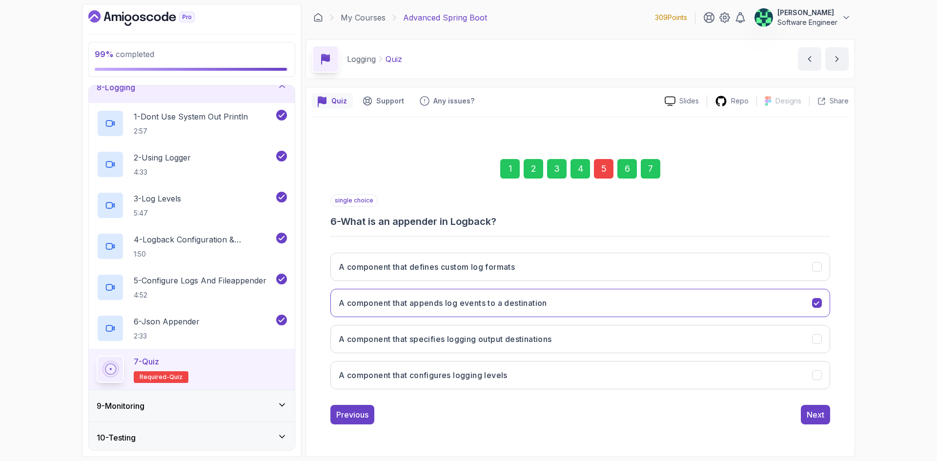
click at [642, 168] on div "7" at bounding box center [651, 169] width 20 height 20
click at [822, 417] on div "Submit Quiz" at bounding box center [802, 415] width 44 height 12
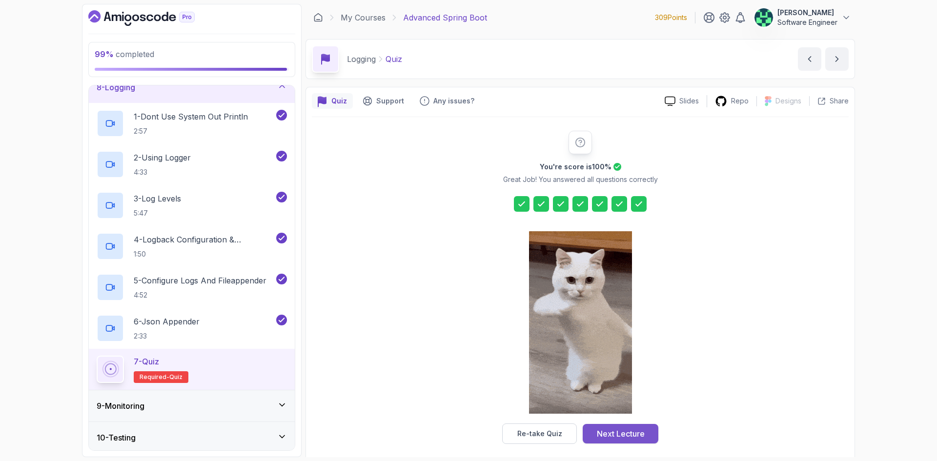
click at [646, 439] on button "Next Lecture" at bounding box center [621, 434] width 76 height 20
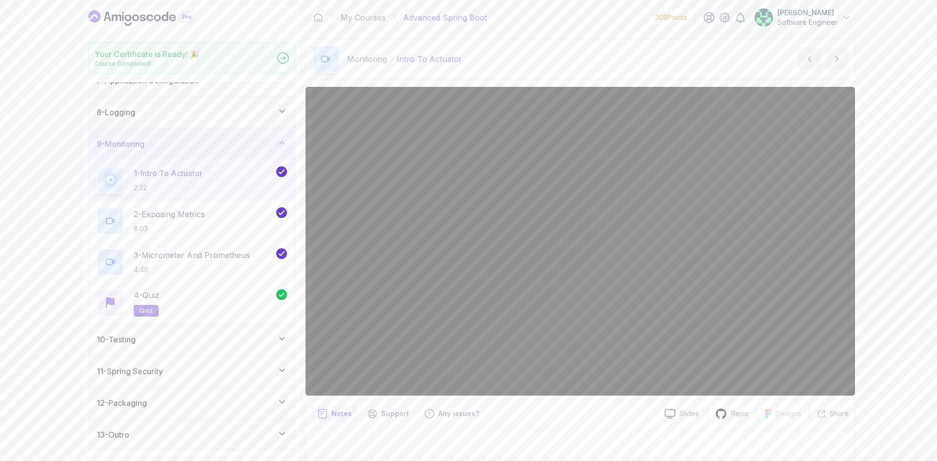
scroll to position [207, 0]
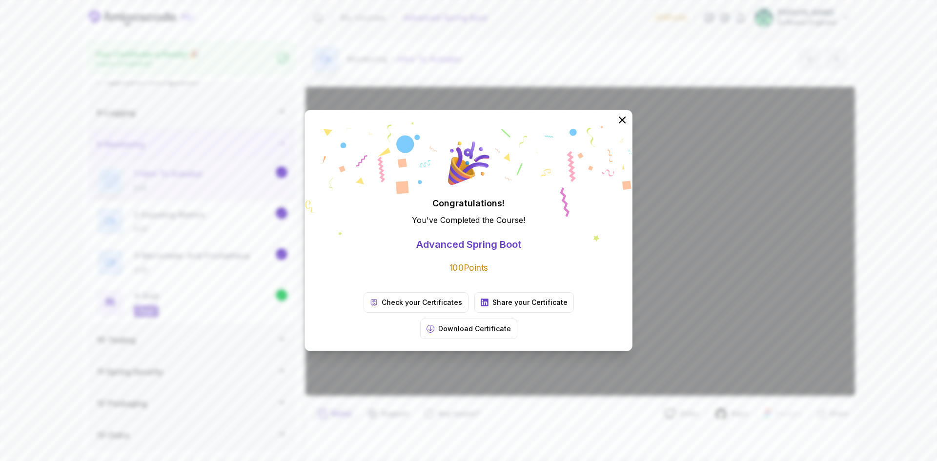
click at [498, 422] on div "Congratulations! You've Completed the Course ! Advanced Spring Boot 100 Points …" at bounding box center [468, 230] width 937 height 461
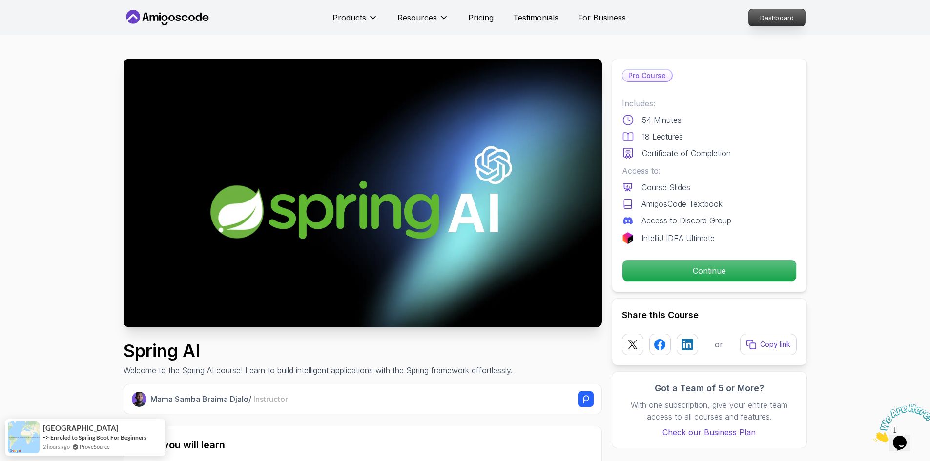
click at [764, 18] on p "Dashboard" at bounding box center [777, 17] width 56 height 17
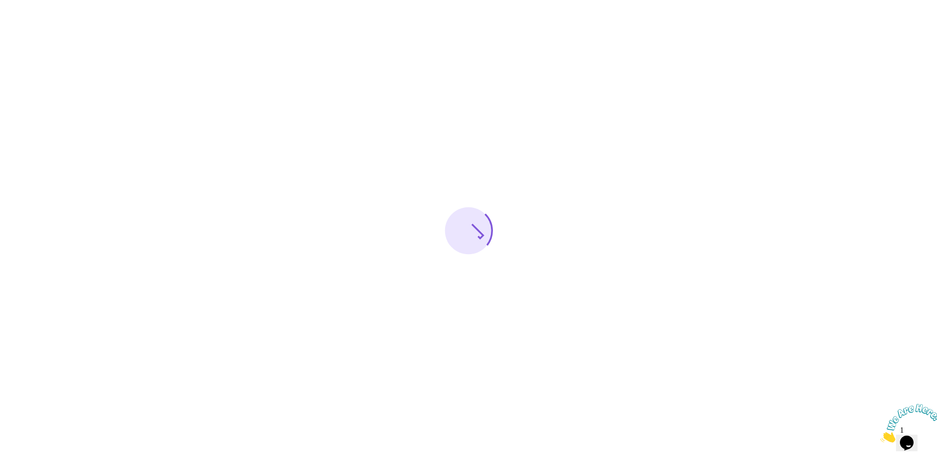
click at [881, 436] on icon "Close" at bounding box center [881, 440] width 0 height 8
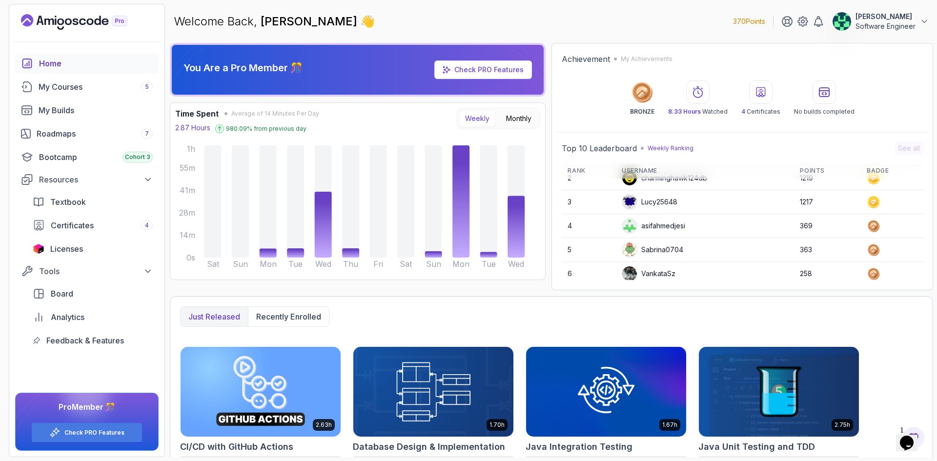
scroll to position [49, 0]
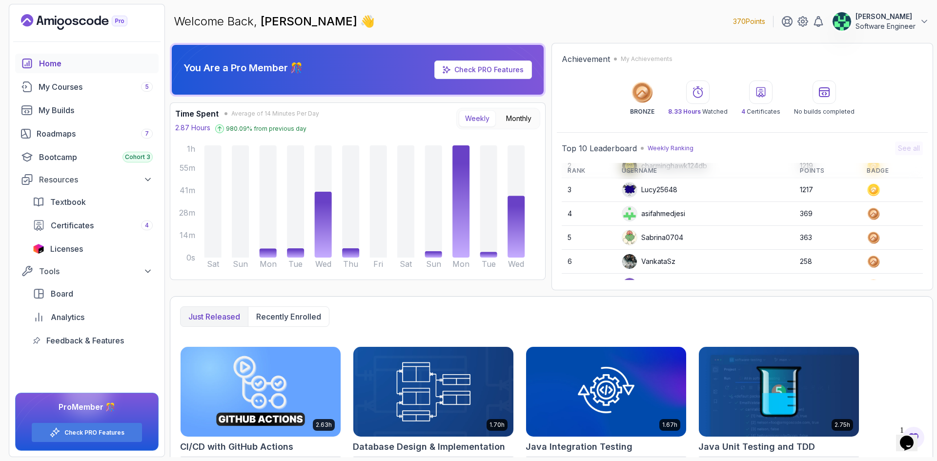
click at [664, 211] on div "asifahmedjesi" at bounding box center [653, 214] width 63 height 16
click at [655, 209] on div "charminghawk124db" at bounding box center [664, 215] width 85 height 16
click at [656, 211] on div "charminghawk124db" at bounding box center [664, 215] width 85 height 16
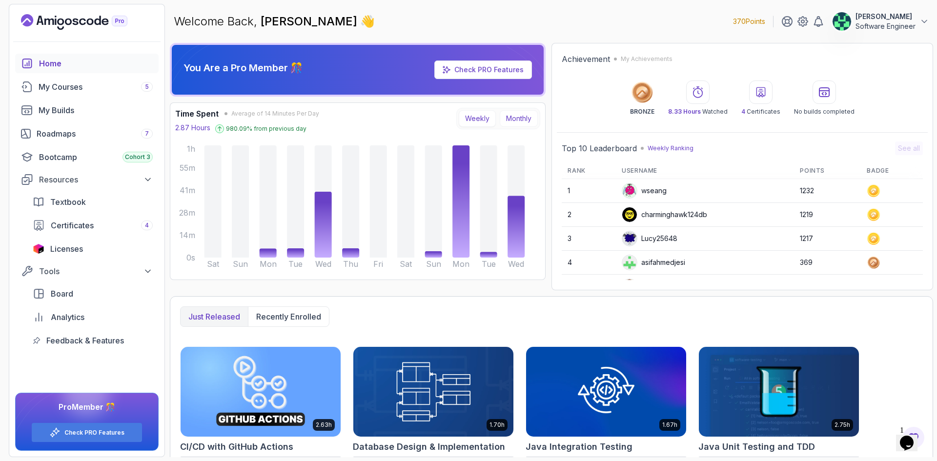
click at [514, 119] on button "Monthly" at bounding box center [519, 118] width 38 height 17
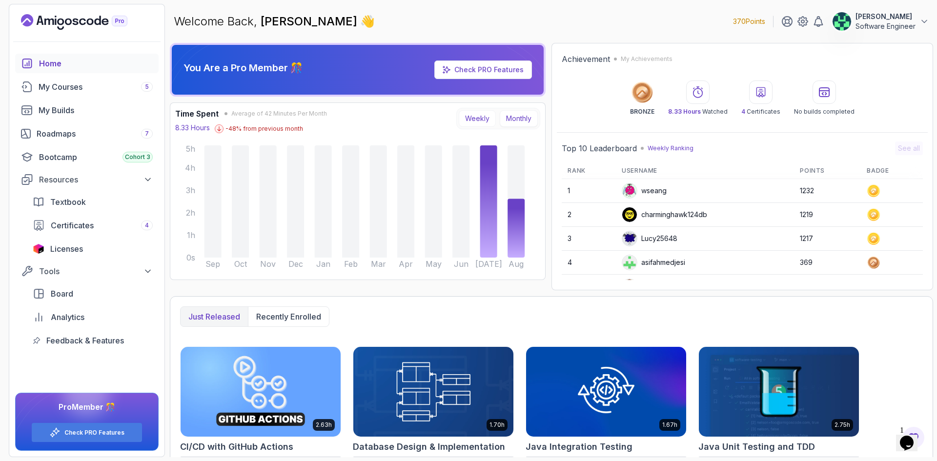
click at [480, 117] on button "Weekly" at bounding box center [477, 118] width 37 height 17
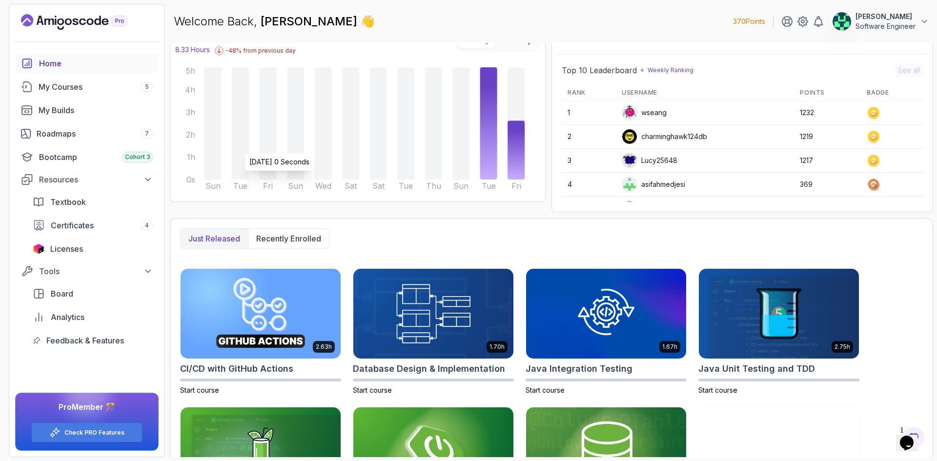
scroll to position [165, 0]
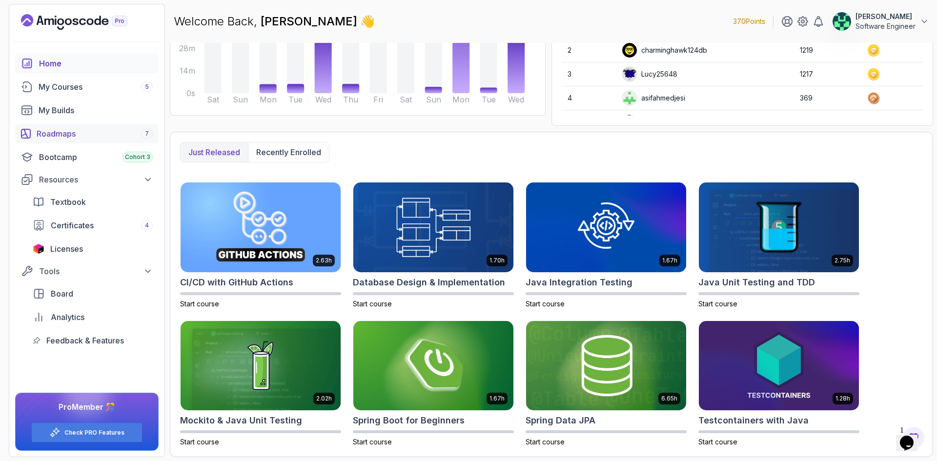
click at [72, 128] on div "Roadmaps 7" at bounding box center [95, 134] width 116 height 12
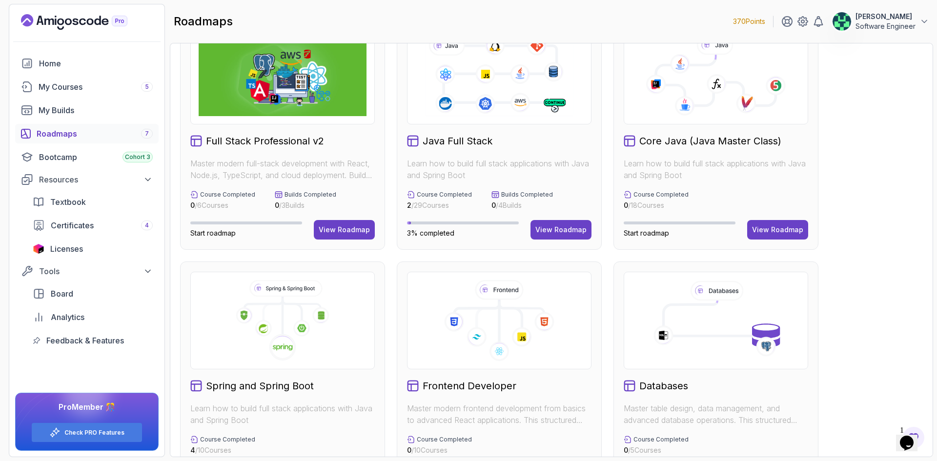
scroll to position [232, 0]
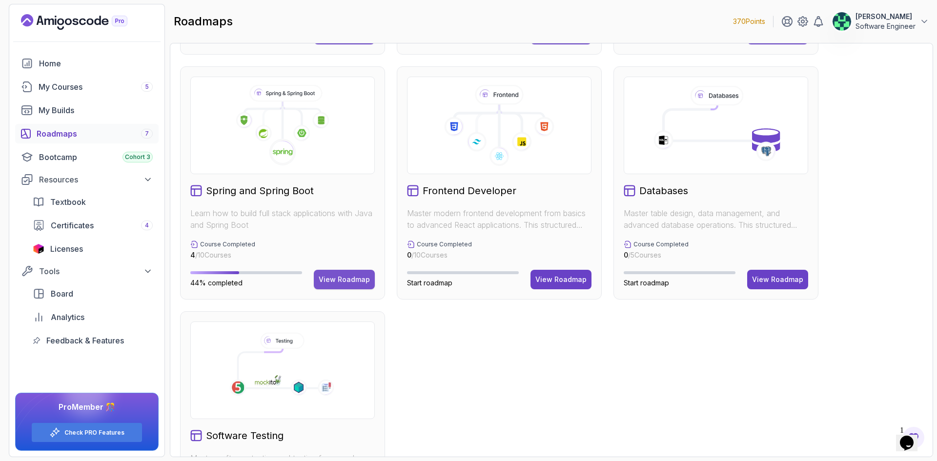
click at [358, 277] on div "View Roadmap" at bounding box center [344, 280] width 51 height 10
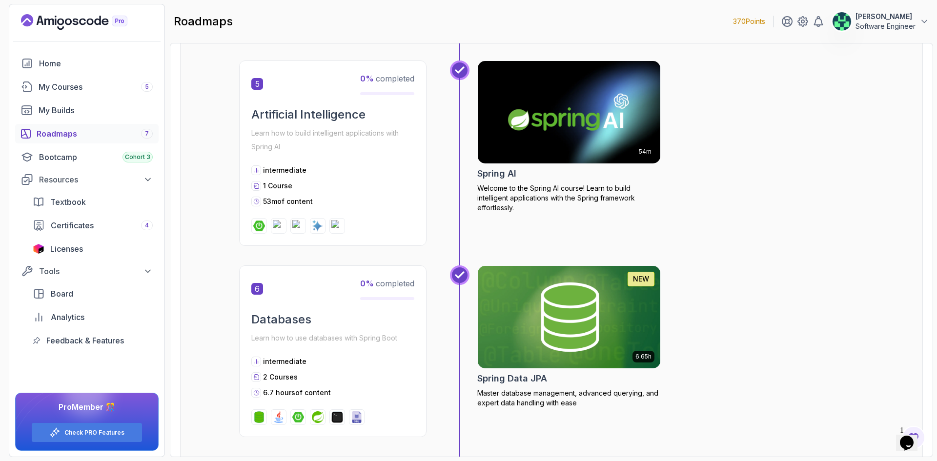
scroll to position [1035, 0]
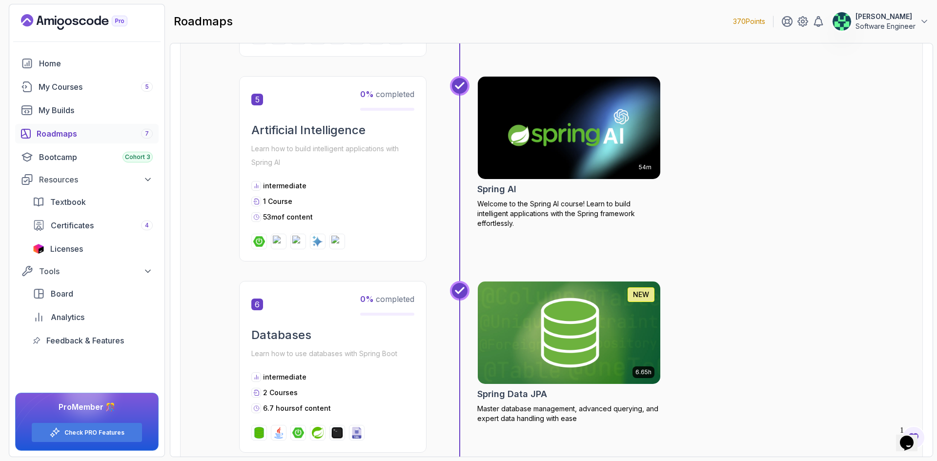
click at [551, 146] on img at bounding box center [570, 127] width 192 height 107
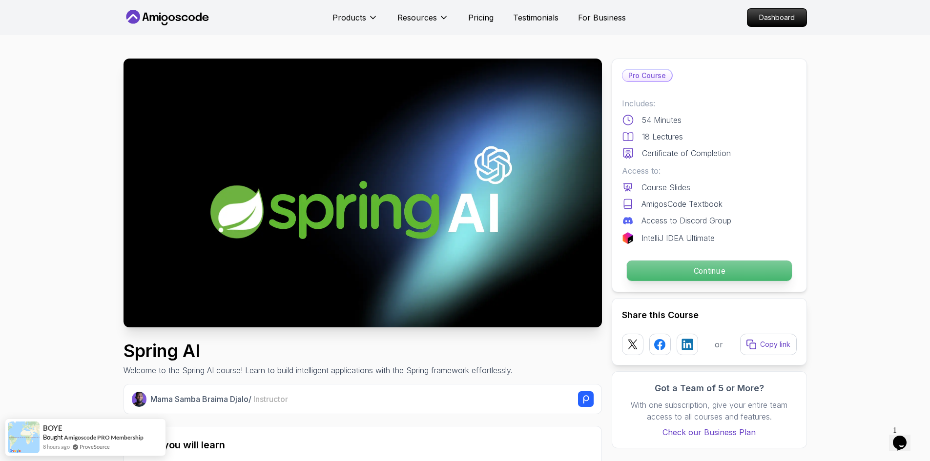
click at [652, 260] on button "Continue" at bounding box center [709, 270] width 166 height 21
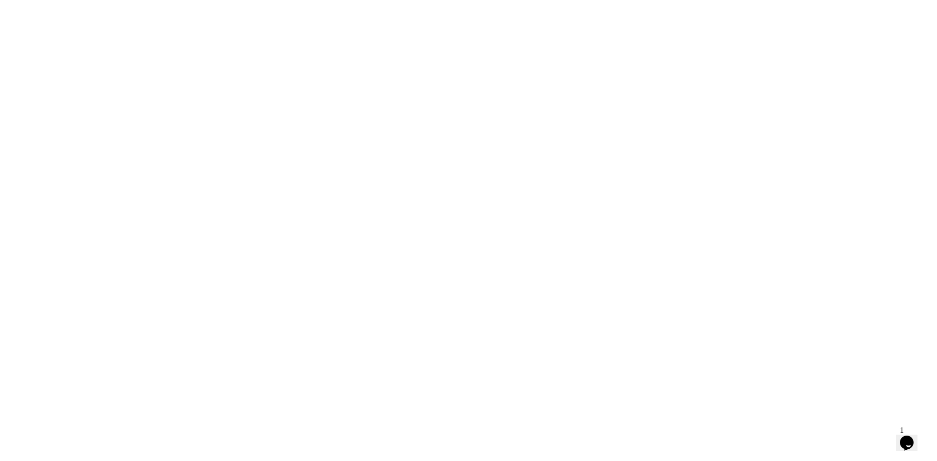
click at [694, 0] on html "5h" at bounding box center [468, 0] width 937 height 0
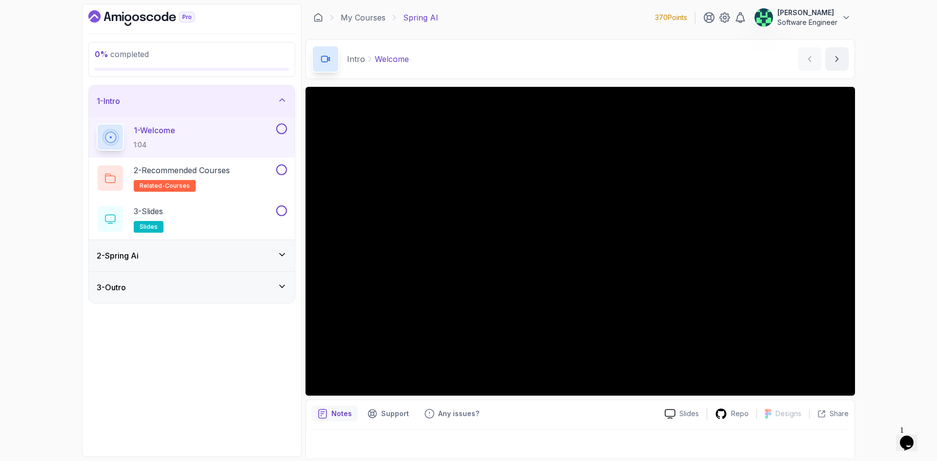
click at [227, 251] on div "2 - Spring Ai" at bounding box center [192, 256] width 190 height 12
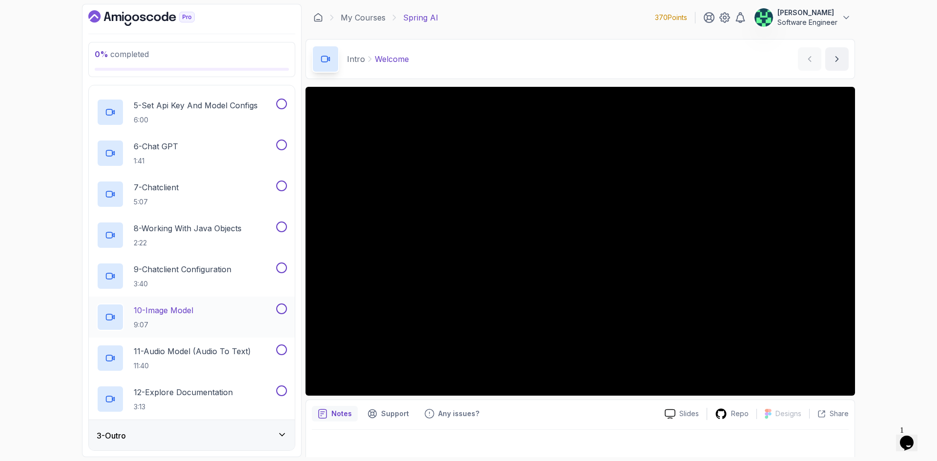
scroll to position [221, 0]
click at [186, 436] on div "3 - Outro" at bounding box center [192, 436] width 190 height 12
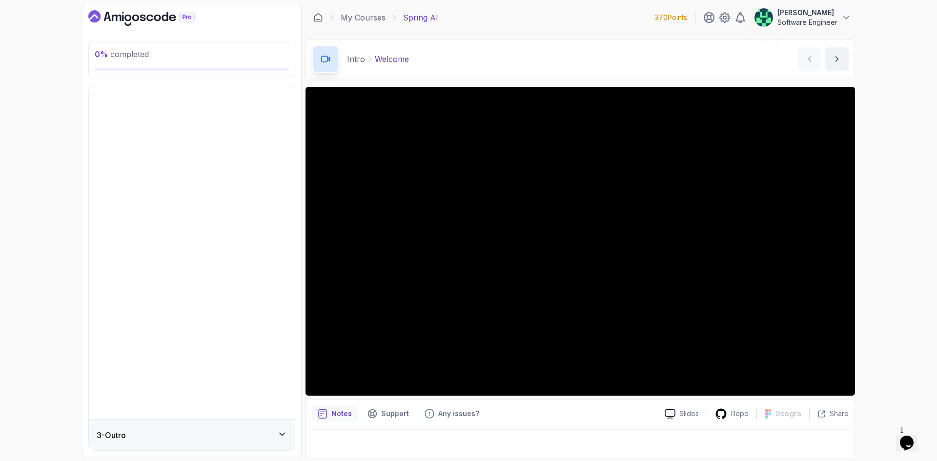
scroll to position [0, 0]
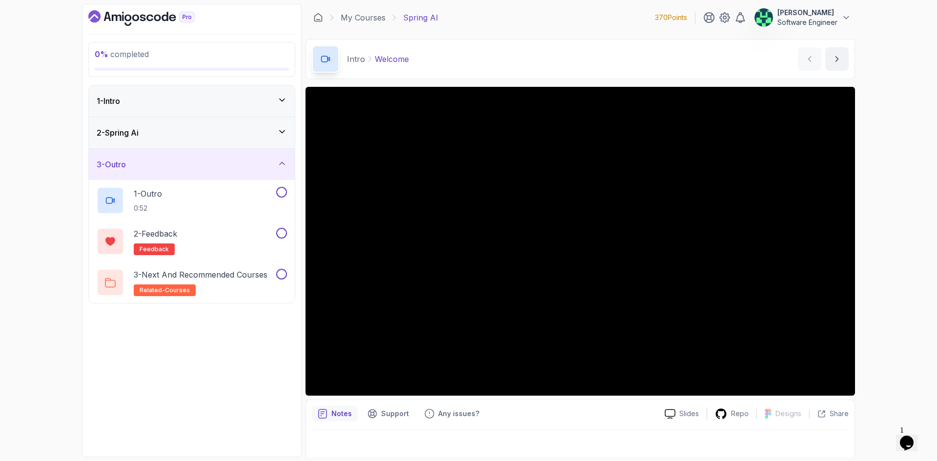
click at [186, 102] on div "1 - Intro" at bounding box center [192, 101] width 190 height 12
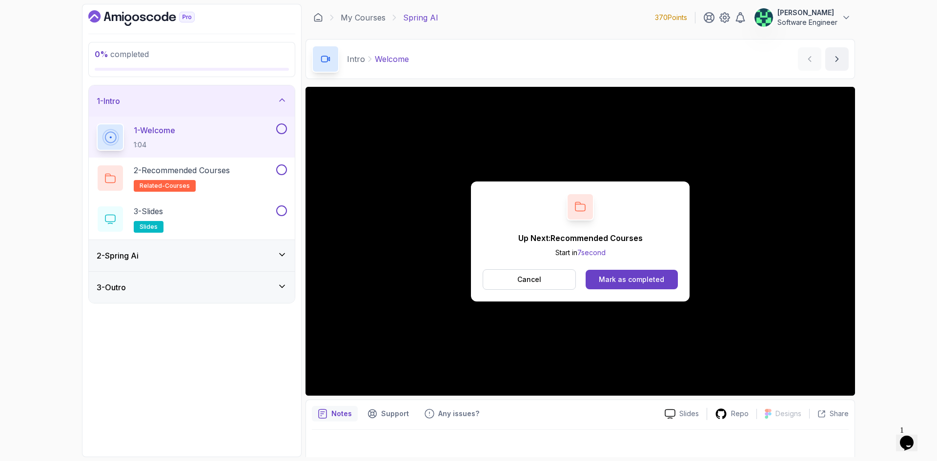
click at [652, 291] on div "Up Next: Recommended Courses Start in 7 second Cancel Mark as completed" at bounding box center [580, 242] width 219 height 120
click at [652, 283] on div "Mark as completed" at bounding box center [631, 280] width 65 height 10
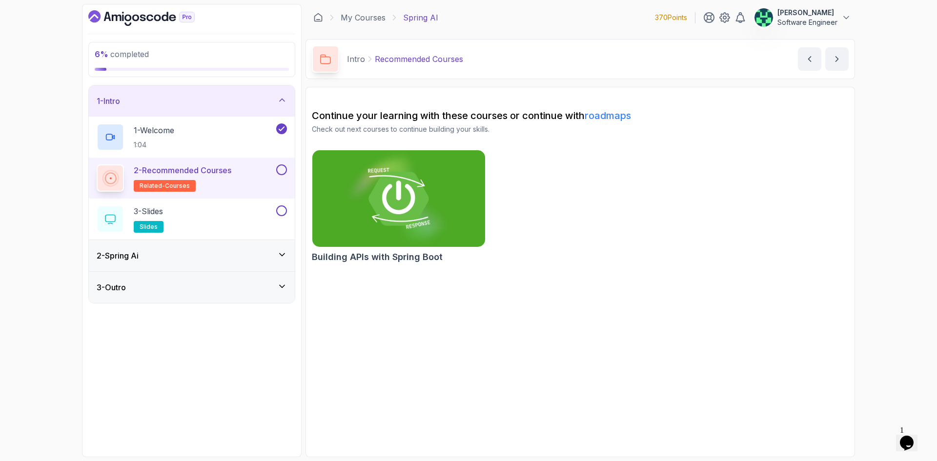
click at [425, 224] on img at bounding box center [399, 199] width 182 height 102
click at [279, 168] on button at bounding box center [281, 170] width 11 height 11
click at [254, 214] on div "3 - Slides slides" at bounding box center [186, 219] width 178 height 27
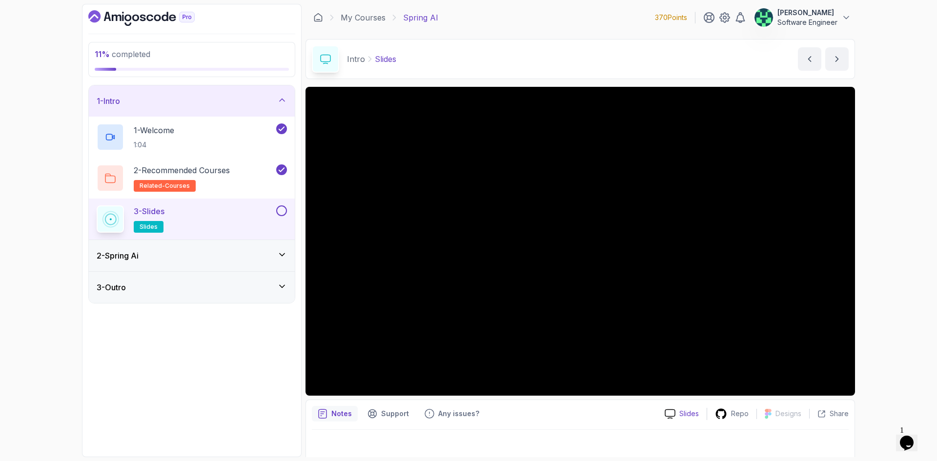
click at [680, 412] on div "Slides" at bounding box center [682, 414] width 50 height 10
click at [278, 212] on button at bounding box center [281, 211] width 11 height 11
click at [252, 263] on div "2 - Spring Ai" at bounding box center [192, 255] width 206 height 31
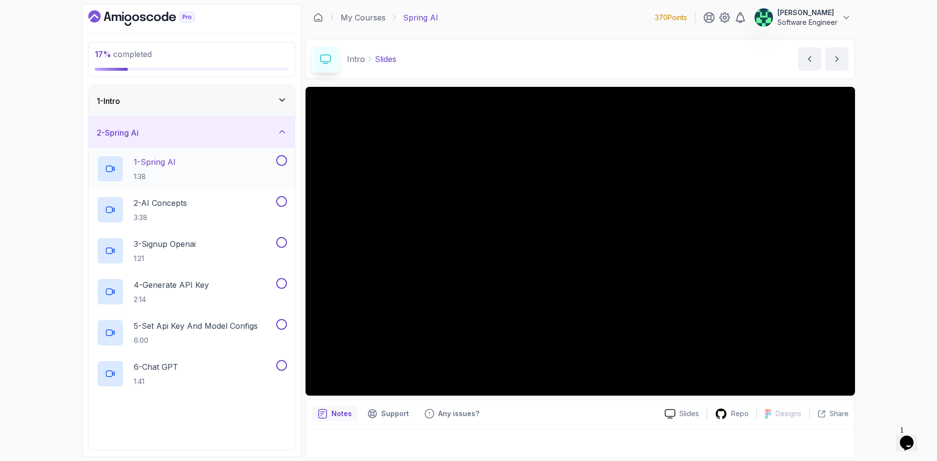
click at [232, 164] on div "1 - Spring AI 1:38" at bounding box center [186, 168] width 178 height 27
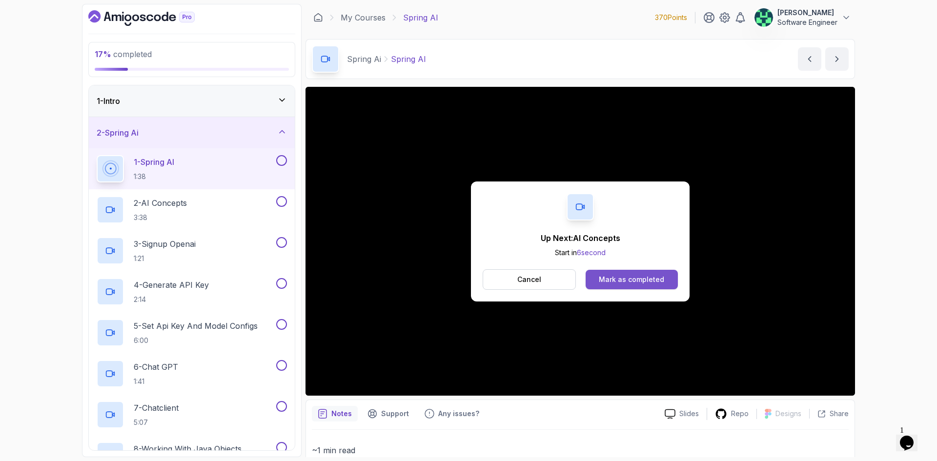
click at [626, 272] on button "Mark as completed" at bounding box center [632, 280] width 92 height 20
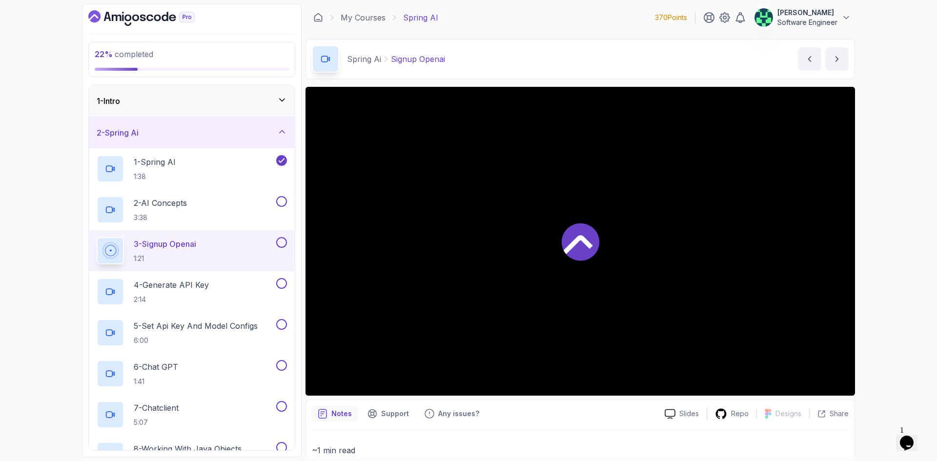
click at [644, 281] on div at bounding box center [581, 241] width 550 height 309
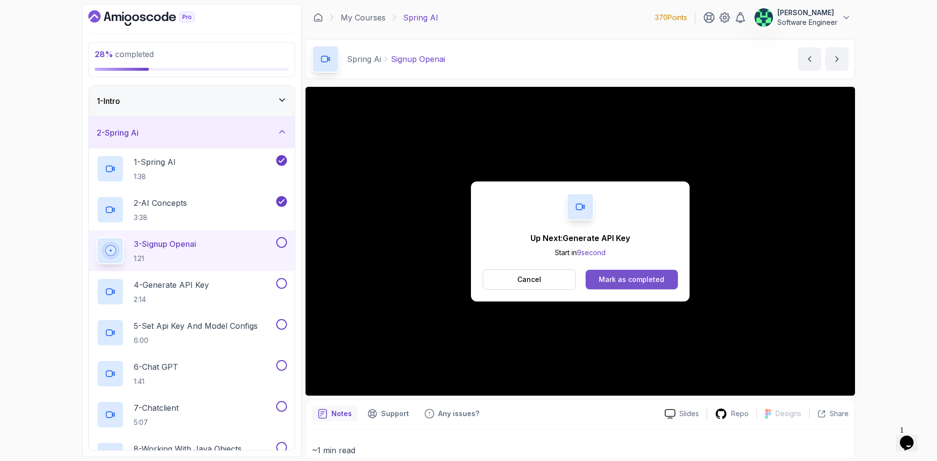
click at [656, 279] on div "Mark as completed" at bounding box center [631, 280] width 65 height 10
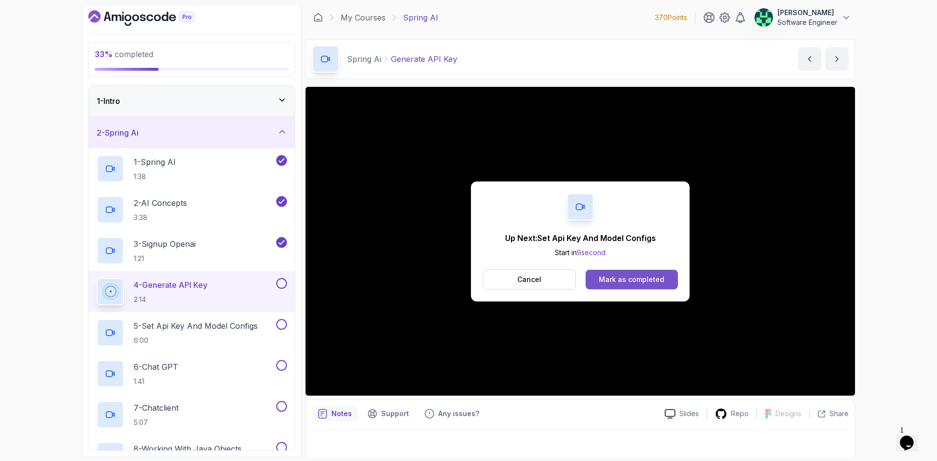
click at [652, 278] on div "Mark as completed" at bounding box center [631, 280] width 65 height 10
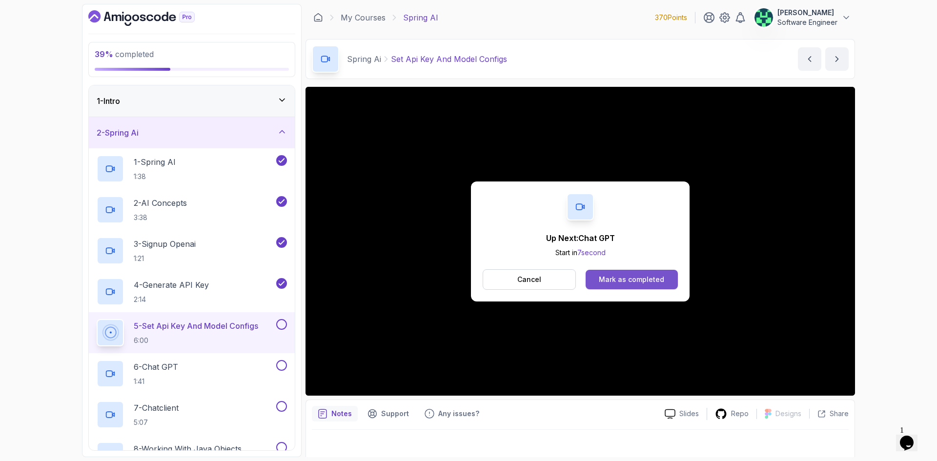
click at [644, 278] on div "Mark as completed" at bounding box center [631, 280] width 65 height 10
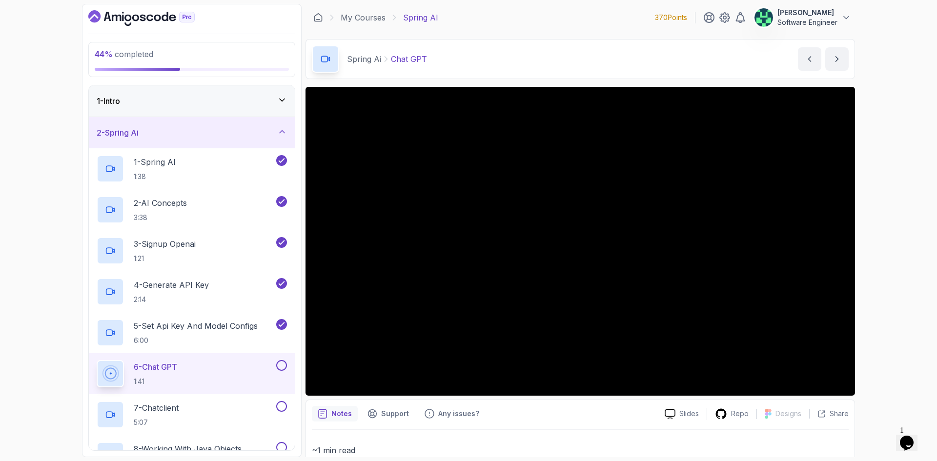
scroll to position [98, 0]
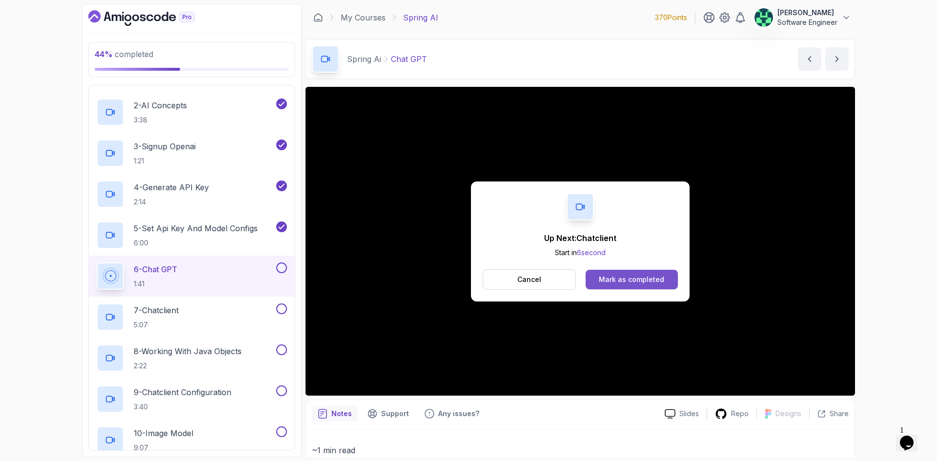
click at [662, 277] on div "Mark as completed" at bounding box center [631, 280] width 65 height 10
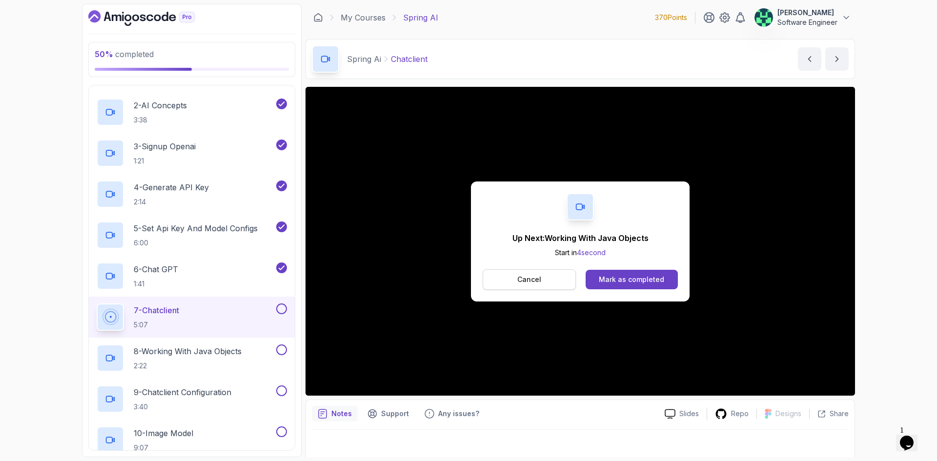
click at [538, 283] on p "Cancel" at bounding box center [530, 280] width 24 height 10
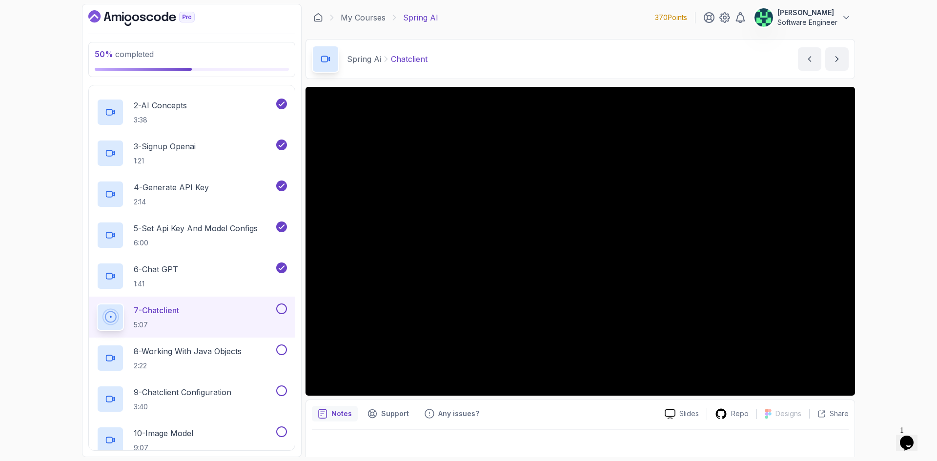
click at [283, 310] on button at bounding box center [281, 309] width 11 height 11
click at [235, 348] on p "8 - Working With Java Objects" at bounding box center [188, 352] width 108 height 12
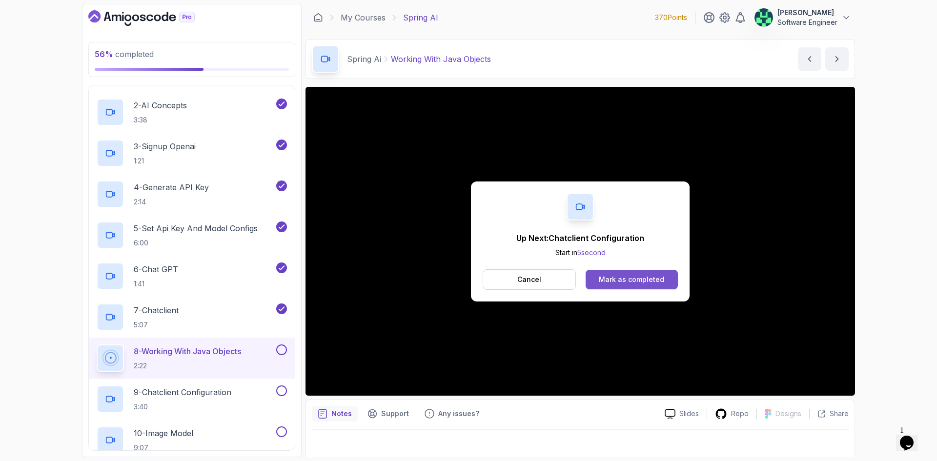
click at [637, 280] on div "Mark as completed" at bounding box center [631, 280] width 65 height 10
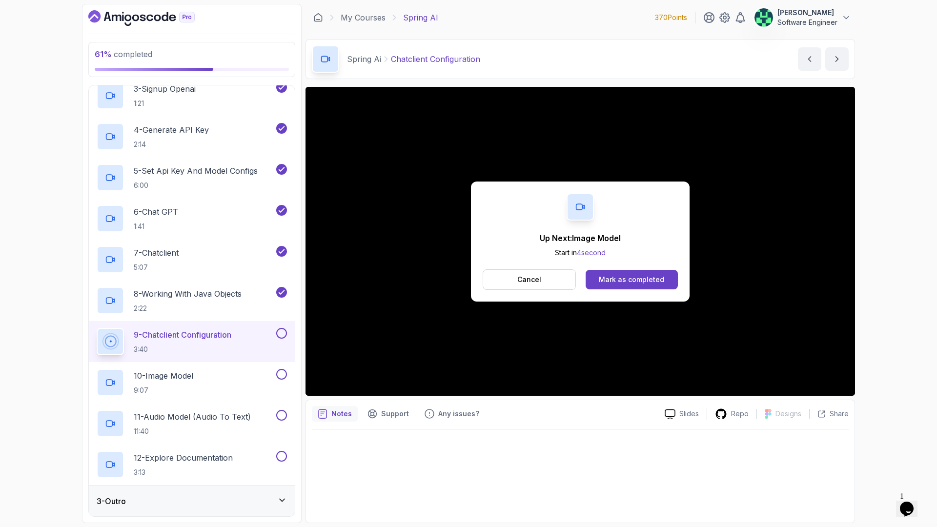
scroll to position [195, 0]
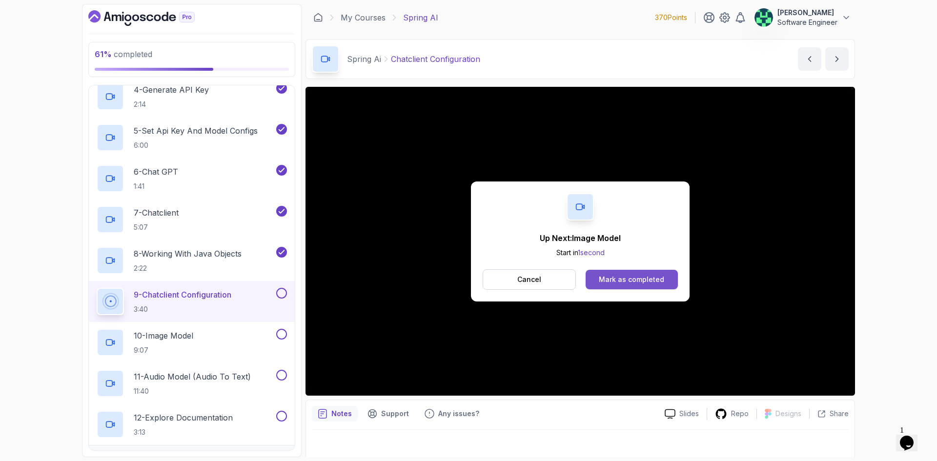
click at [629, 287] on button "Mark as completed" at bounding box center [632, 280] width 92 height 20
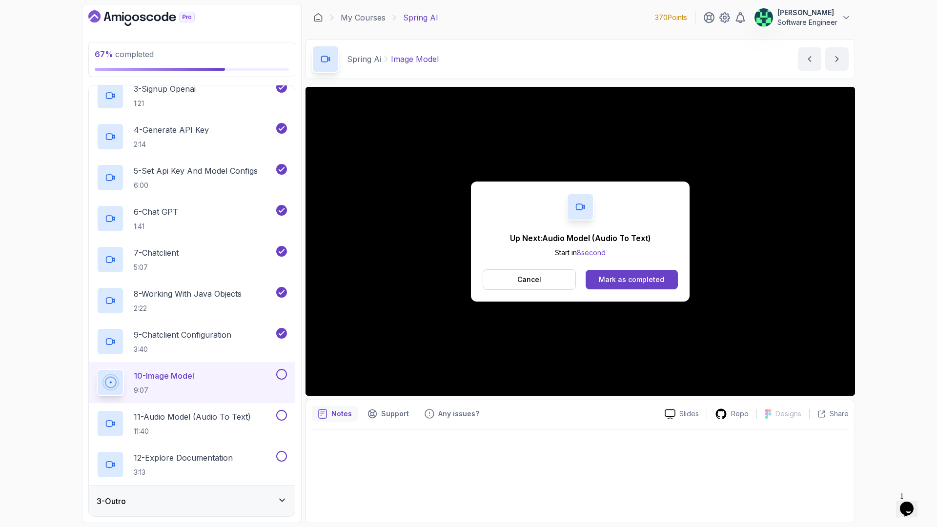
scroll to position [195, 0]
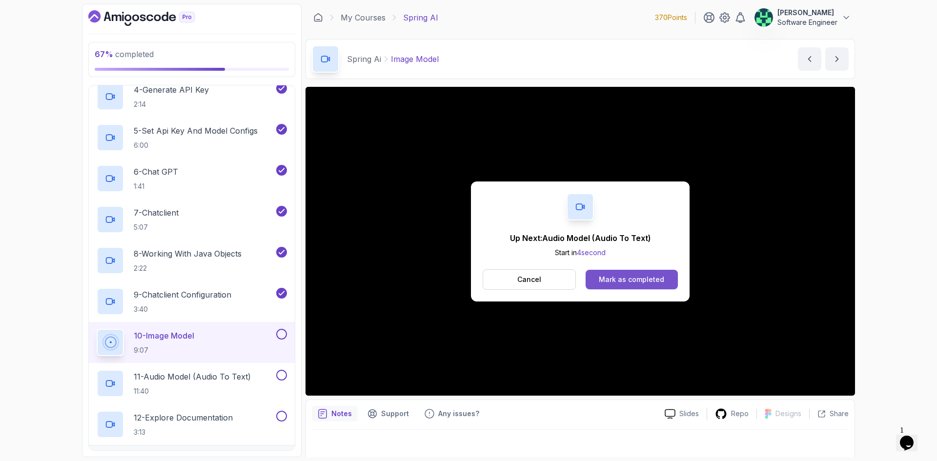
click at [626, 277] on div "Mark as completed" at bounding box center [631, 280] width 65 height 10
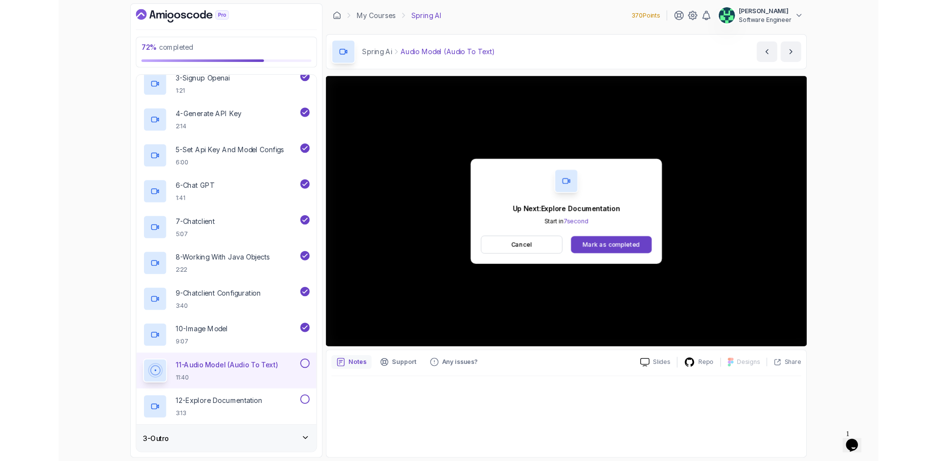
scroll to position [195, 0]
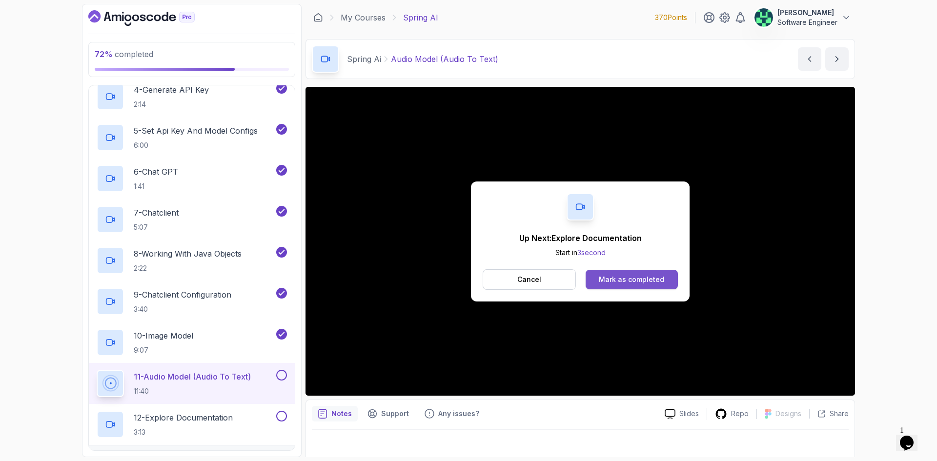
click at [645, 284] on div "Mark as completed" at bounding box center [631, 280] width 65 height 10
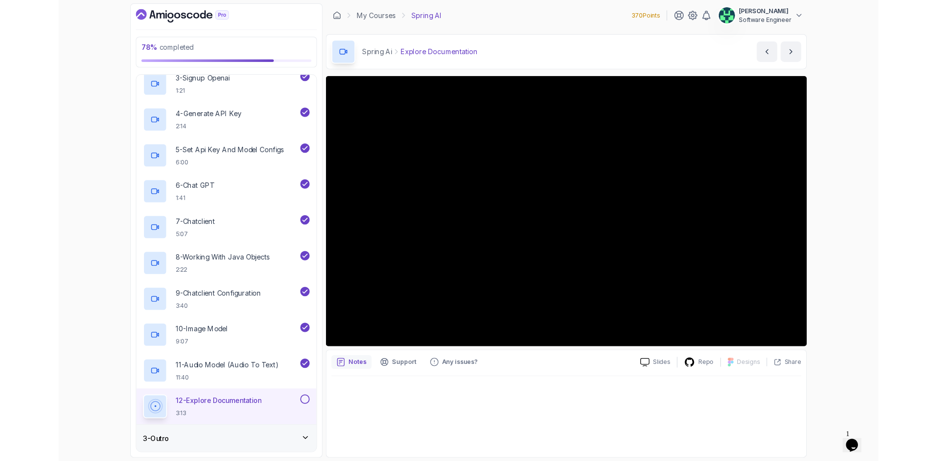
scroll to position [221, 0]
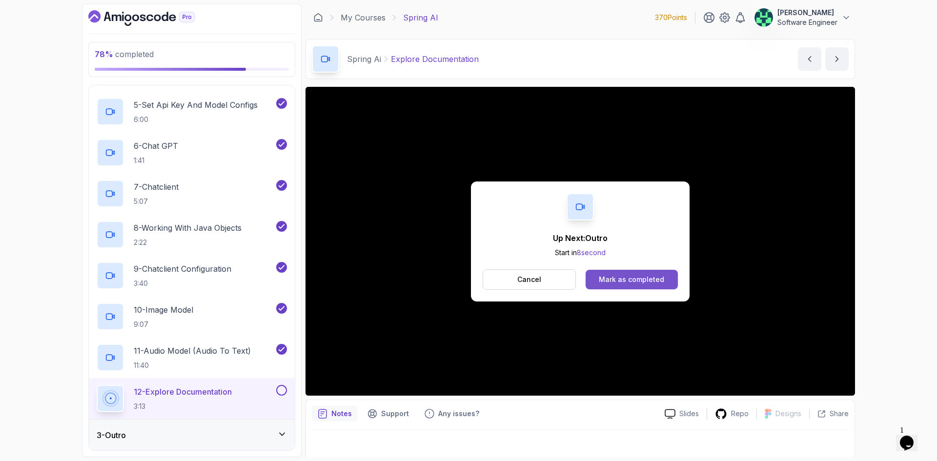
click at [624, 278] on div "Mark as completed" at bounding box center [631, 280] width 65 height 10
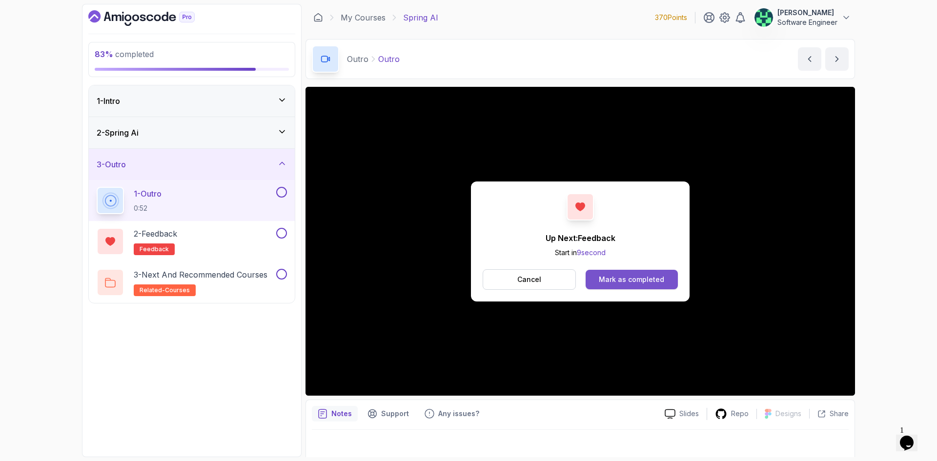
click at [669, 280] on button "Mark as completed" at bounding box center [632, 280] width 92 height 20
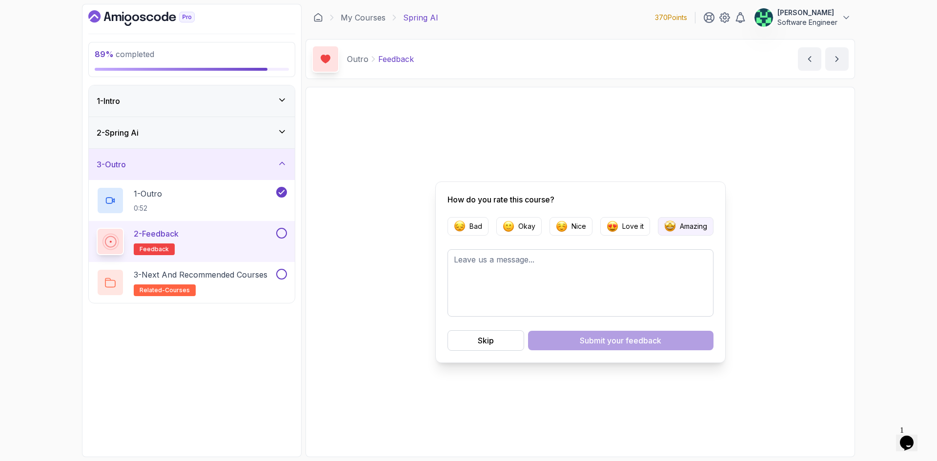
click at [681, 227] on p "Amazing" at bounding box center [693, 227] width 27 height 10
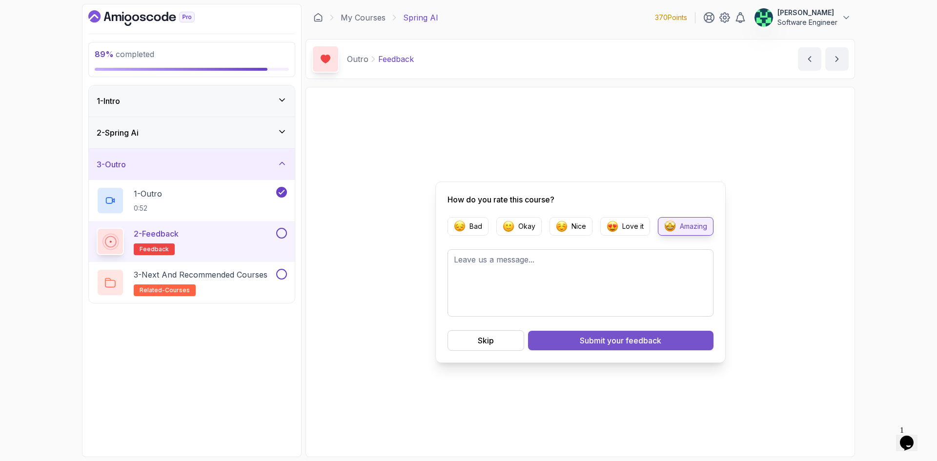
click at [576, 343] on button "Submit your feedback" at bounding box center [621, 341] width 186 height 20
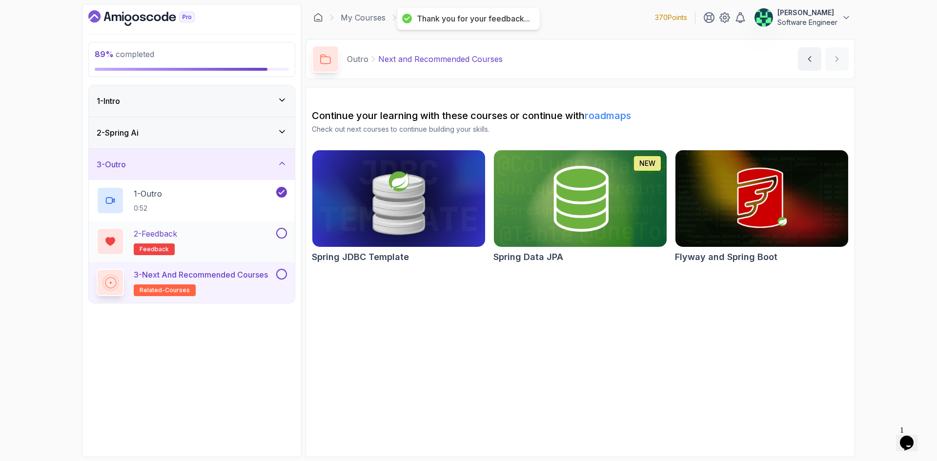
click at [282, 236] on button at bounding box center [281, 233] width 11 height 11
click at [281, 274] on button at bounding box center [281, 274] width 11 height 11
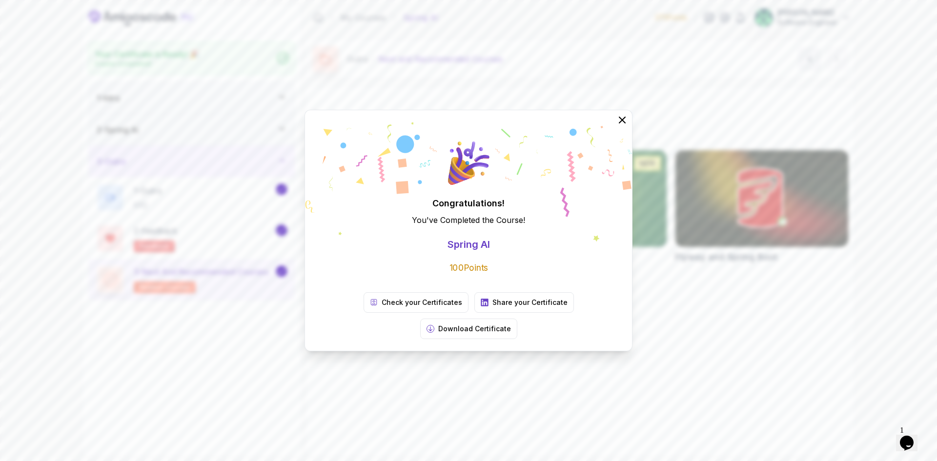
click at [454, 274] on p "100 Points" at bounding box center [469, 268] width 39 height 12
click at [622, 126] on icon at bounding box center [622, 120] width 13 height 13
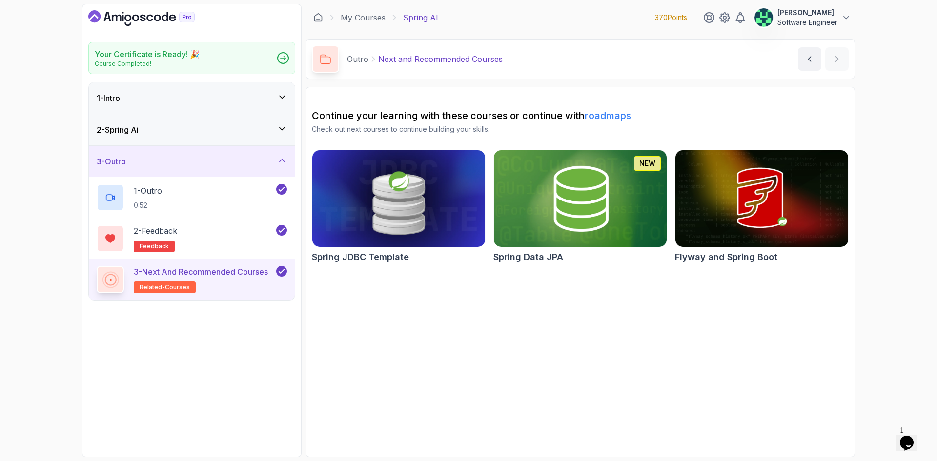
click at [598, 116] on link "roadmaps" at bounding box center [608, 116] width 46 height 12
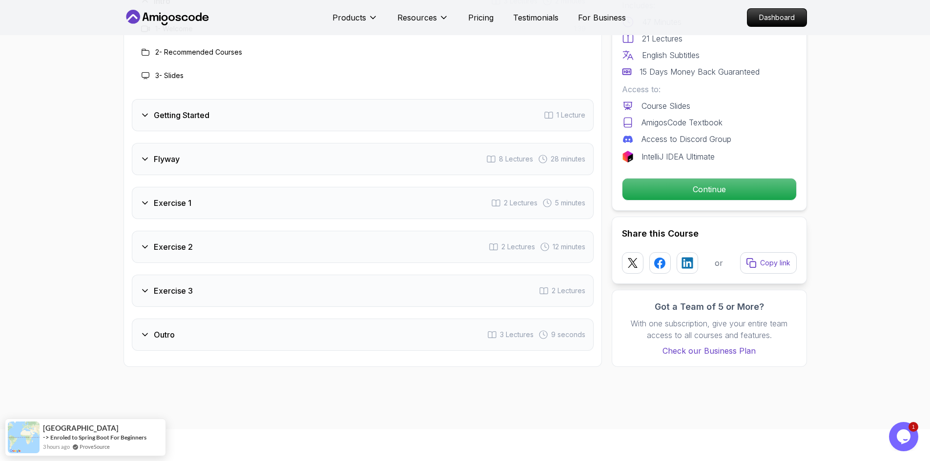
scroll to position [1269, 0]
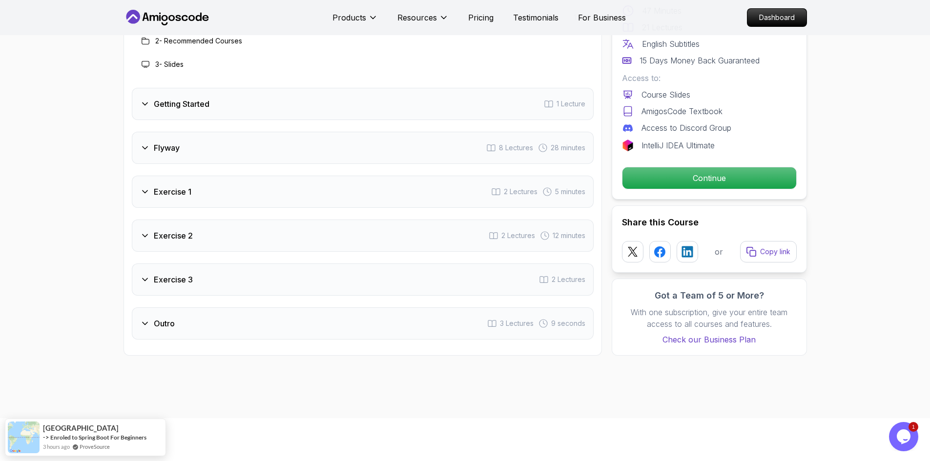
click at [271, 149] on div "Flyway 8 Lectures 28 minutes" at bounding box center [363, 148] width 462 height 32
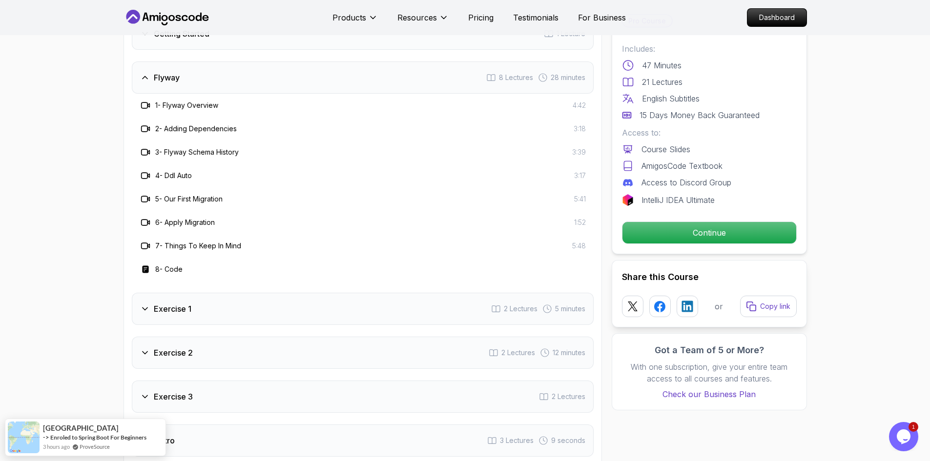
click at [231, 308] on div "Exercise 1 2 Lectures 5 minutes" at bounding box center [363, 309] width 462 height 32
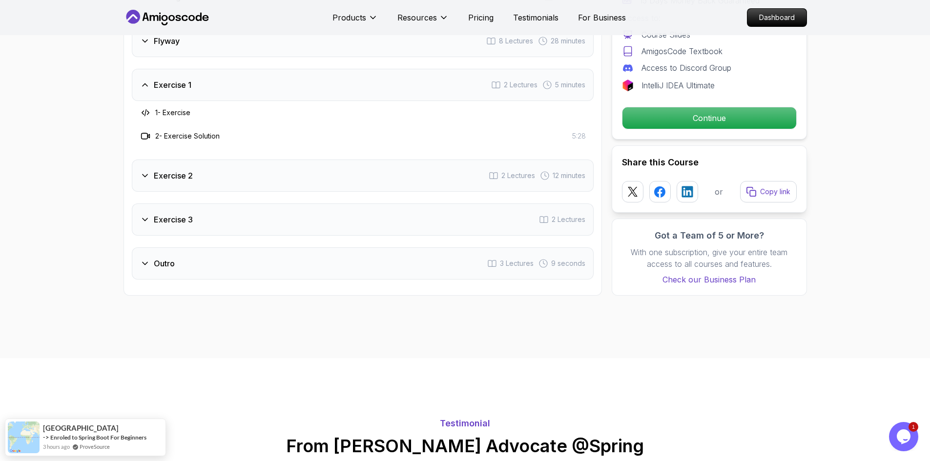
scroll to position [1318, 0]
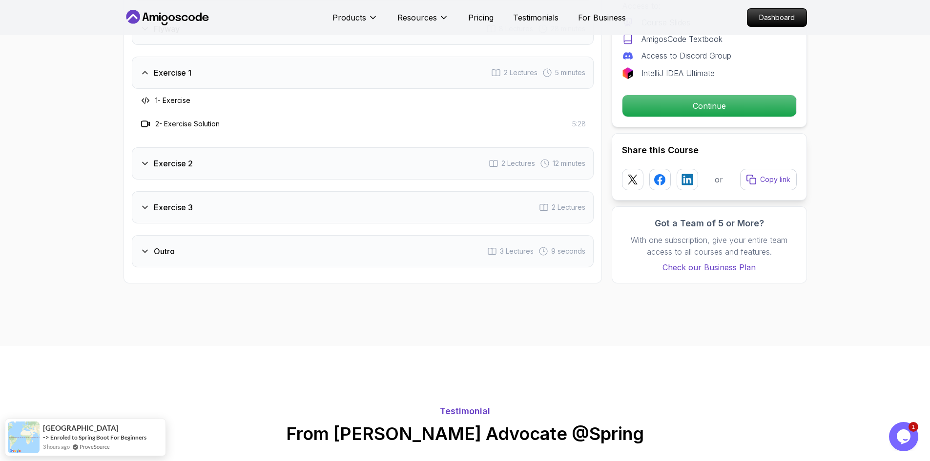
click at [239, 164] on div "Exercise 2 2 Lectures 12 minutes" at bounding box center [363, 163] width 462 height 32
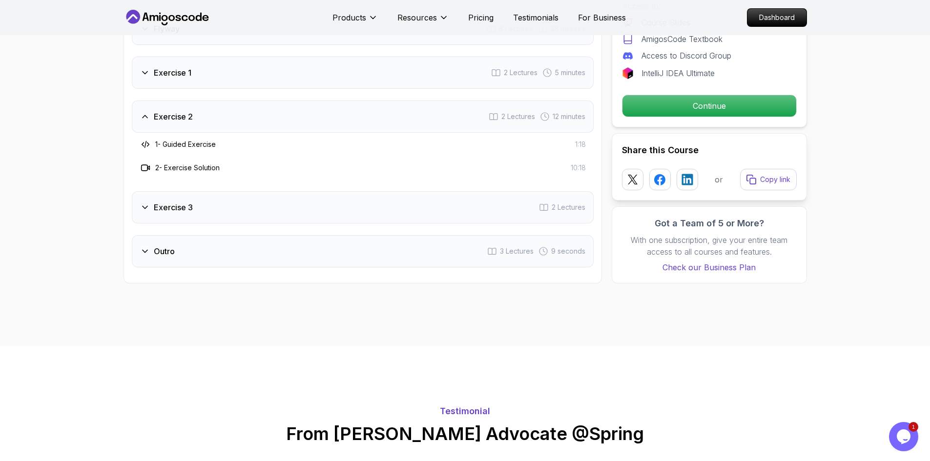
click at [225, 207] on div "Exercise 3 2 Lectures" at bounding box center [363, 207] width 462 height 32
click at [229, 261] on div "Outro 3 Lectures 9 seconds" at bounding box center [363, 251] width 462 height 32
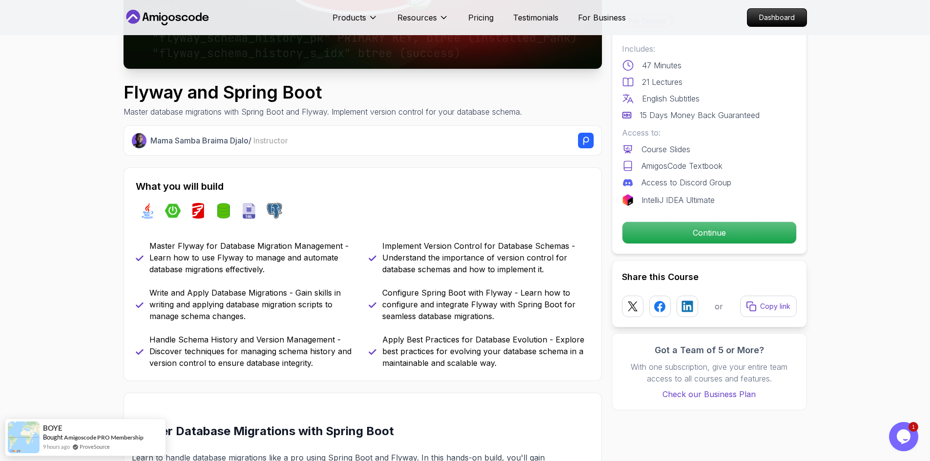
scroll to position [244, 0]
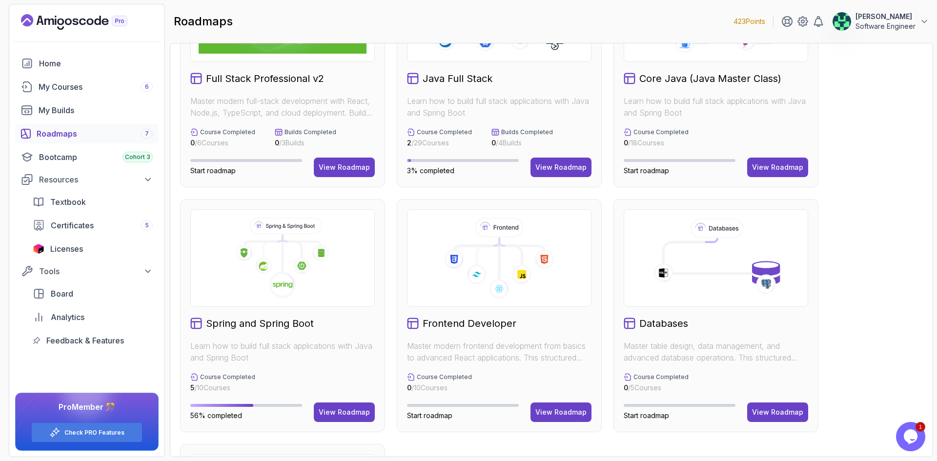
scroll to position [146, 0]
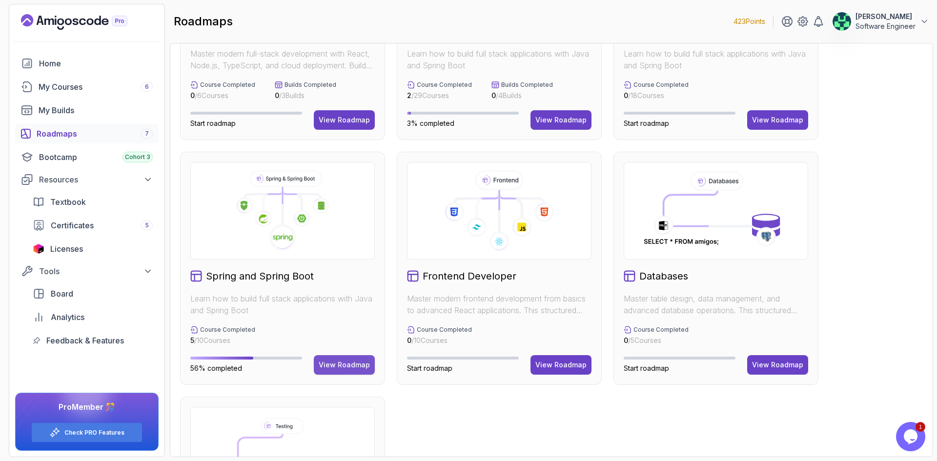
click at [328, 364] on div "View Roadmap" at bounding box center [344, 365] width 51 height 10
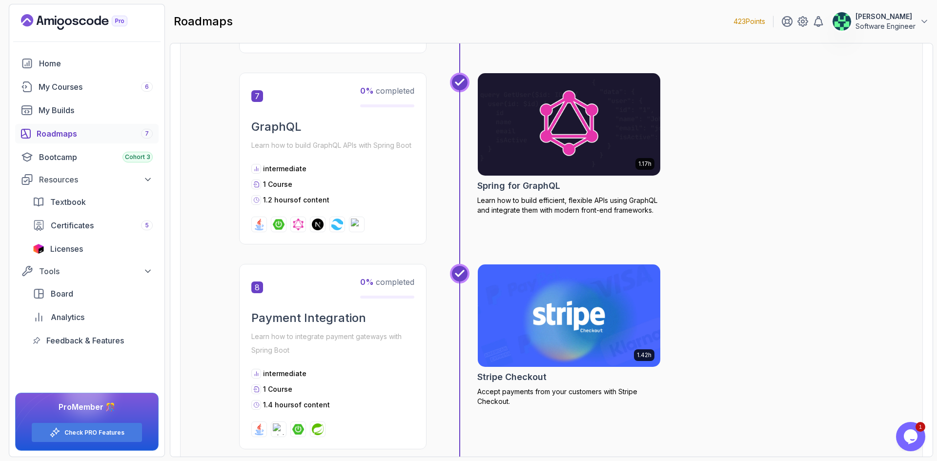
scroll to position [1523, 0]
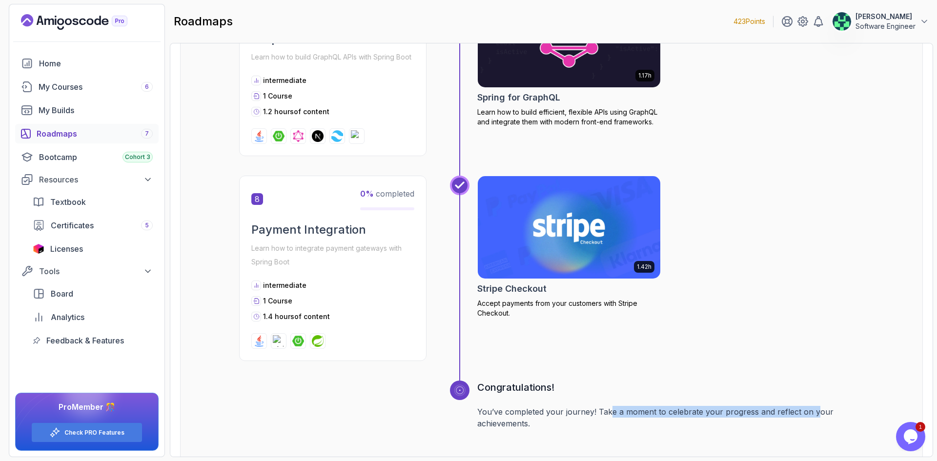
drag, startPoint x: 611, startPoint y: 408, endPoint x: 812, endPoint y: 410, distance: 201.6
click at [812, 410] on p "You’ve completed your journey! Take a moment to celebrate your progress and ref…" at bounding box center [670, 417] width 387 height 23
drag, startPoint x: 687, startPoint y: 414, endPoint x: 817, endPoint y: 425, distance: 130.3
click at [817, 425] on p "You’ve completed your journey! Take a moment to celebrate your progress and ref…" at bounding box center [670, 417] width 387 height 23
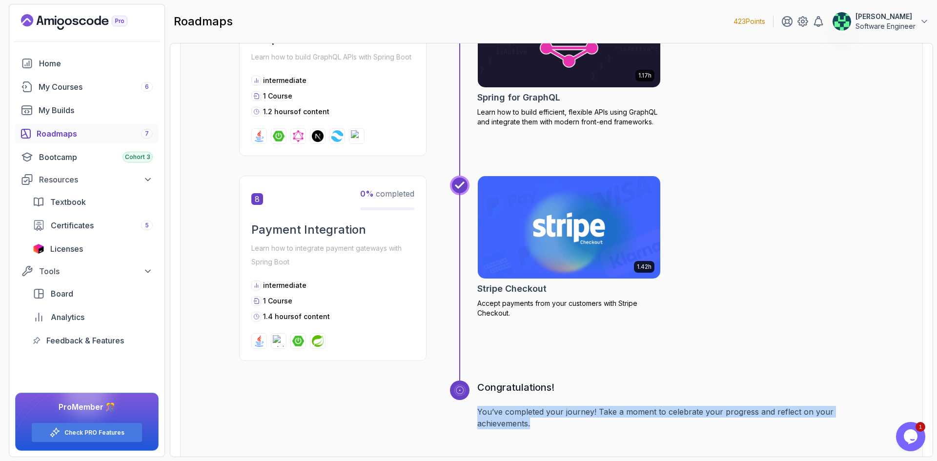
drag, startPoint x: 477, startPoint y: 411, endPoint x: 686, endPoint y: 424, distance: 209.9
click at [686, 424] on div "Congratulations! You’ve completed your journey! Take a moment to celebrate your…" at bounding box center [657, 466] width 414 height 171
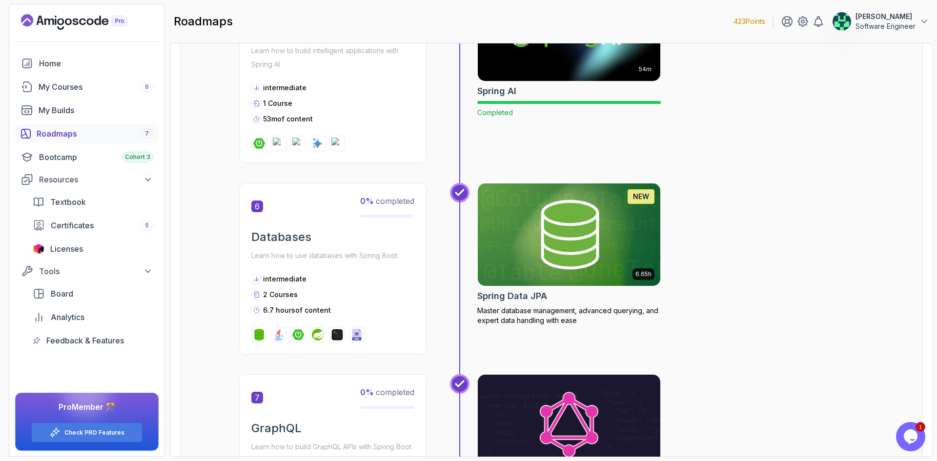
scroll to position [1084, 0]
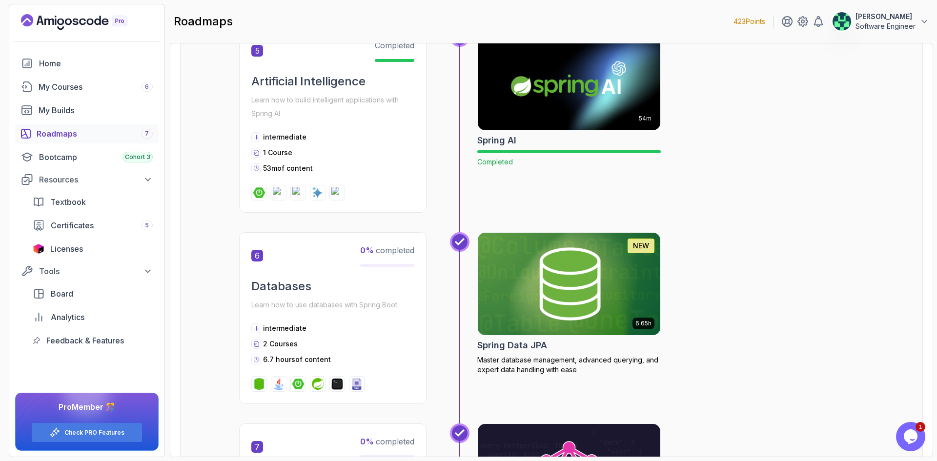
click at [538, 283] on img at bounding box center [570, 283] width 192 height 107
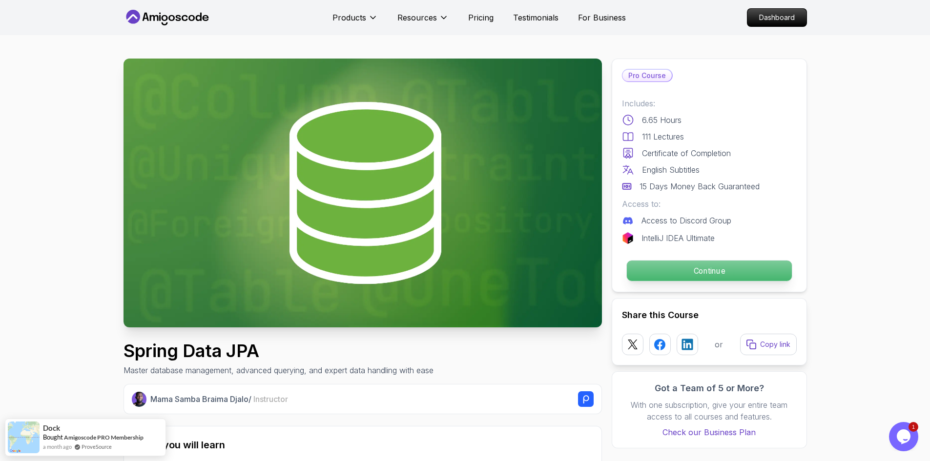
click at [656, 275] on p "Continue" at bounding box center [708, 271] width 165 height 21
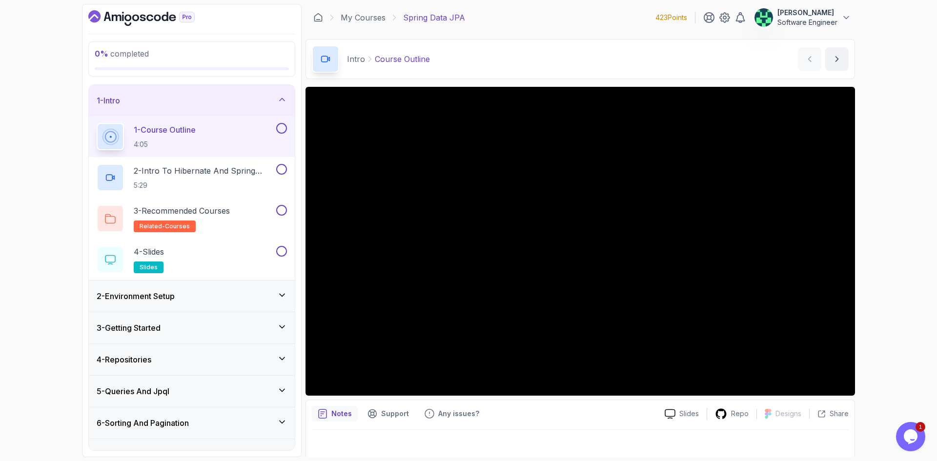
click at [572, 420] on div "Notes Support Any issues?" at bounding box center [484, 414] width 345 height 16
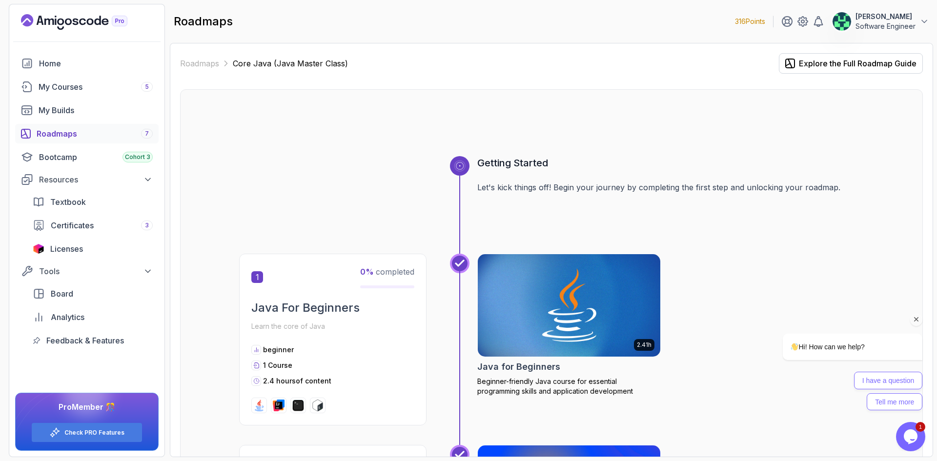
scroll to position [2978, 0]
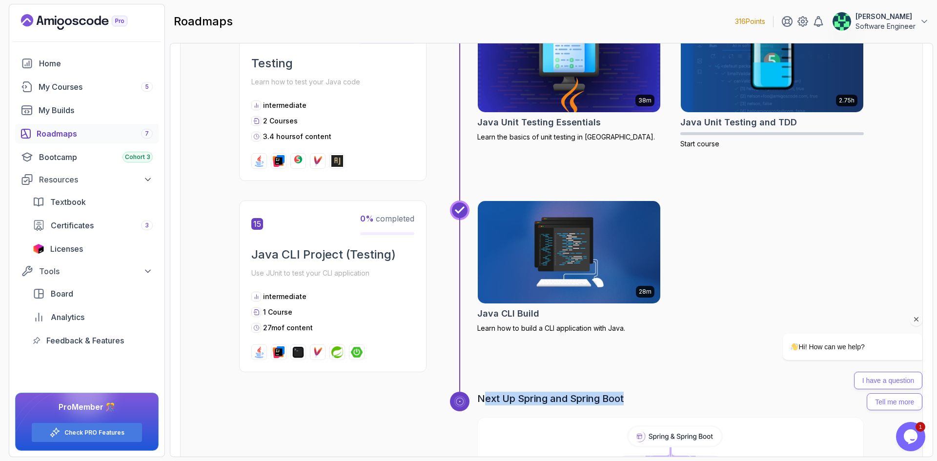
click at [53, 134] on div "Roadmaps 7" at bounding box center [95, 134] width 116 height 12
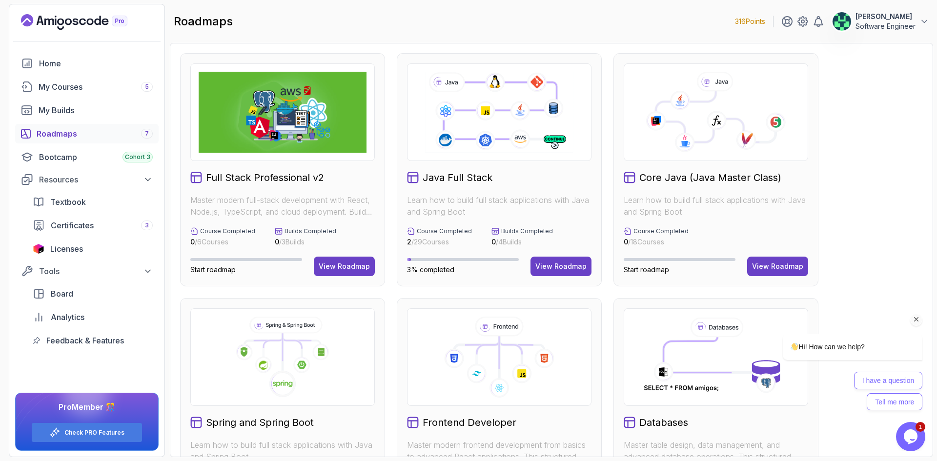
scroll to position [195, 0]
